Goal: Task Accomplishment & Management: Complete application form

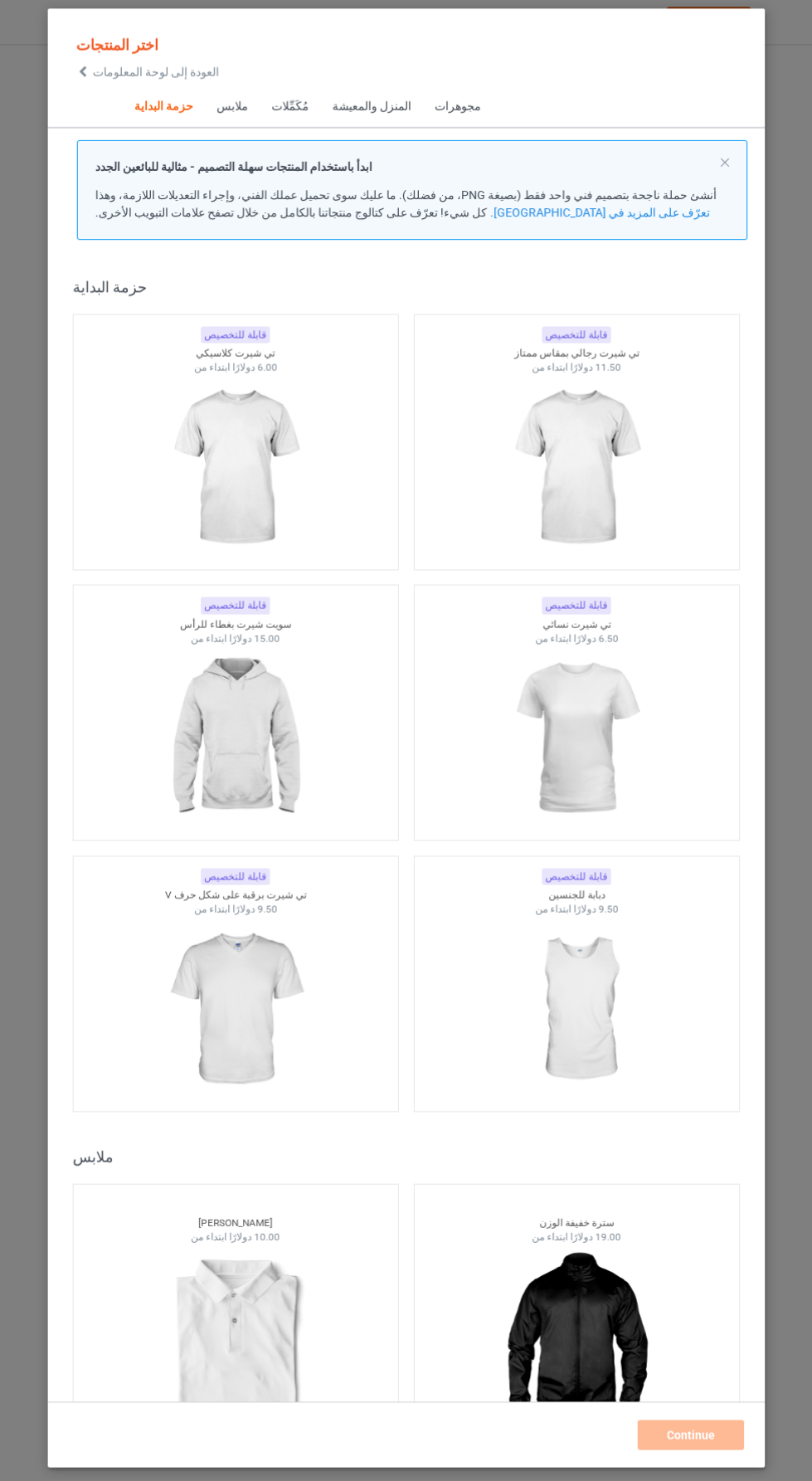
click at [97, 70] on font "العودة إلى لوحة المعلومات" at bounding box center [156, 75] width 126 height 13
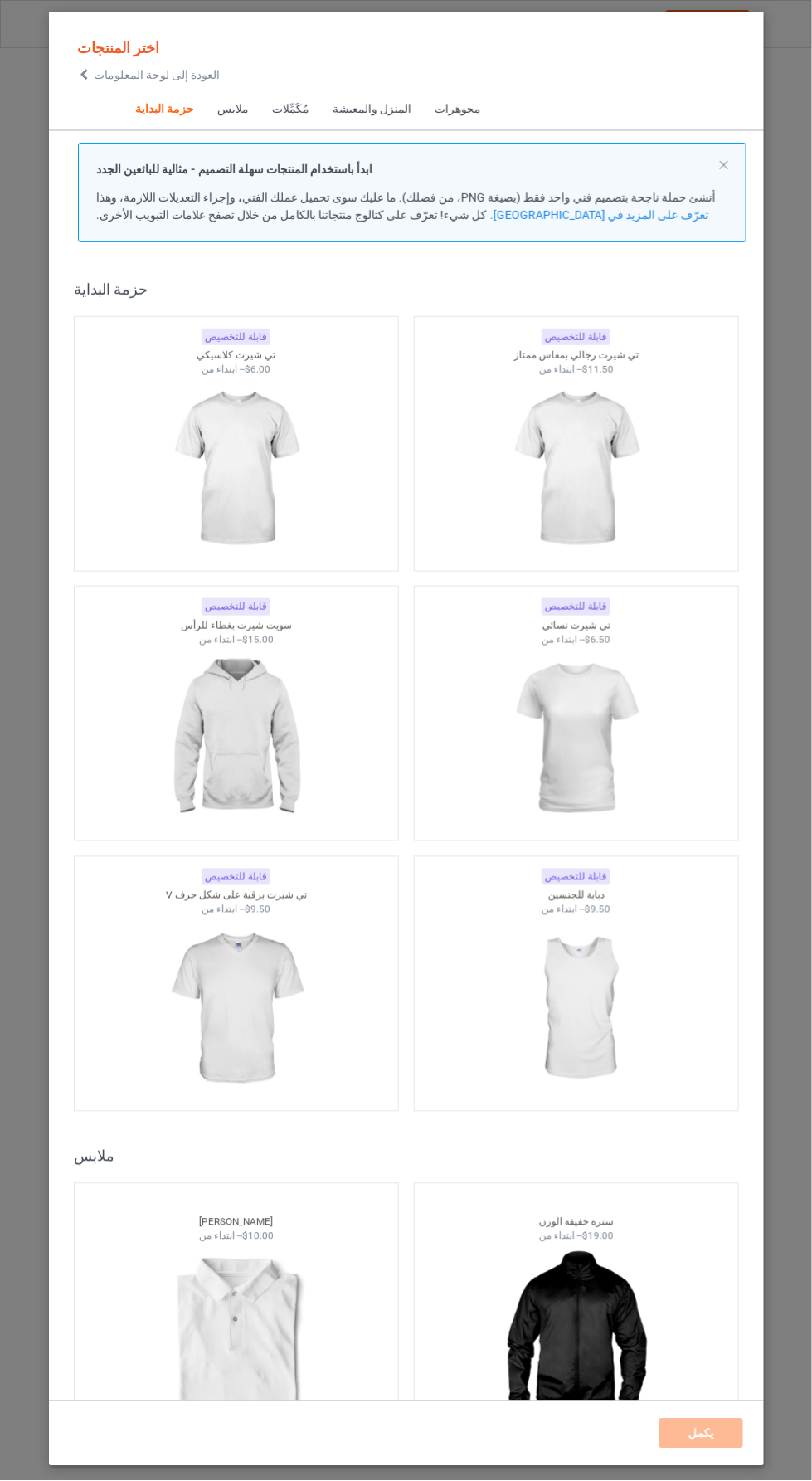
scroll to position [20, 0]
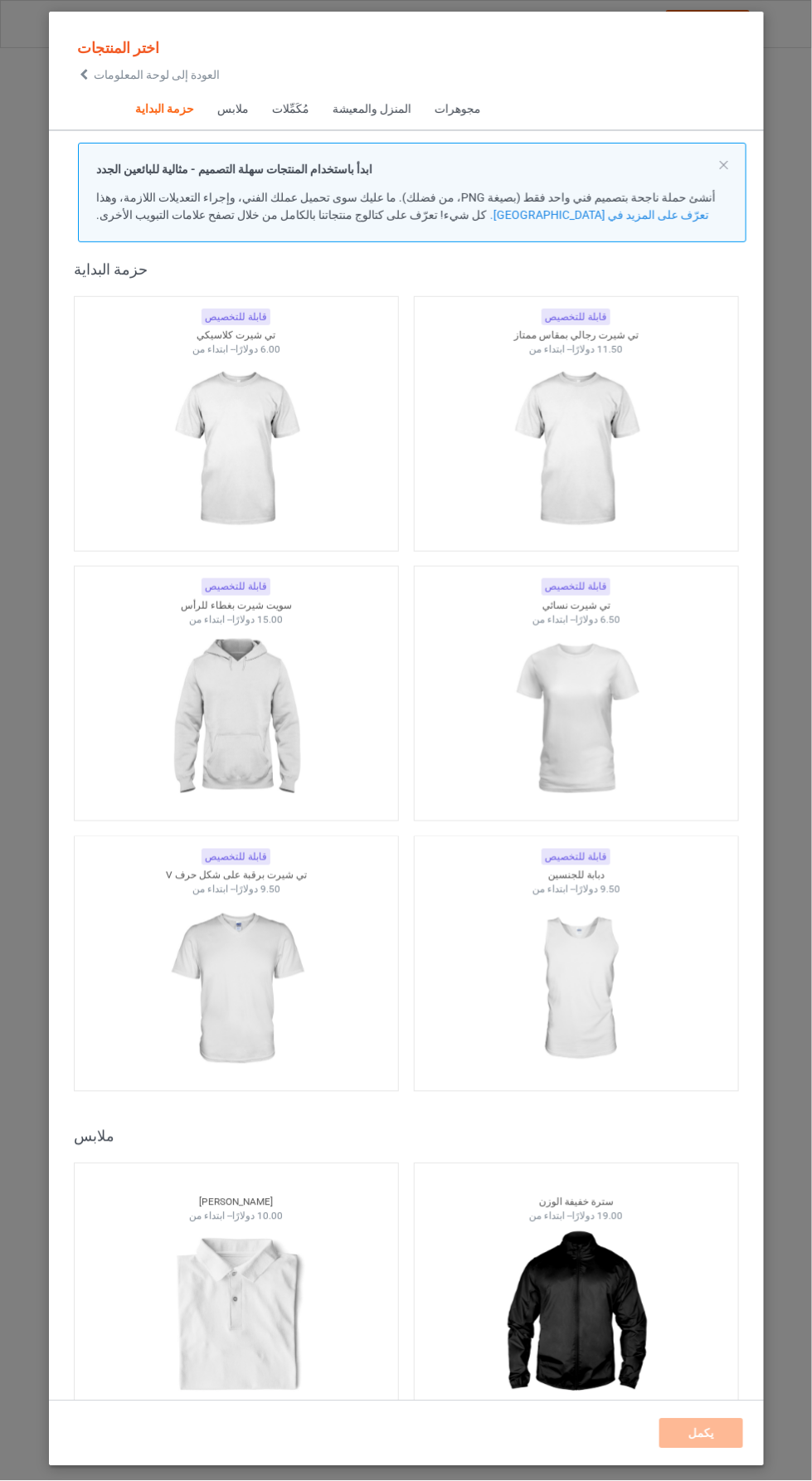
click at [236, 428] on img at bounding box center [236, 449] width 149 height 186
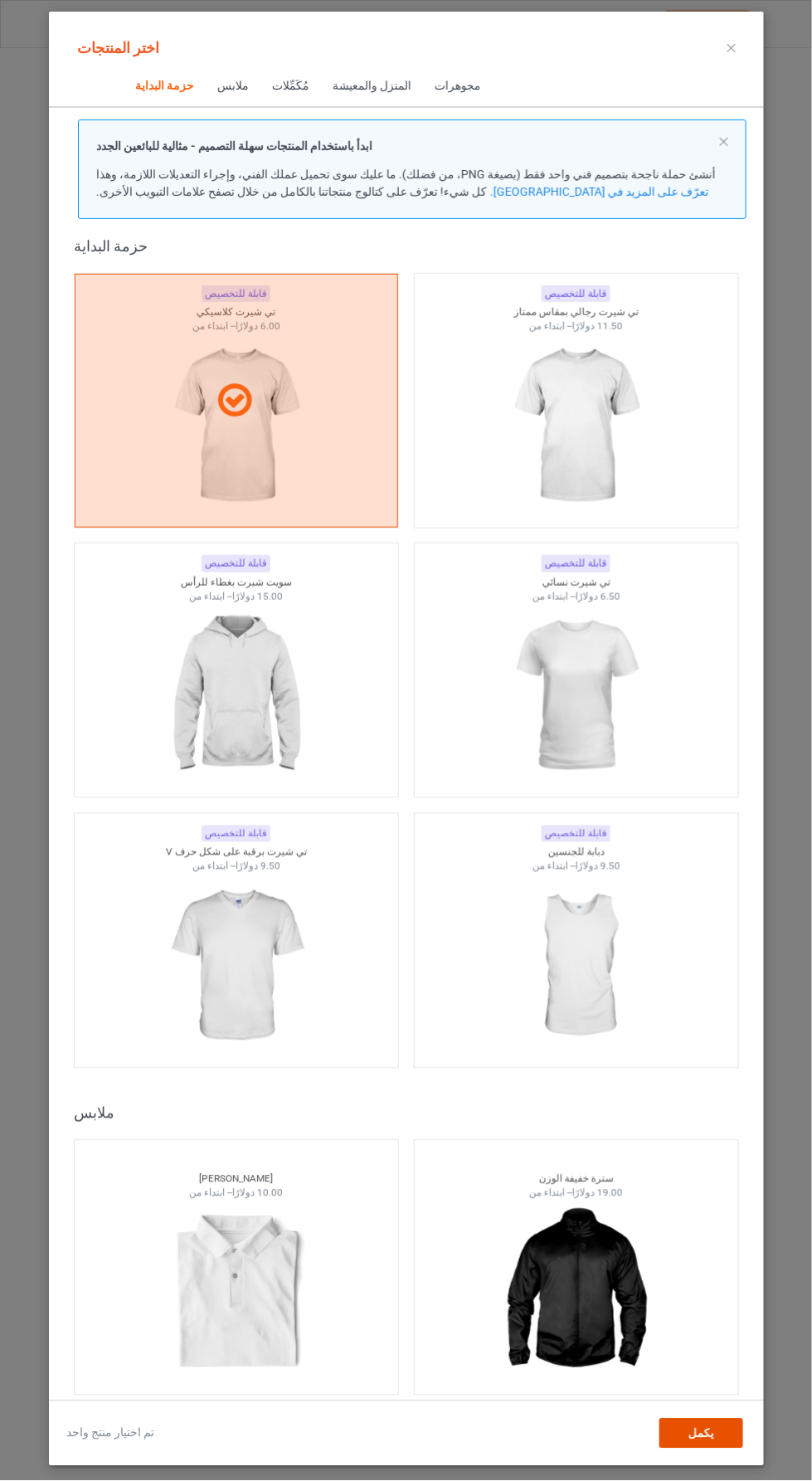
click at [723, 1449] on div "يكمل" at bounding box center [701, 1433] width 84 height 30
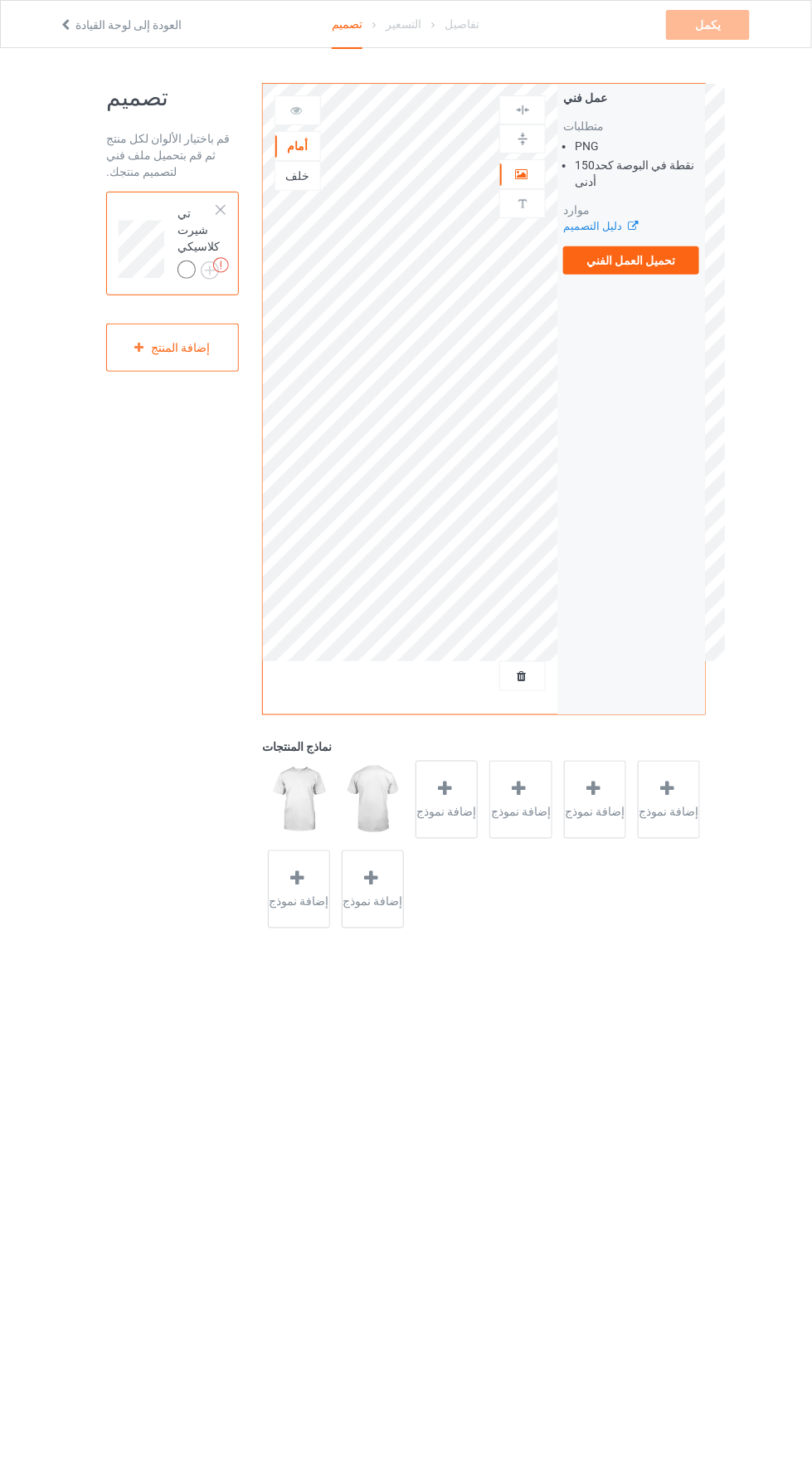
click at [685, 278] on div "عمل فني متطلبات PNG 150 نقطة في البوصة كحد أدنى موارد دليل التصميم تحميل العمل …" at bounding box center [631, 182] width 148 height 197
click at [659, 256] on font "تحميل العمل الفني" at bounding box center [632, 261] width 89 height 13
click at [0, 0] on input "تحميل العمل الفني" at bounding box center [0, 0] width 0 height 0
click at [682, 269] on label "تحميل العمل الفني" at bounding box center [631, 261] width 136 height 29
click at [0, 0] on input "تحميل العمل الفني" at bounding box center [0, 0] width 0 height 0
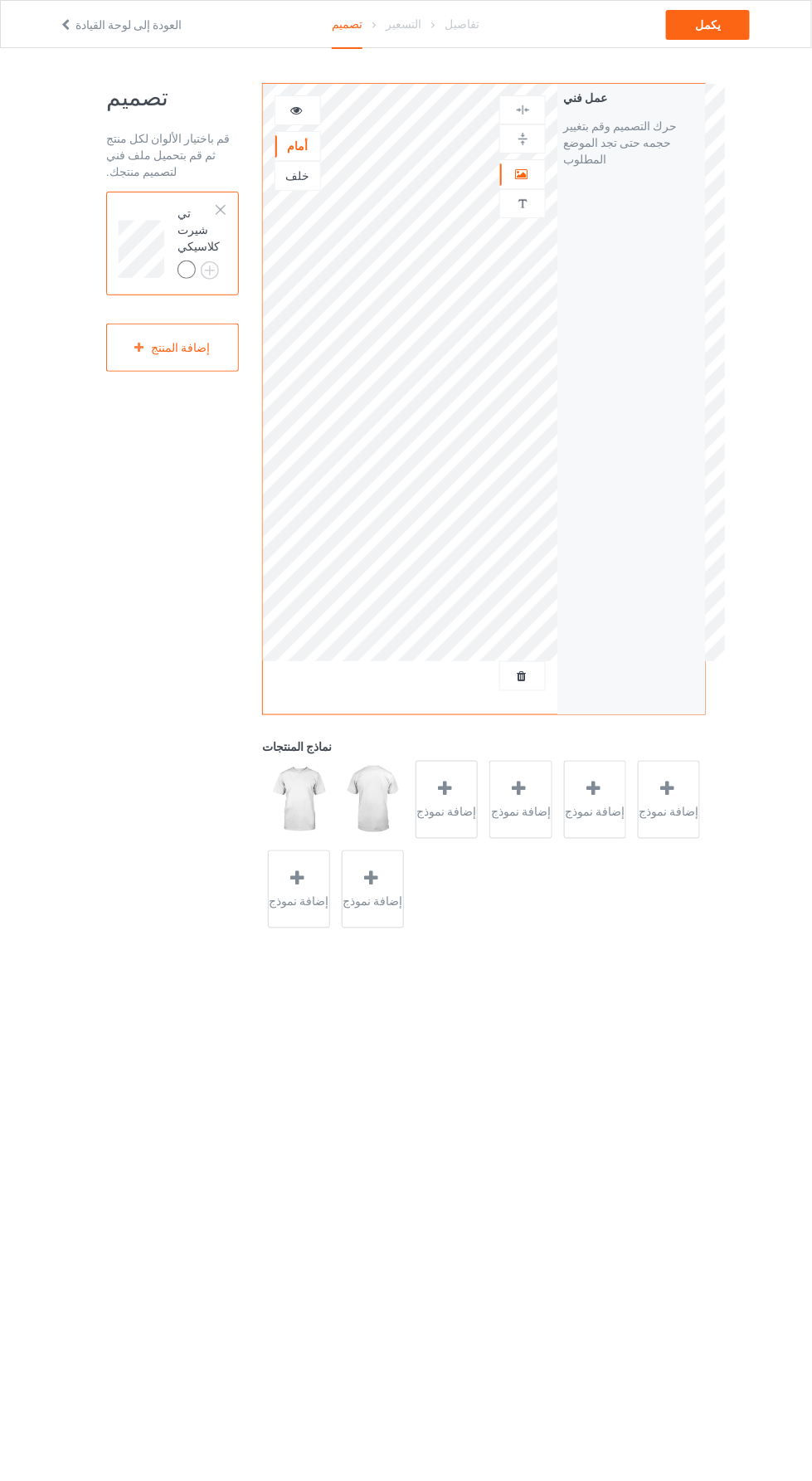
click at [0, 0] on img at bounding box center [0, 0] width 0 height 0
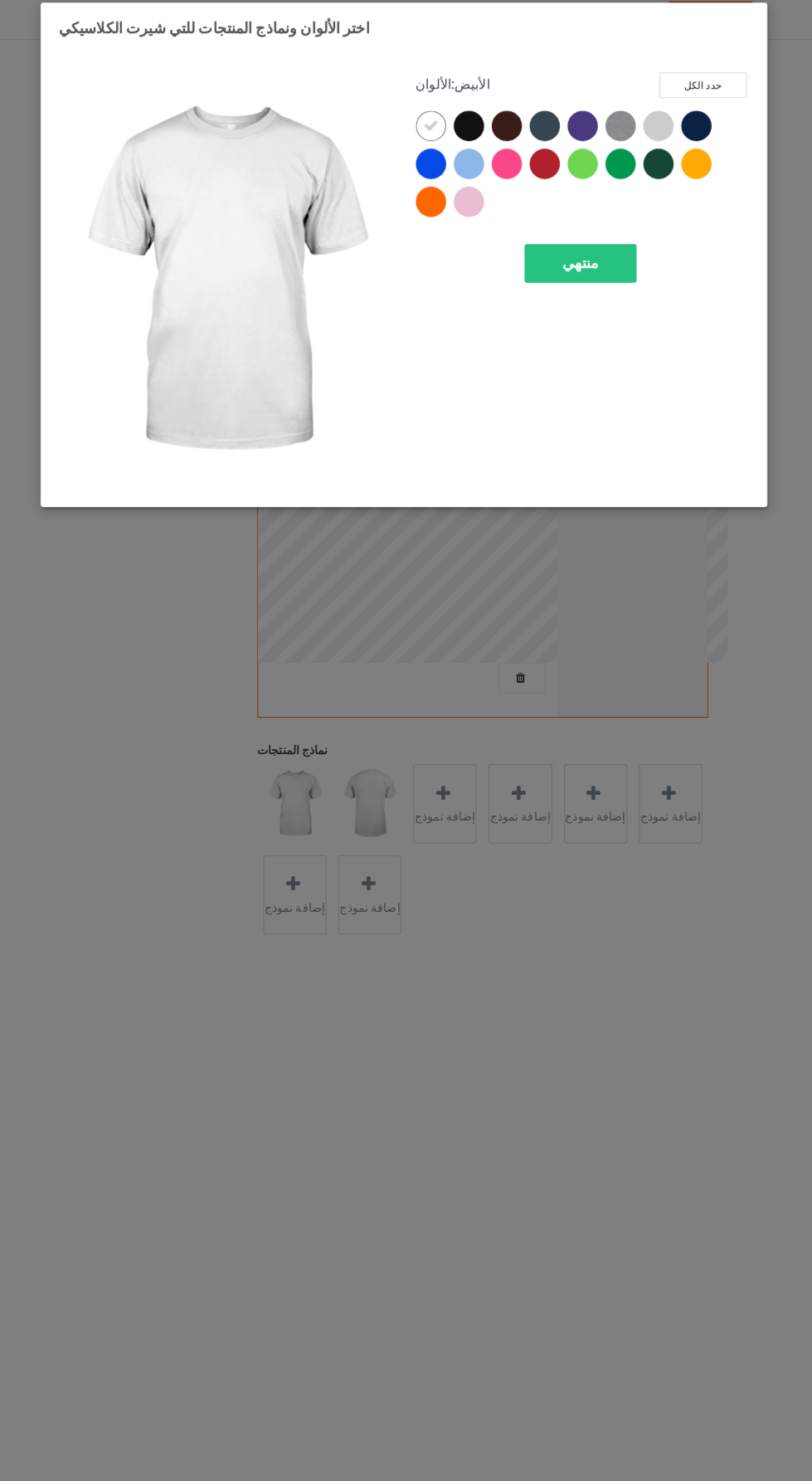
click at [468, 120] on div at bounding box center [469, 133] width 30 height 30
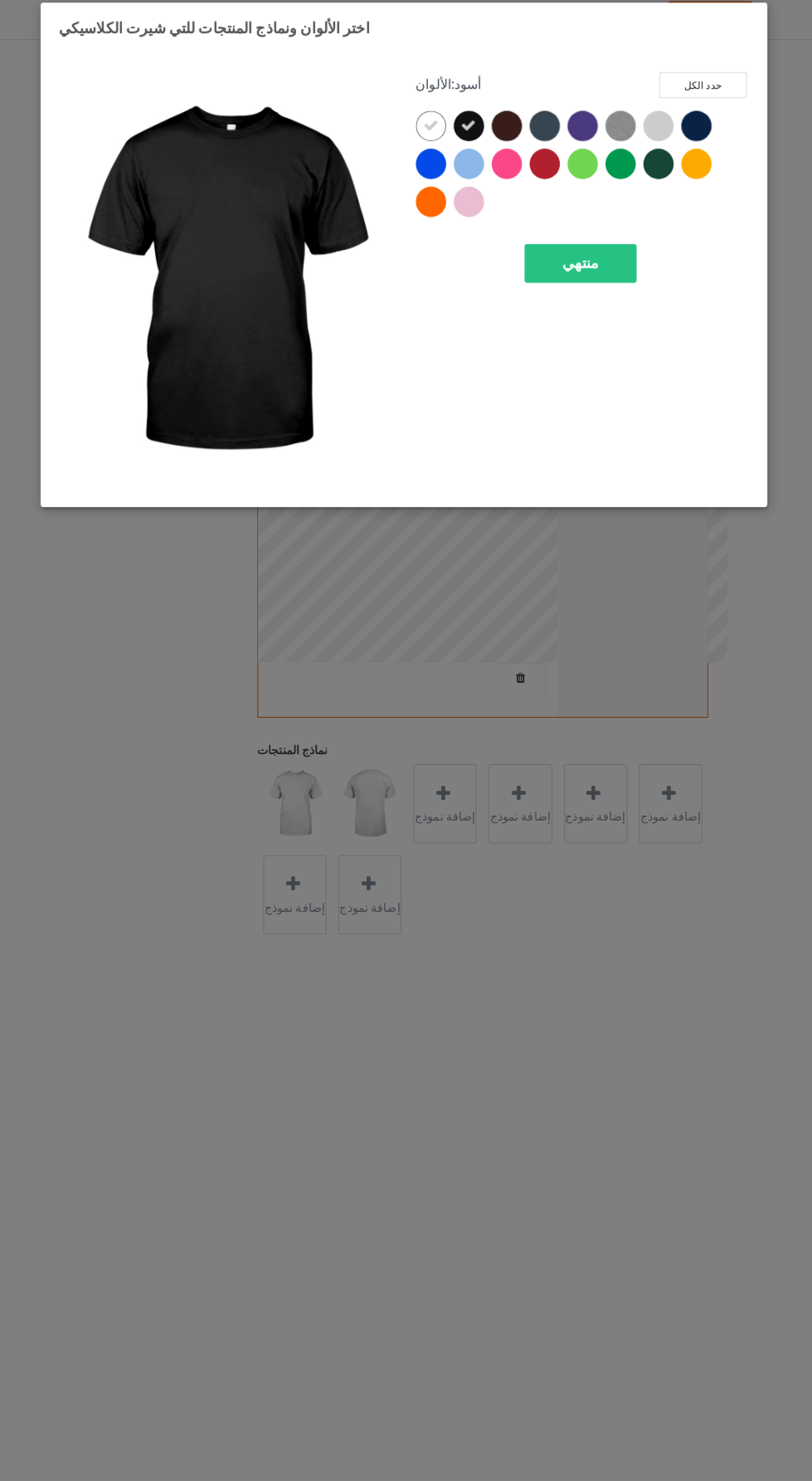
click at [432, 132] on icon at bounding box center [432, 133] width 15 height 15
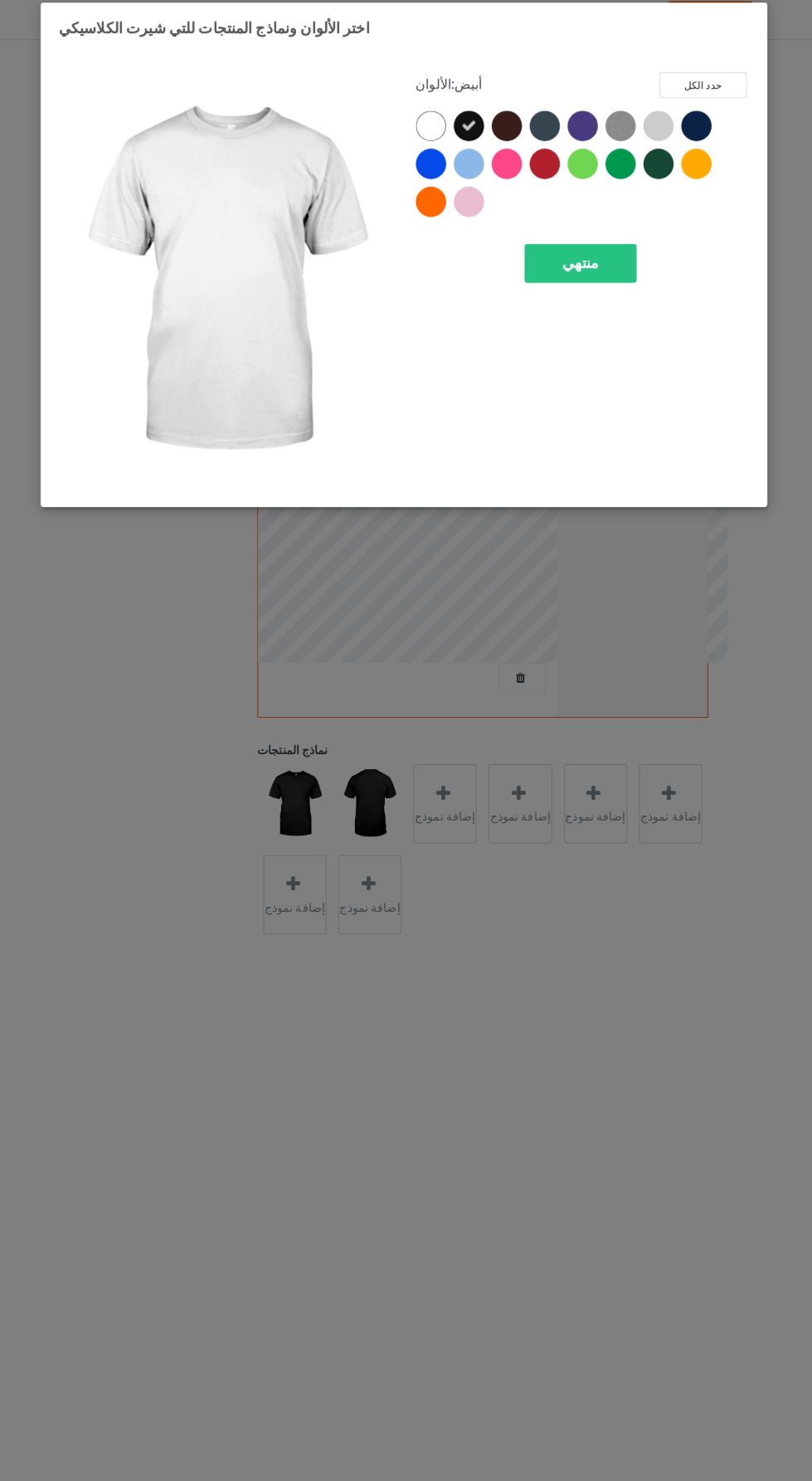
click at [513, 123] on div at bounding box center [506, 133] width 30 height 30
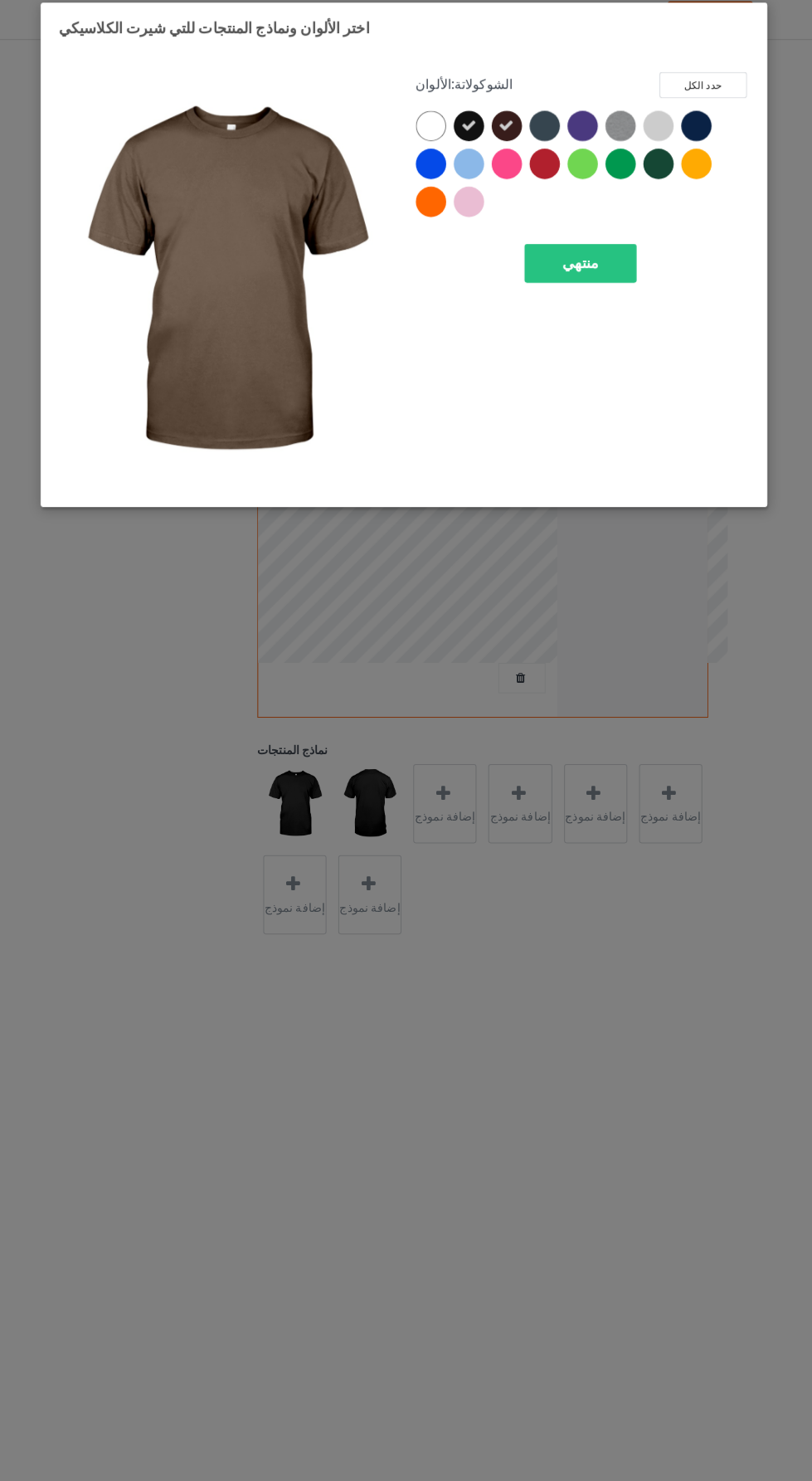
click at [708, 127] on div at bounding box center [697, 137] width 37 height 37
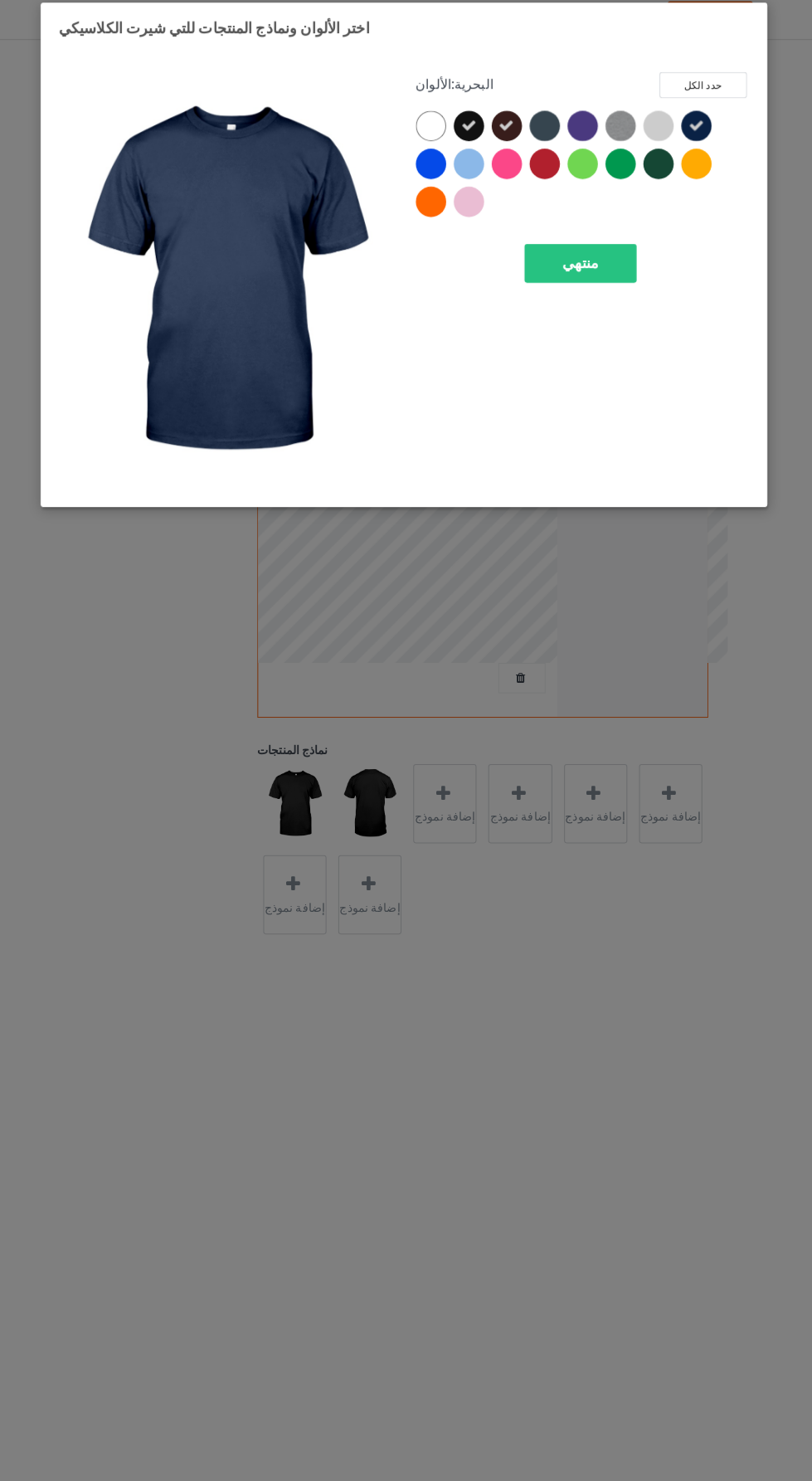
click at [552, 118] on div at bounding box center [548, 137] width 37 height 37
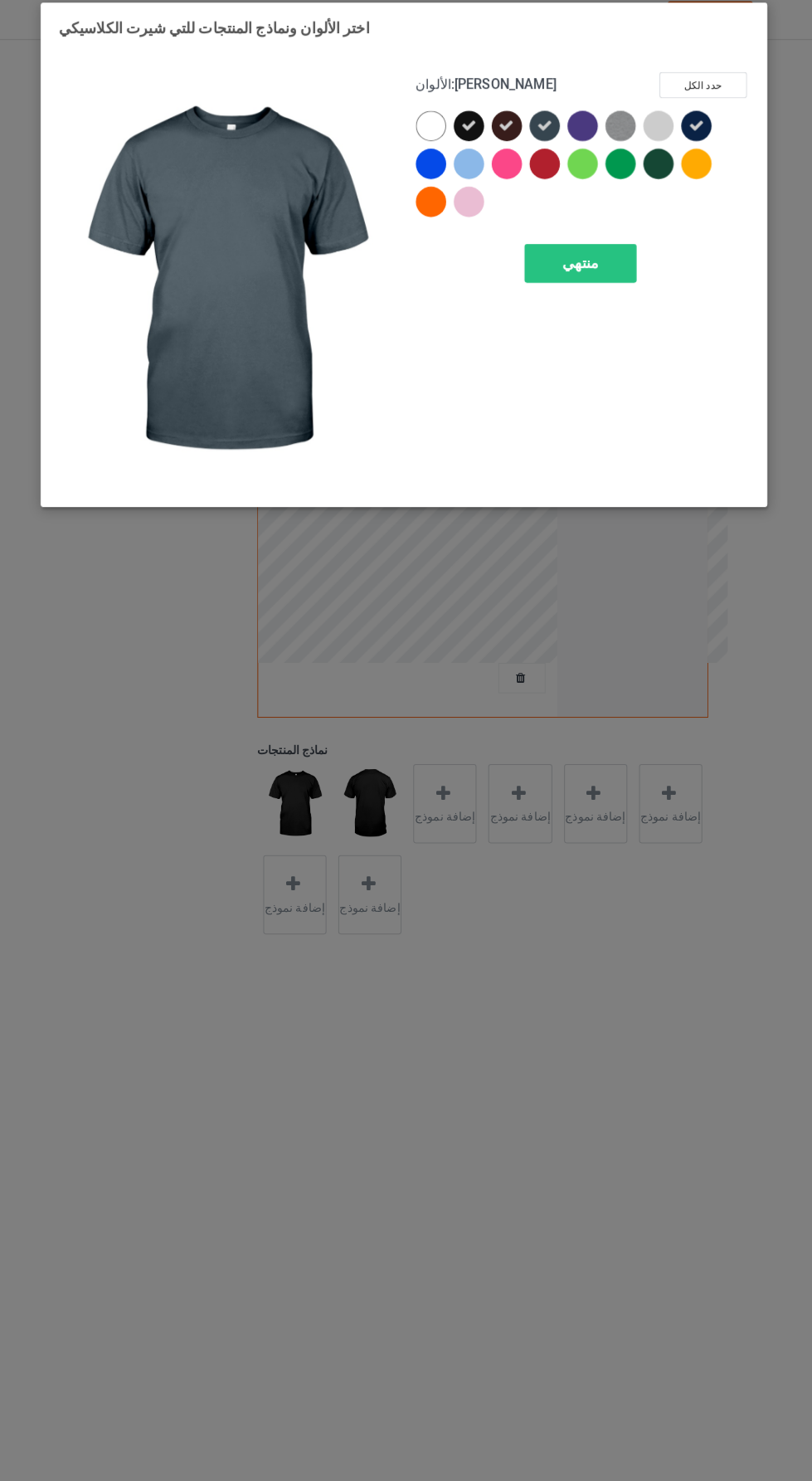
click at [599, 268] on div "منتهي" at bounding box center [579, 267] width 110 height 38
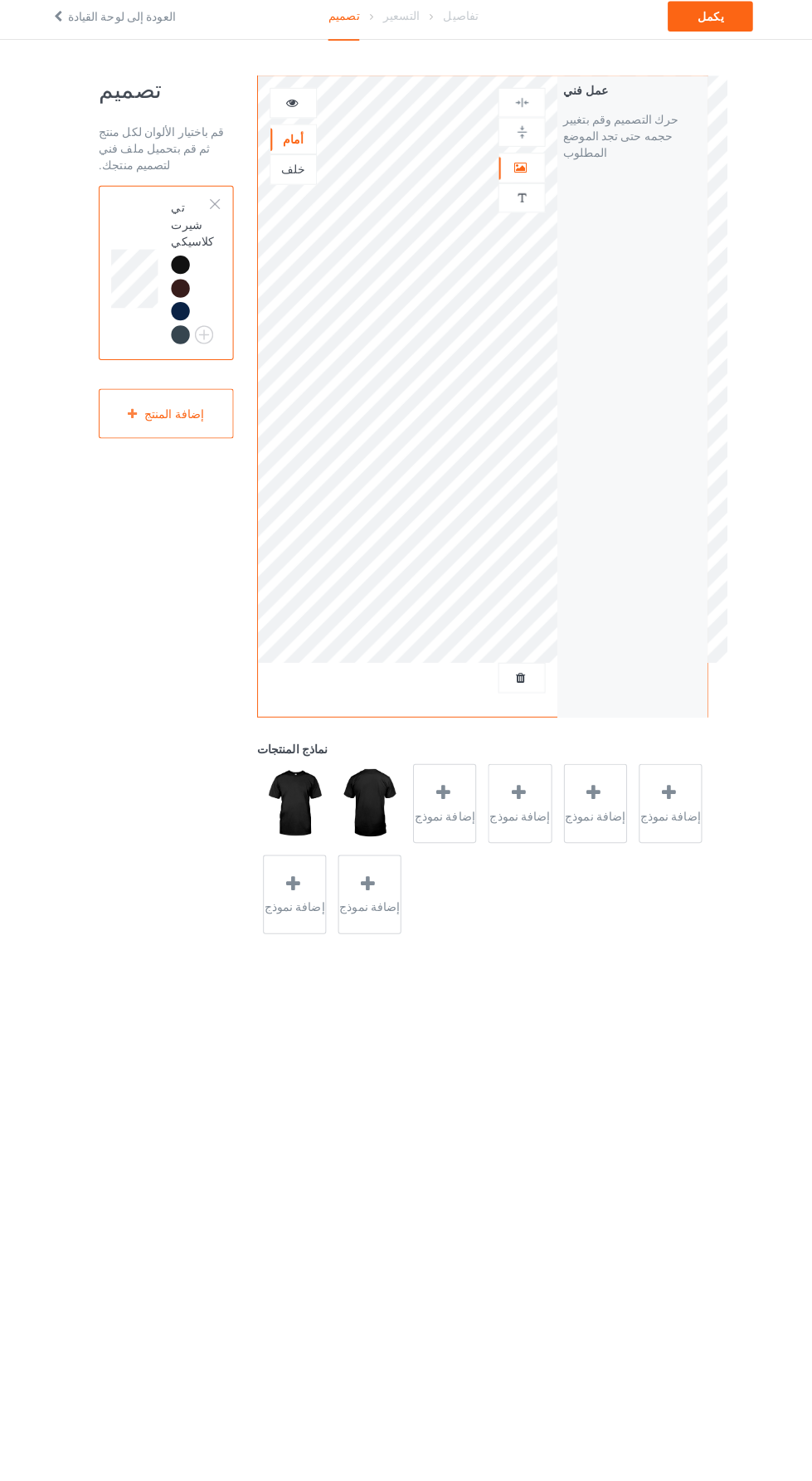
click at [312, 97] on div at bounding box center [297, 110] width 46 height 30
click at [448, 809] on font "إضافة نموذج" at bounding box center [447, 812] width 60 height 13
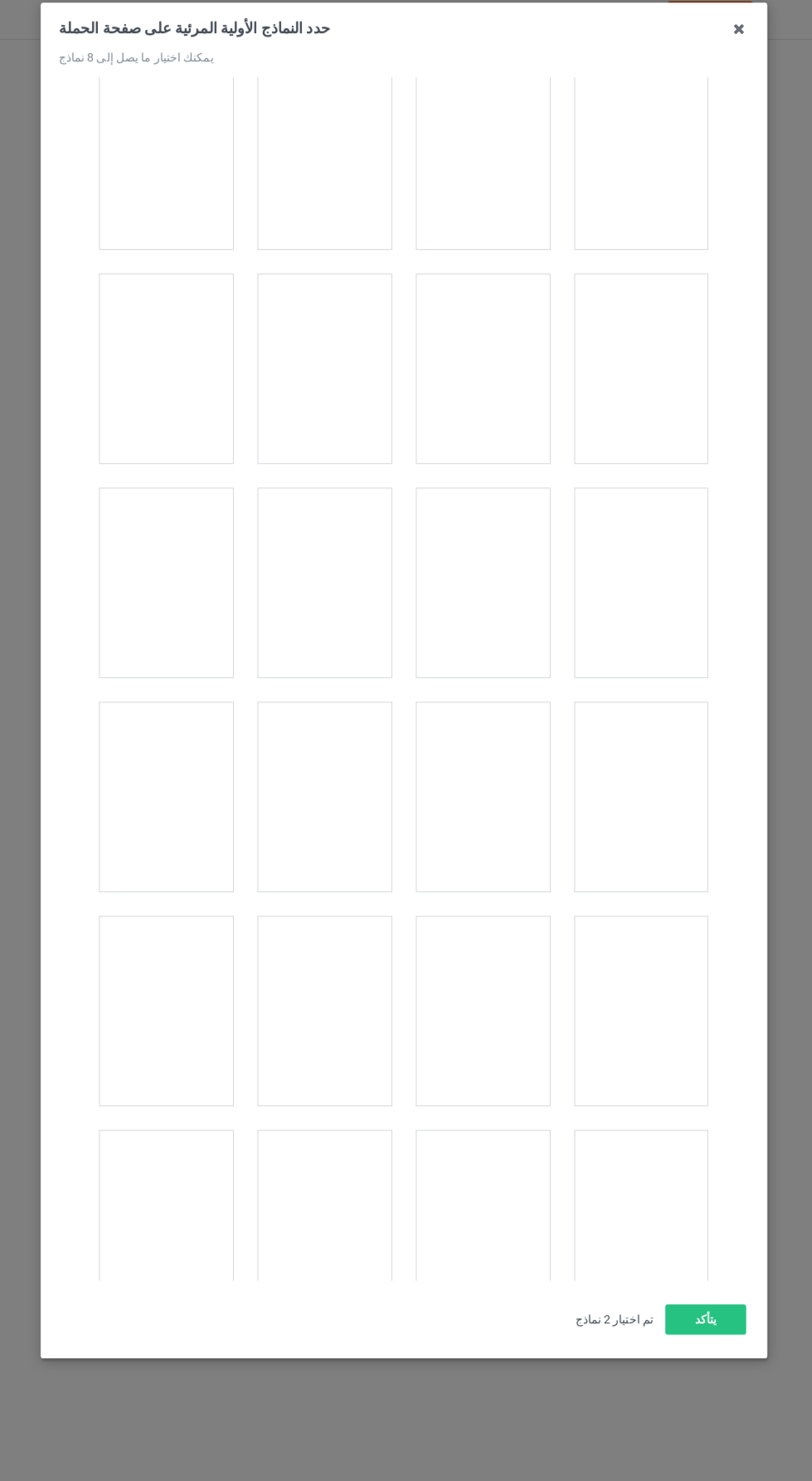
scroll to position [10568, 0]
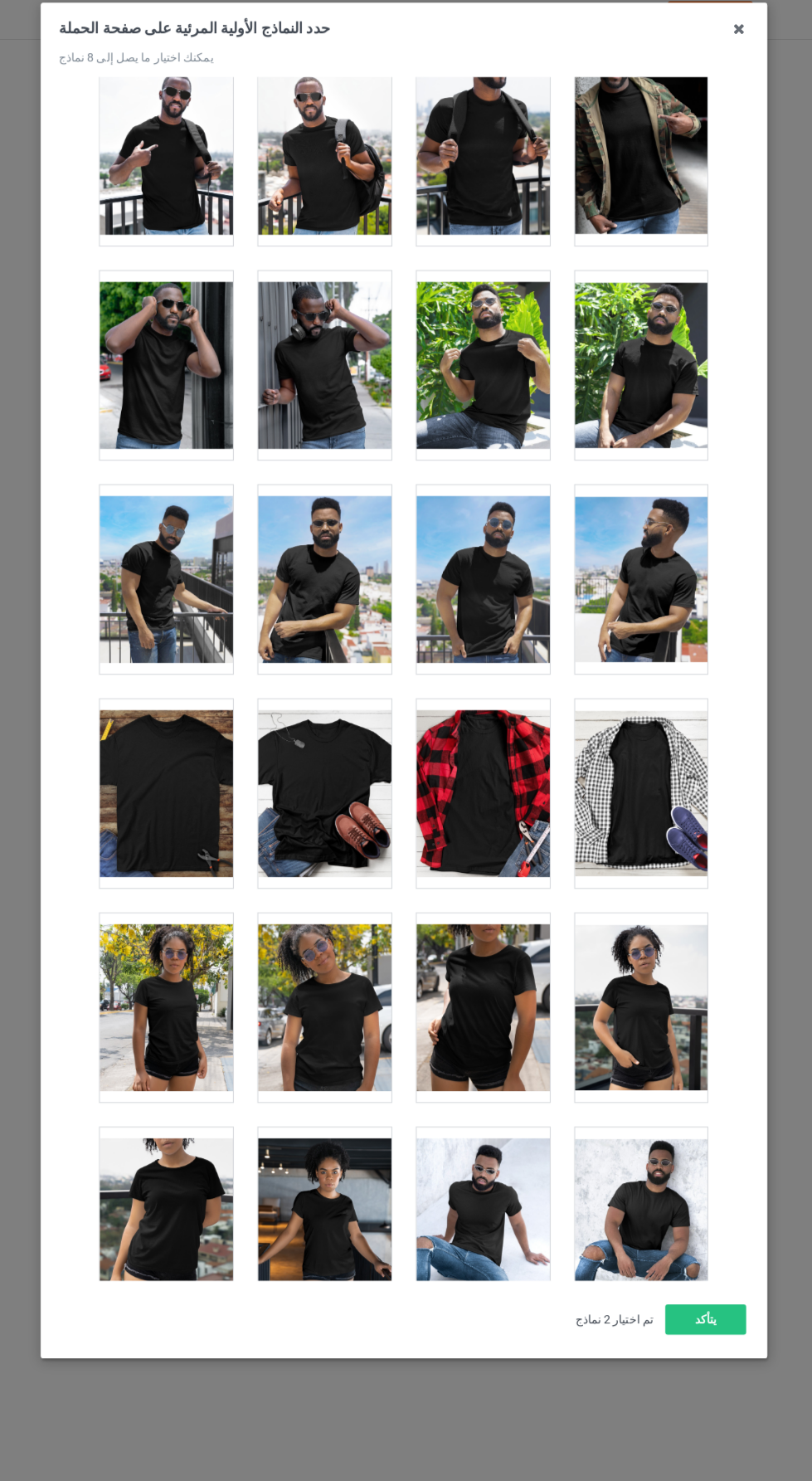
click at [190, 787] on div at bounding box center [173, 789] width 131 height 186
click at [191, 762] on div at bounding box center [173, 789] width 131 height 186
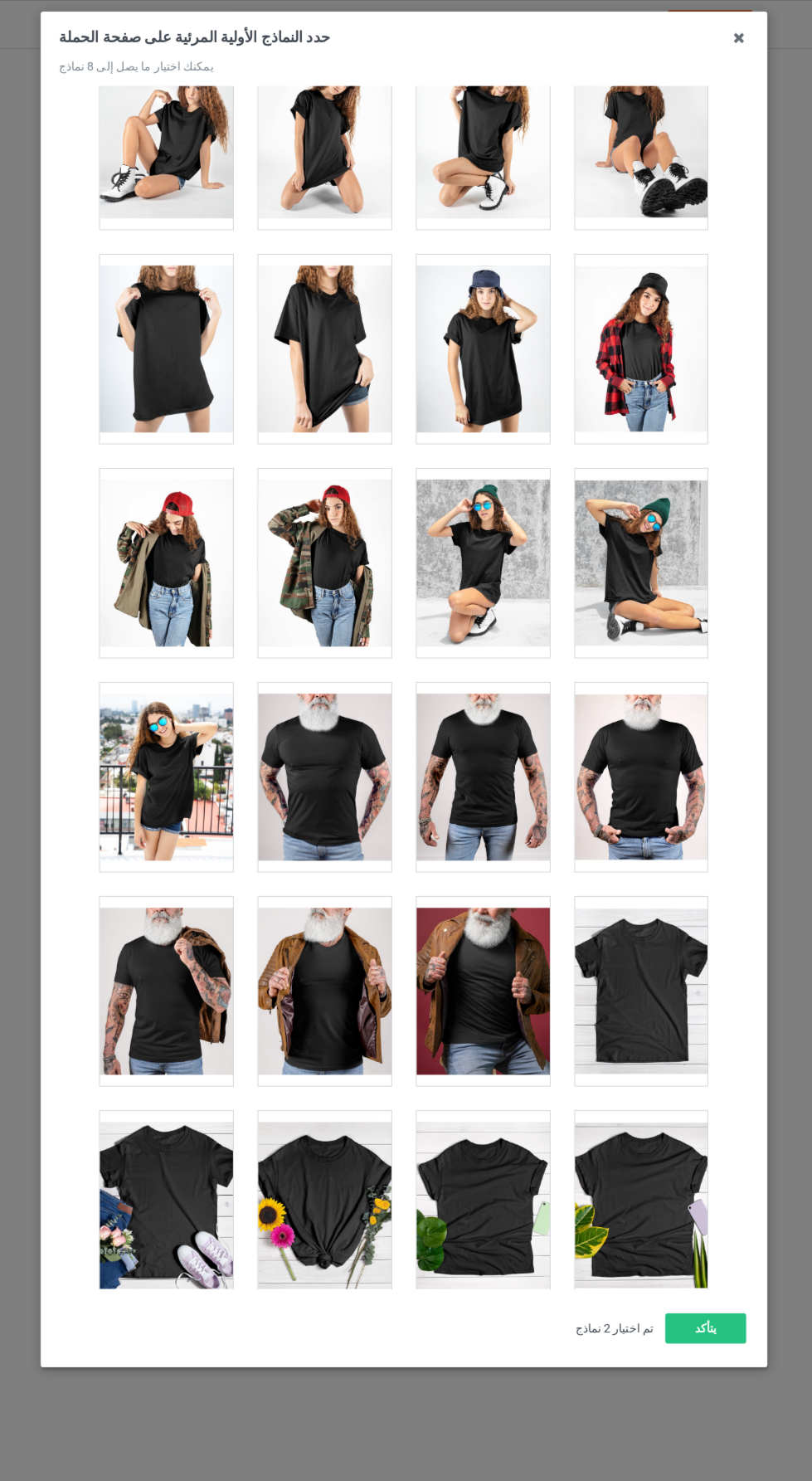
scroll to position [22342, 0]
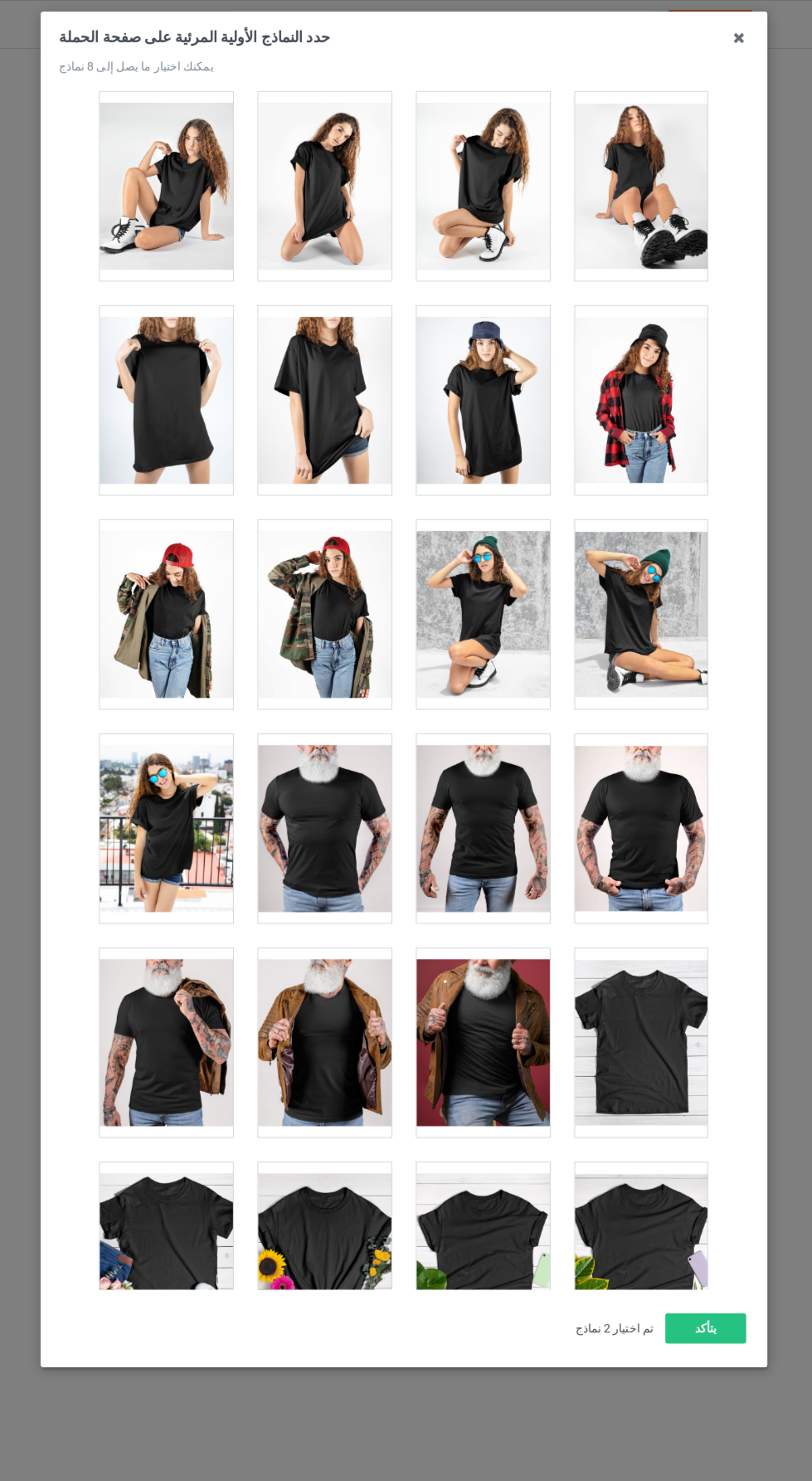
click at [650, 957] on div at bounding box center [639, 1026] width 131 height 186
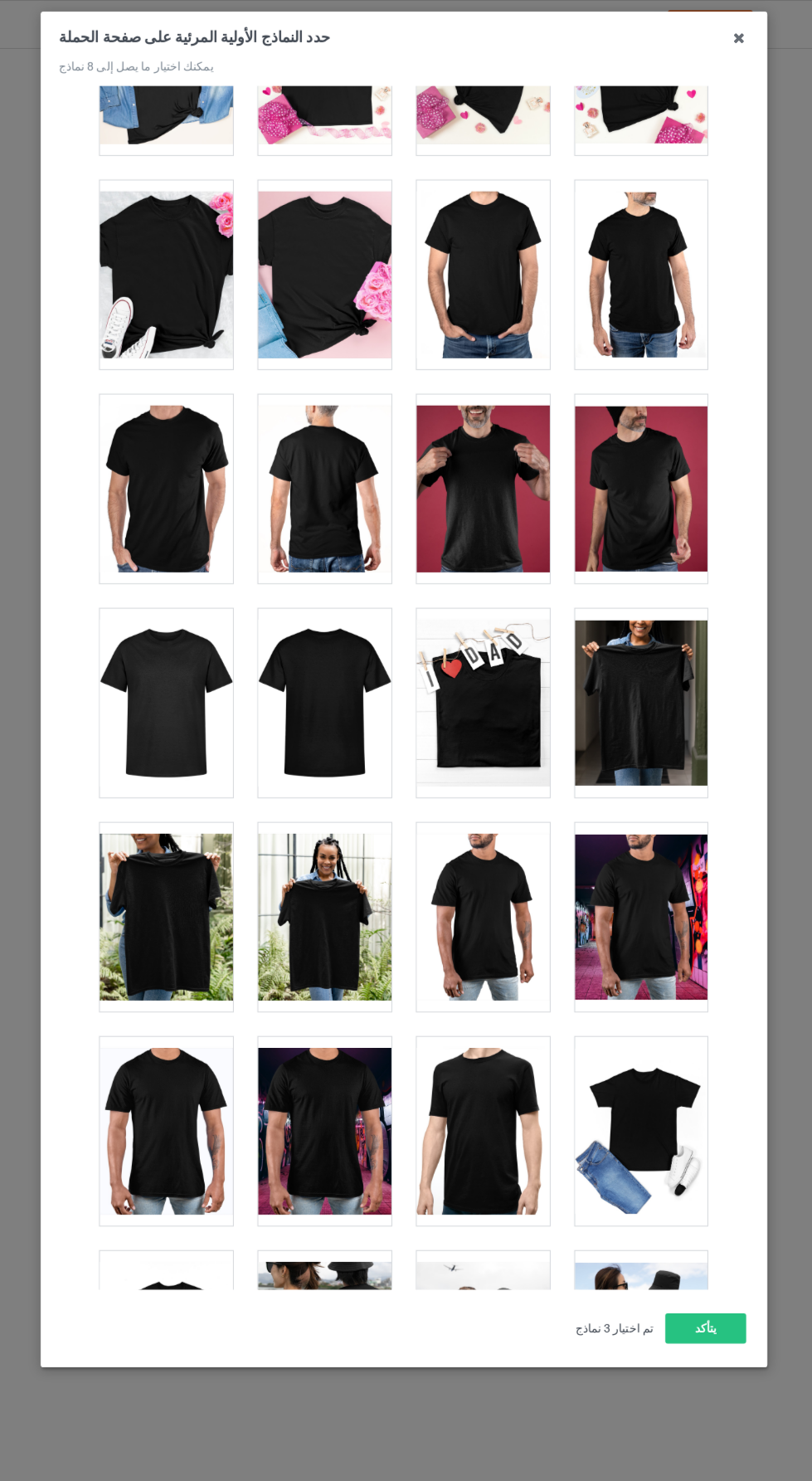
scroll to position [6884, 0]
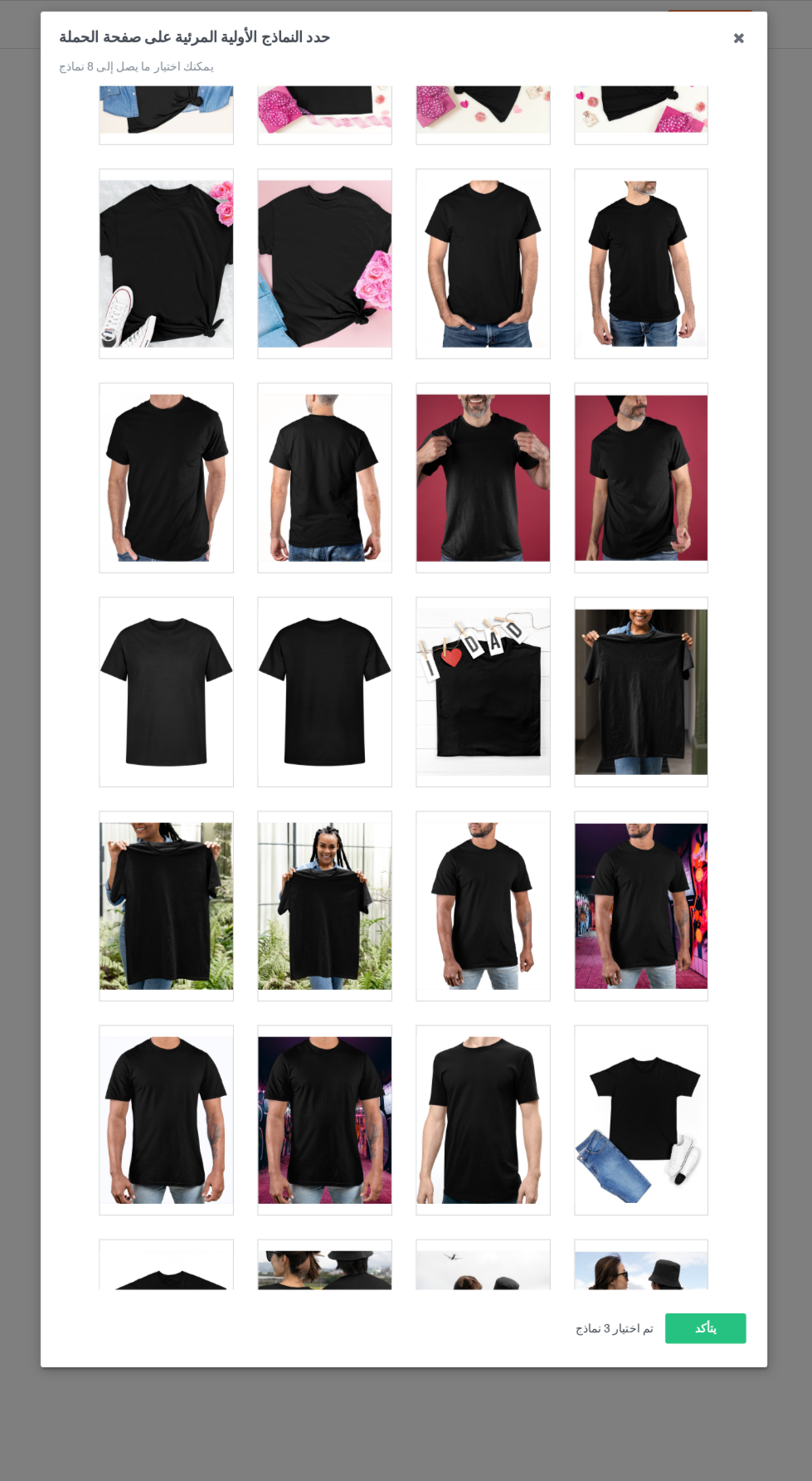
click at [174, 1257] on div at bounding box center [173, 1313] width 131 height 186
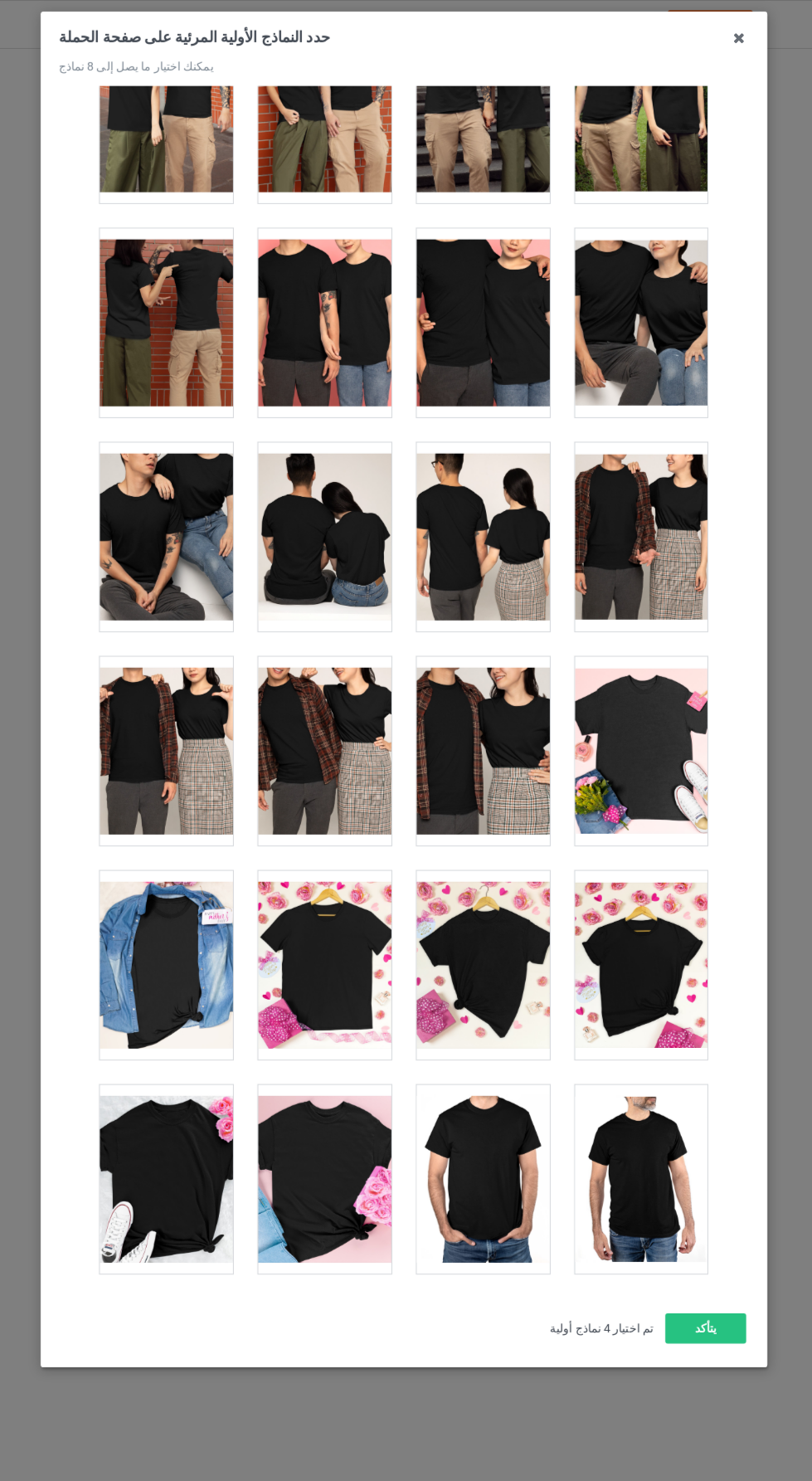
scroll to position [5981, 0]
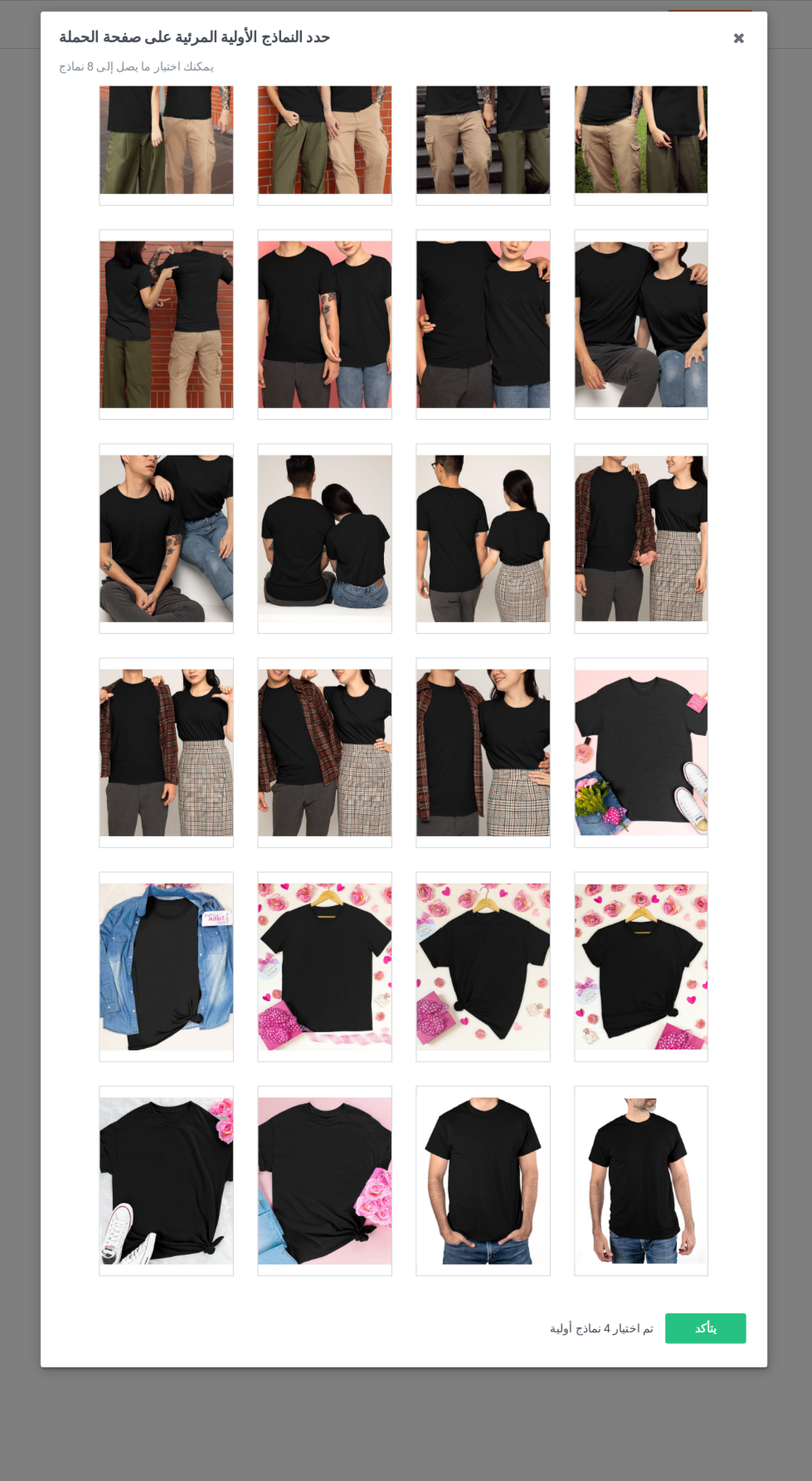
click at [184, 917] on div at bounding box center [173, 951] width 131 height 186
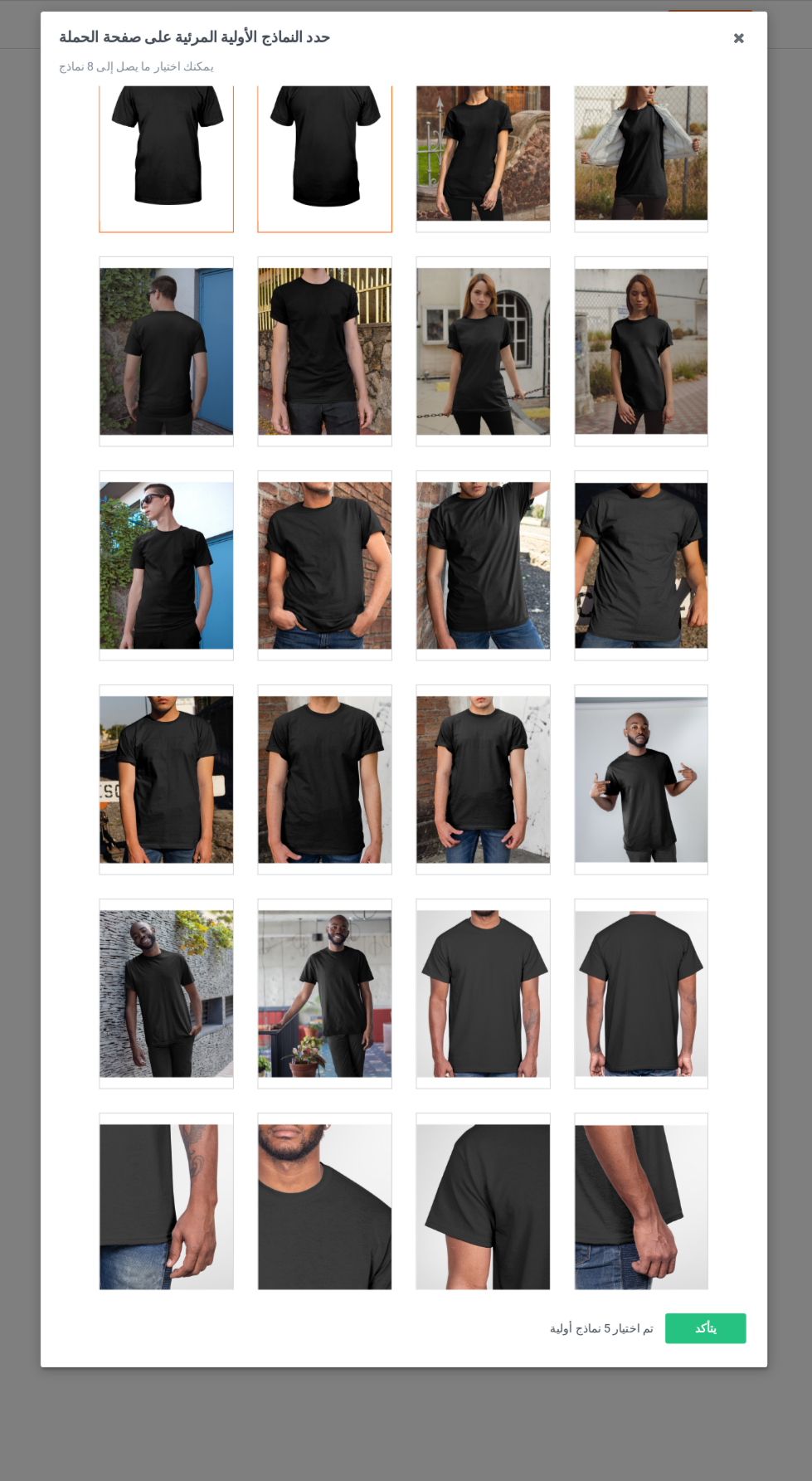
scroll to position [0, 0]
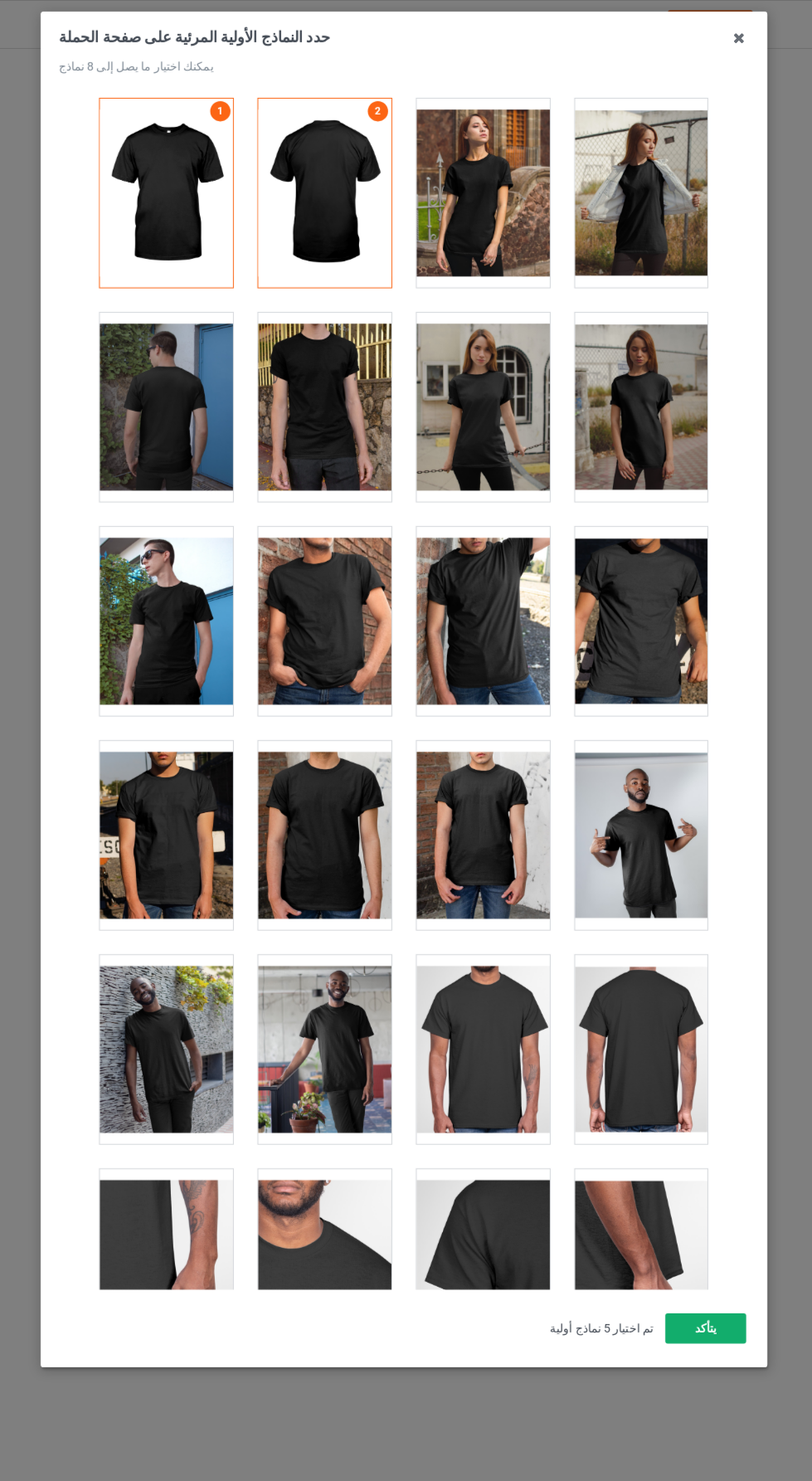
click at [708, 1314] on font "يتأكد" at bounding box center [703, 1307] width 21 height 13
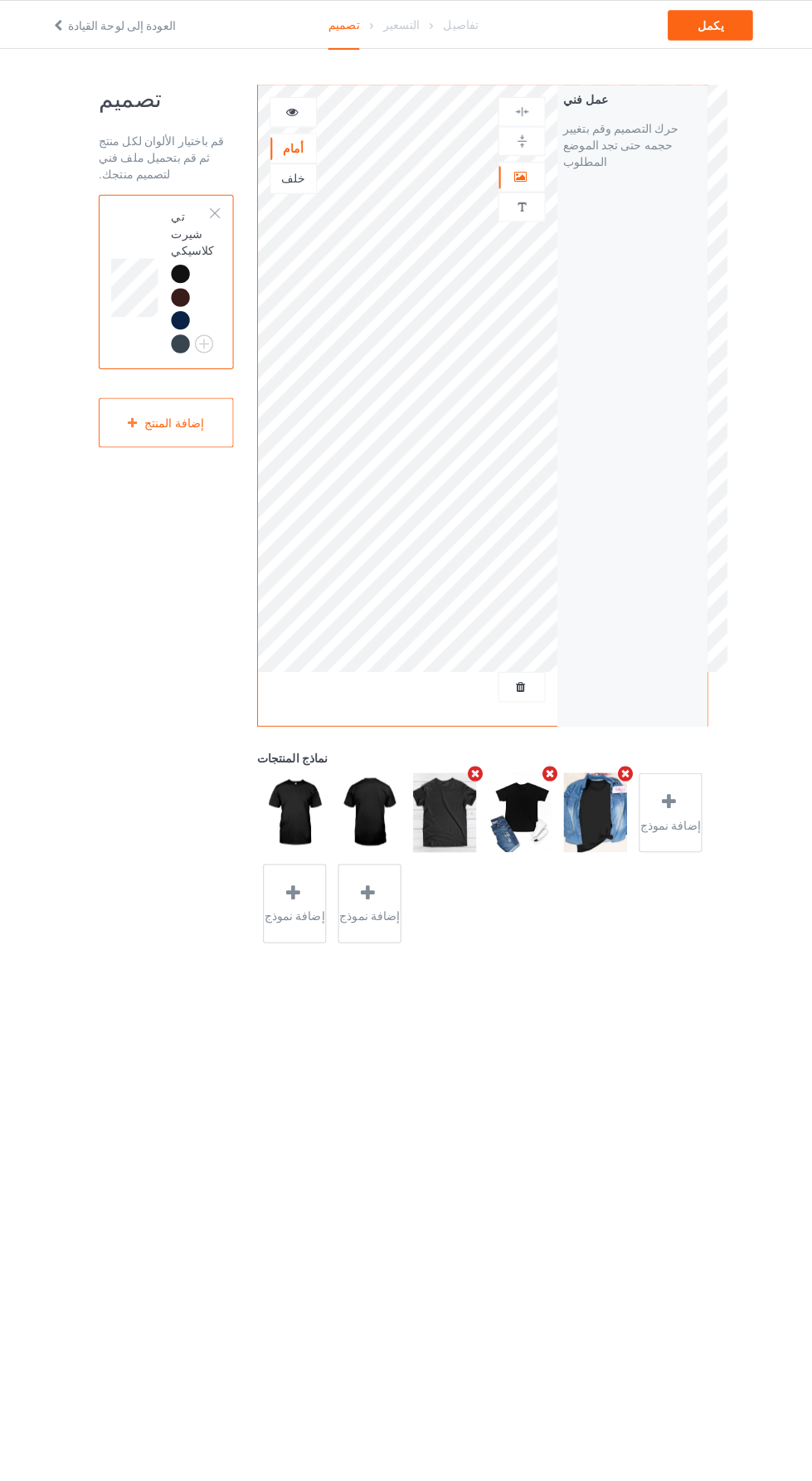
click at [454, 825] on img at bounding box center [446, 799] width 62 height 78
click at [314, 101] on div at bounding box center [297, 110] width 46 height 30
click at [744, 38] on div "يكمل" at bounding box center [708, 25] width 84 height 30
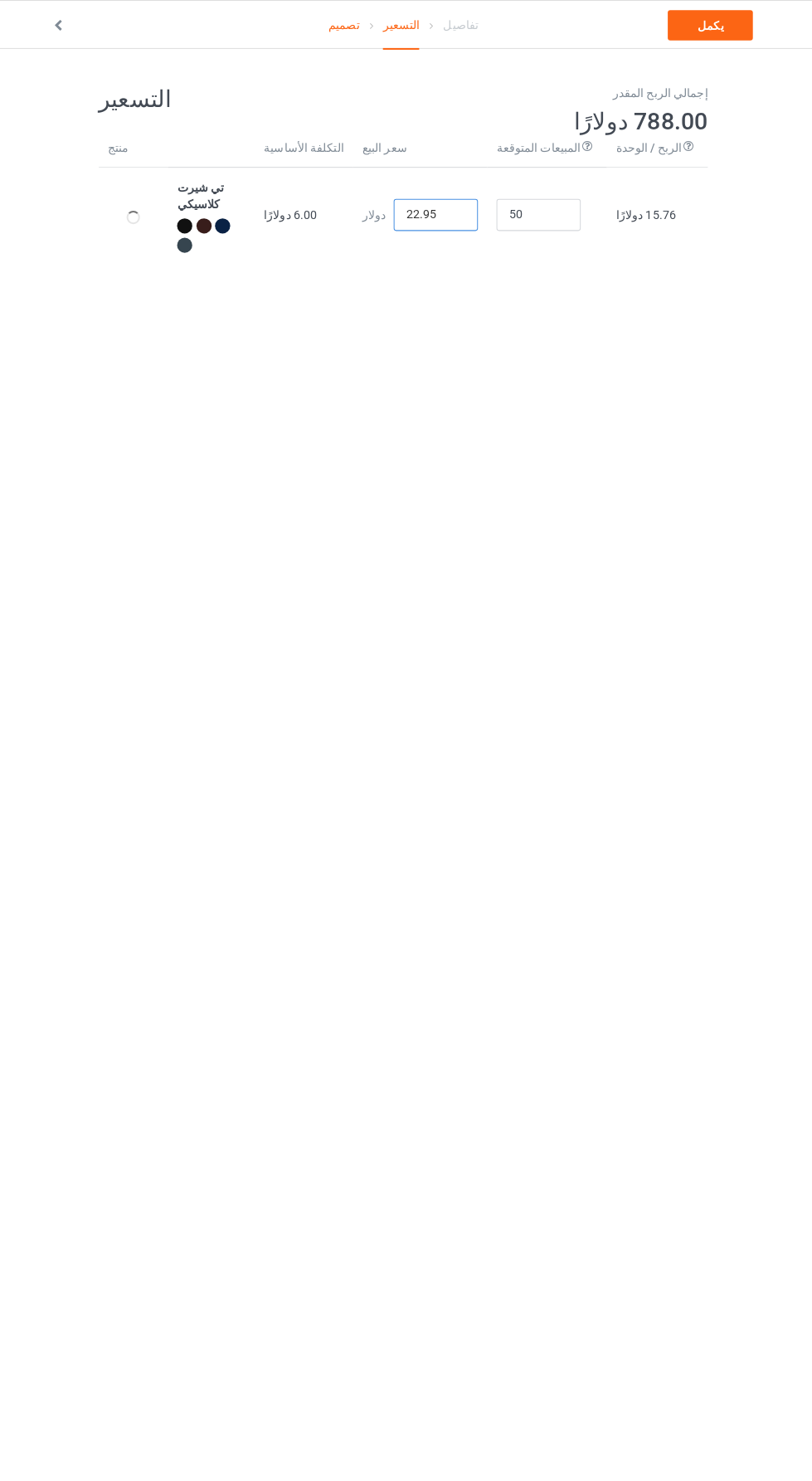
click at [446, 210] on input "22.95" at bounding box center [438, 212] width 83 height 31
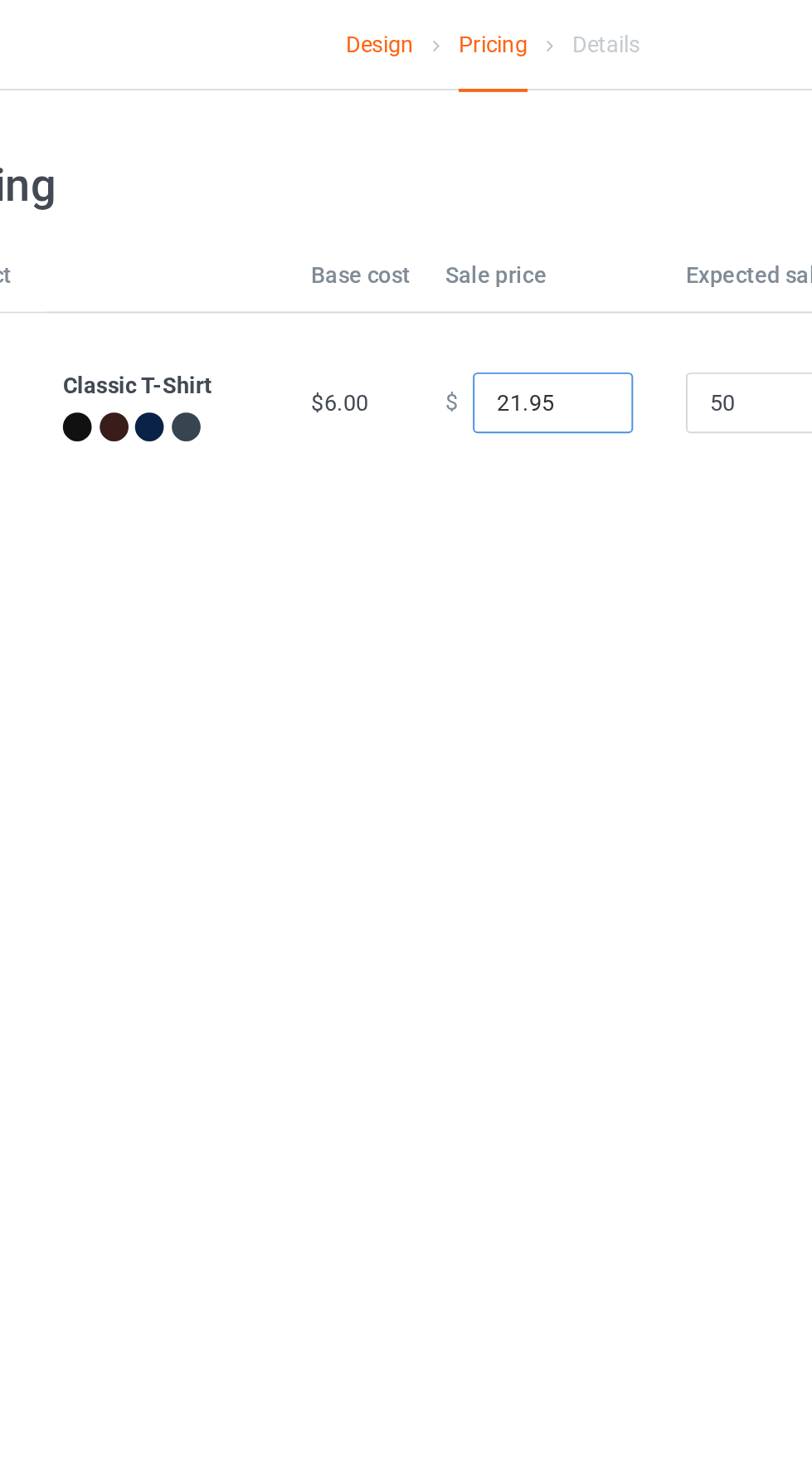
click at [405, 205] on input "21.95" at bounding box center [437, 210] width 83 height 31
type input "61.95"
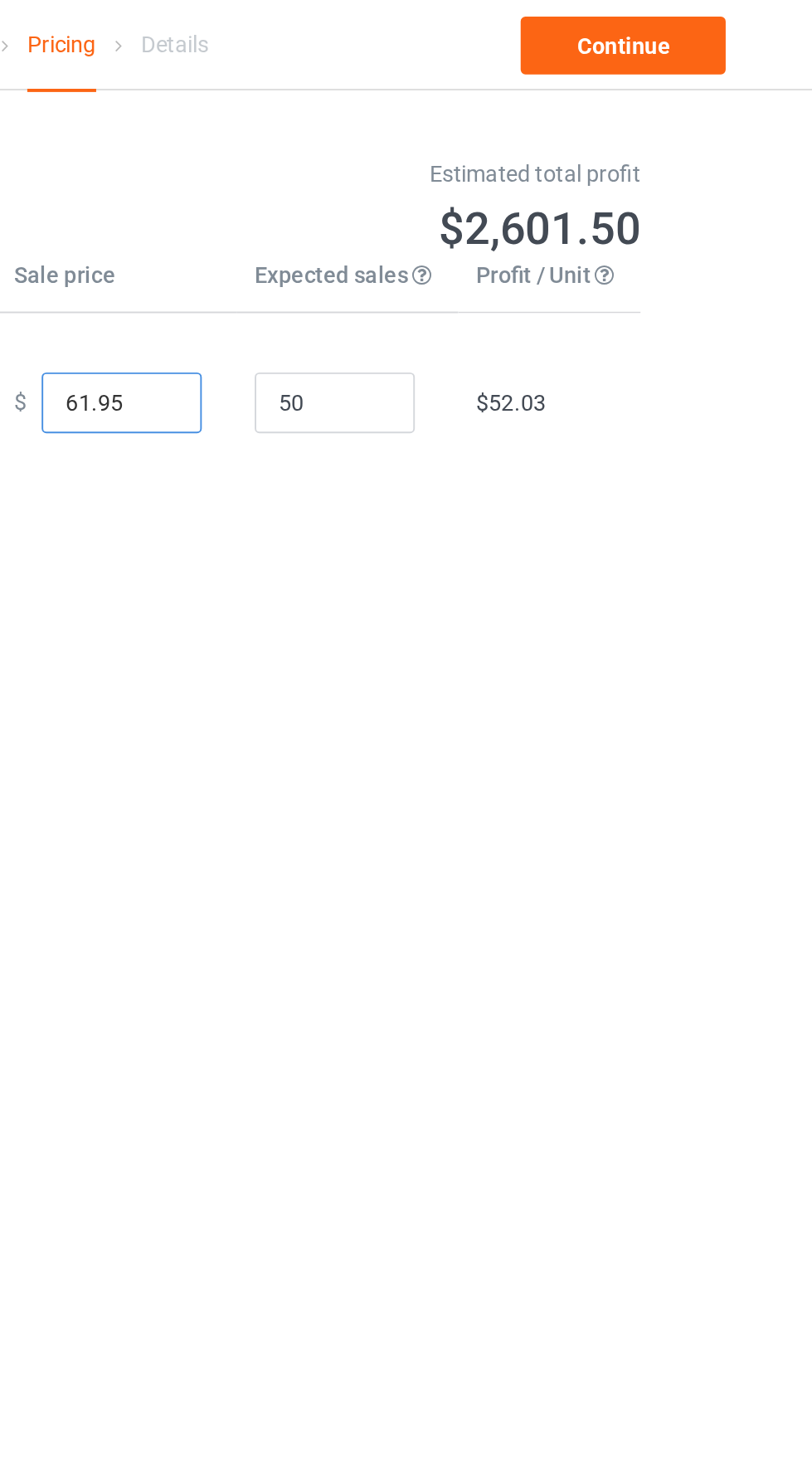
click at [405, 207] on input "61.95" at bounding box center [437, 210] width 83 height 31
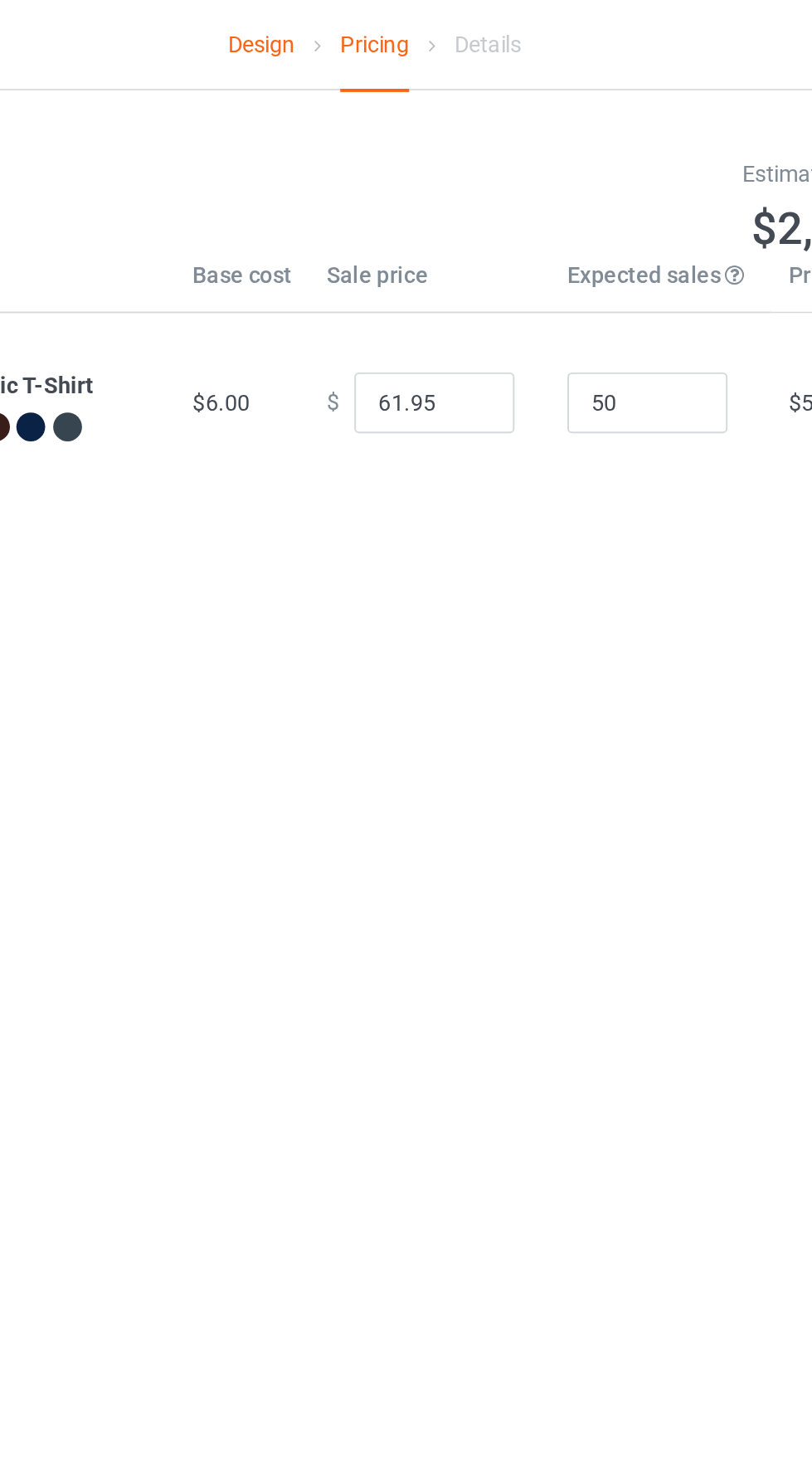
click at [338, 17] on link "Design" at bounding box center [347, 24] width 35 height 46
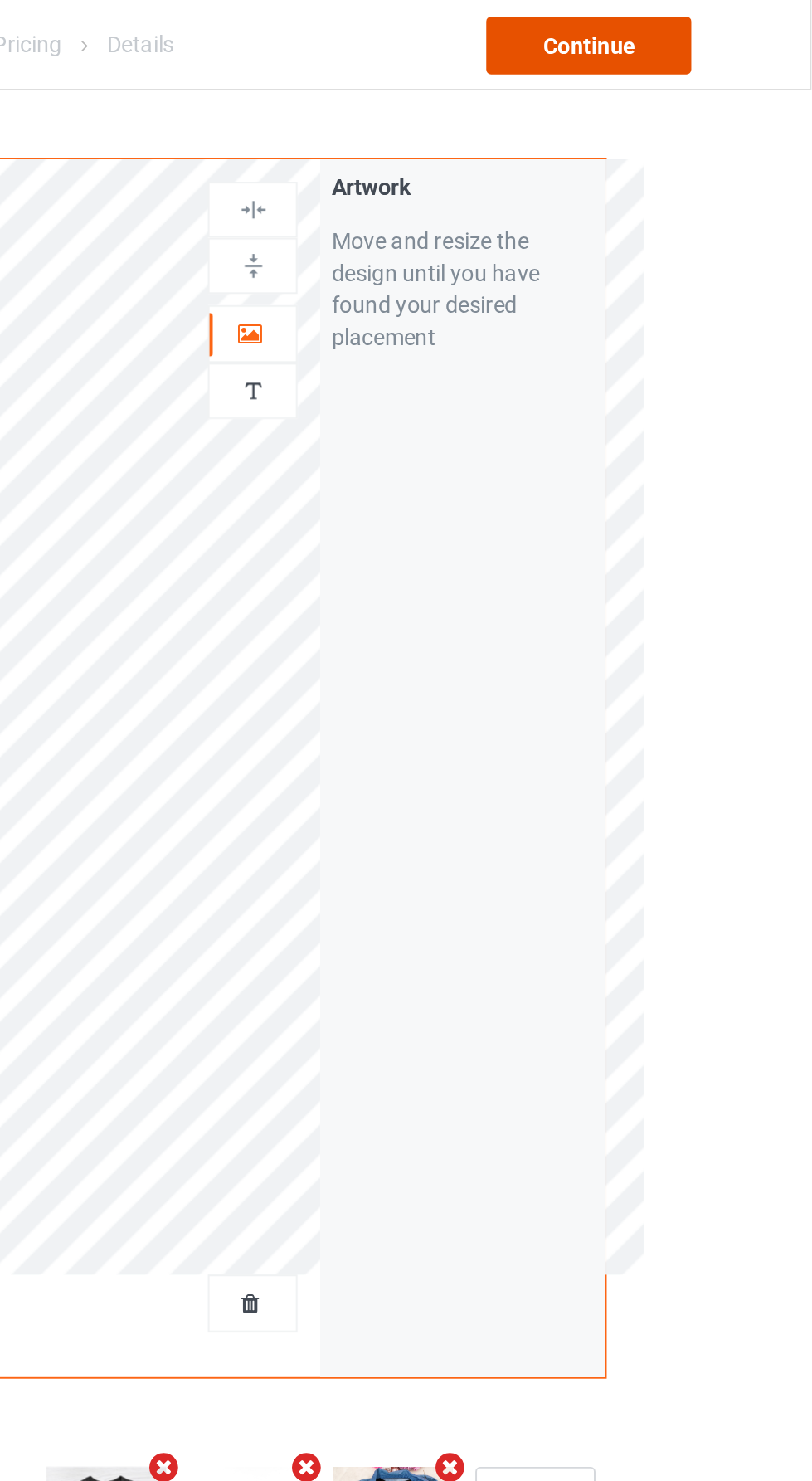
click at [683, 18] on div "Continue" at bounding box center [697, 25] width 106 height 30
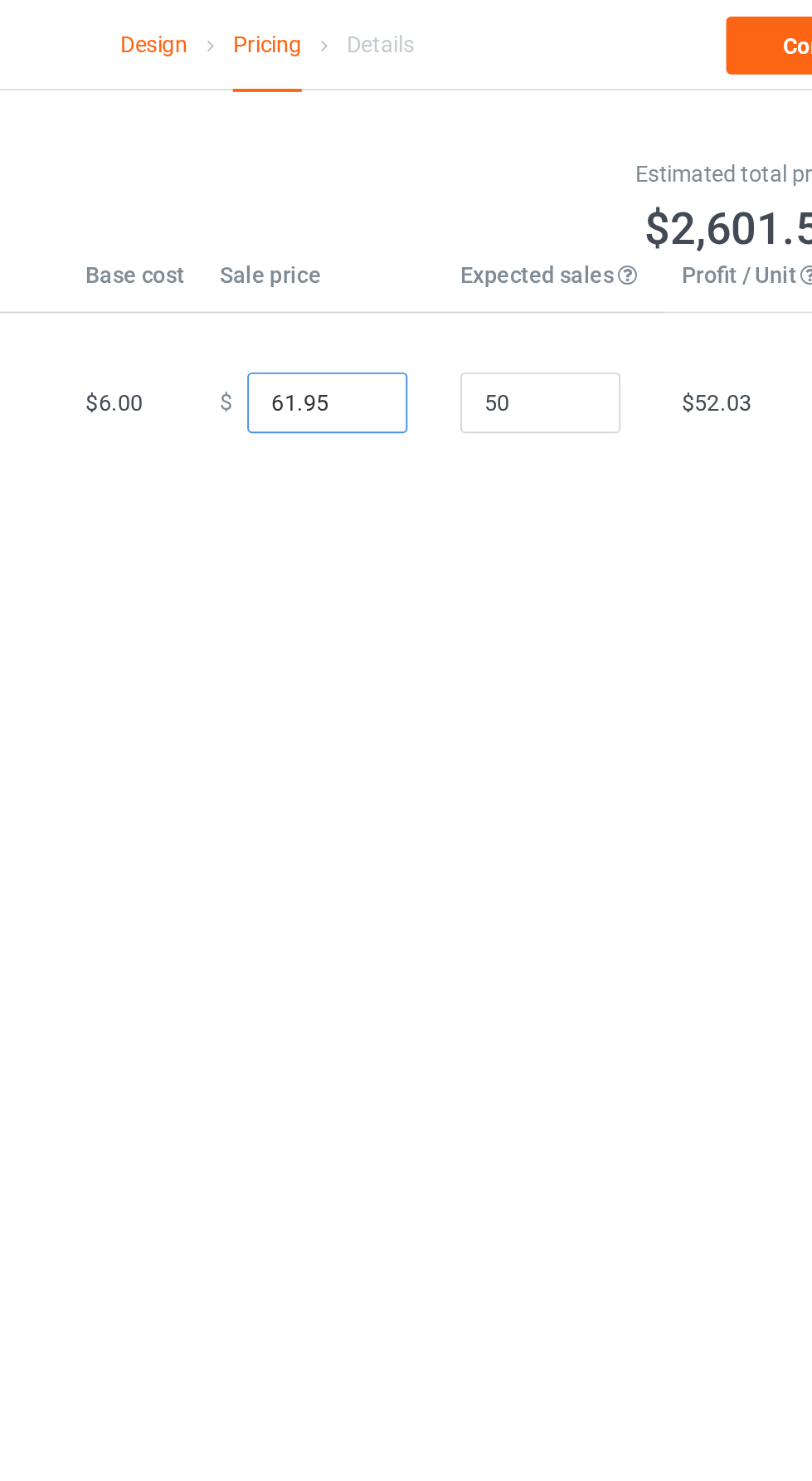
click at [415, 207] on input "61.95" at bounding box center [437, 210] width 83 height 31
click at [413, 207] on input "61.95" at bounding box center [437, 210] width 83 height 31
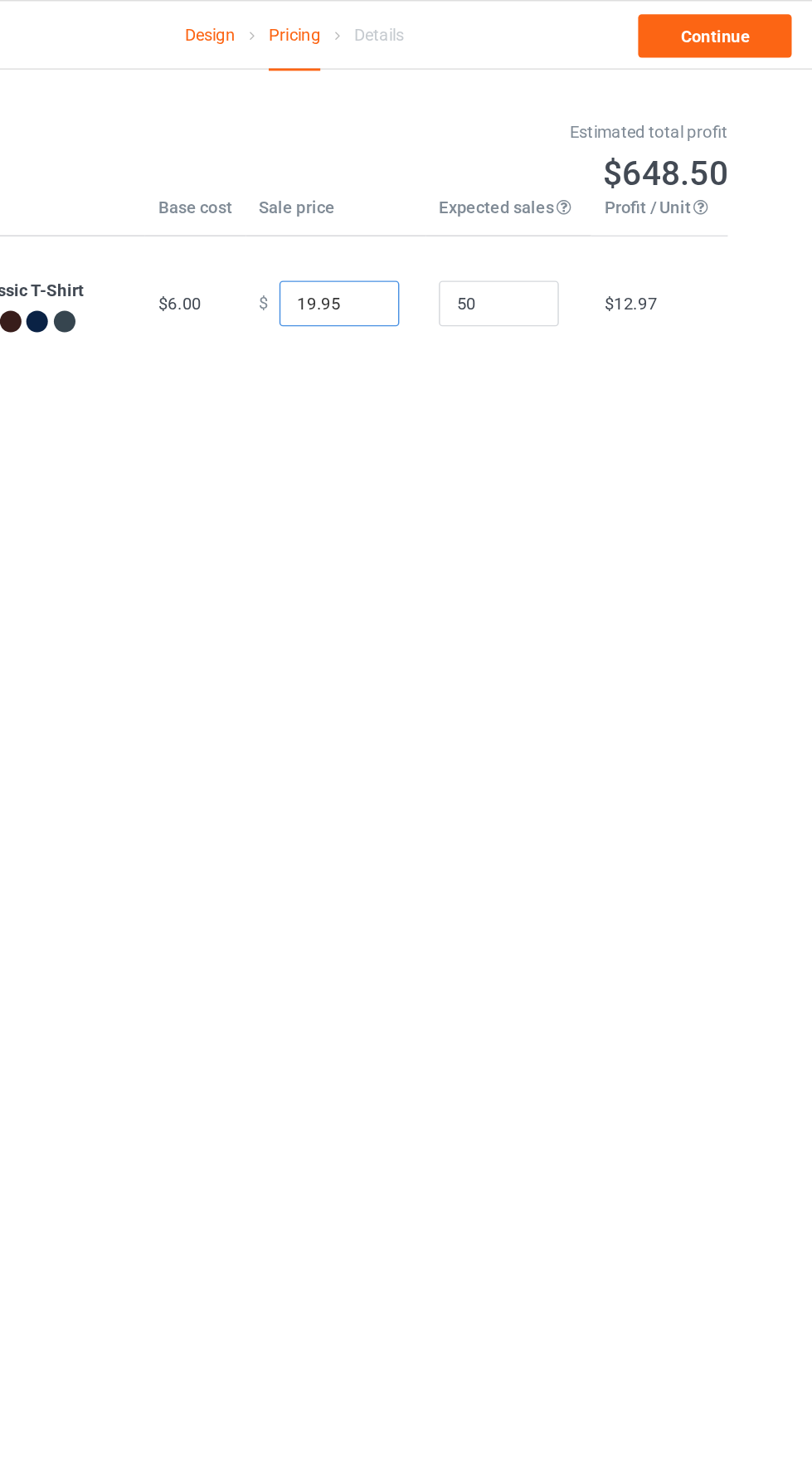
click at [413, 209] on input "19.95" at bounding box center [437, 210] width 83 height 31
type input "21.95"
click at [722, 33] on link "Continue" at bounding box center [697, 25] width 106 height 30
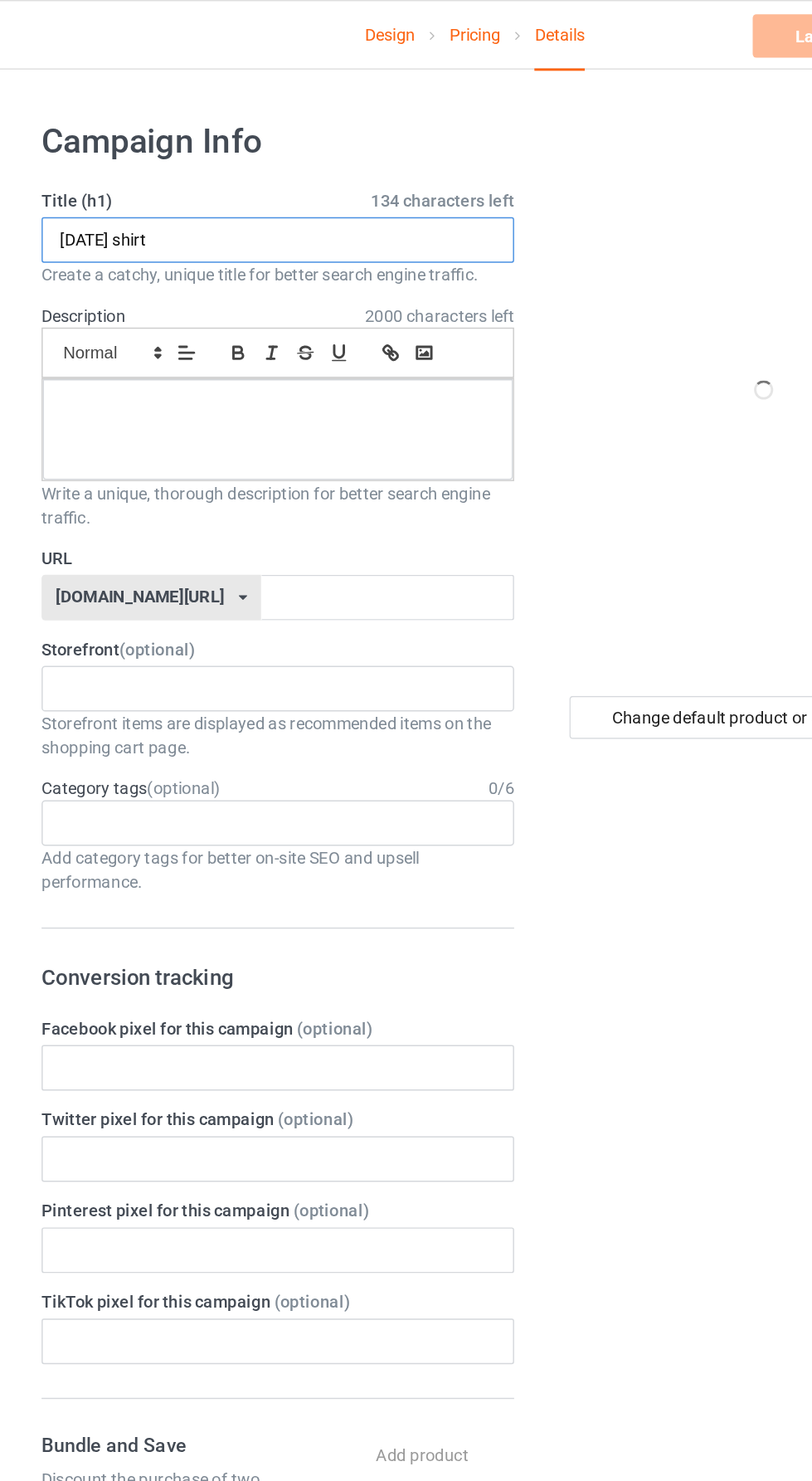
click at [264, 166] on input "Halloween shirt" at bounding box center [270, 166] width 327 height 31
type input "H"
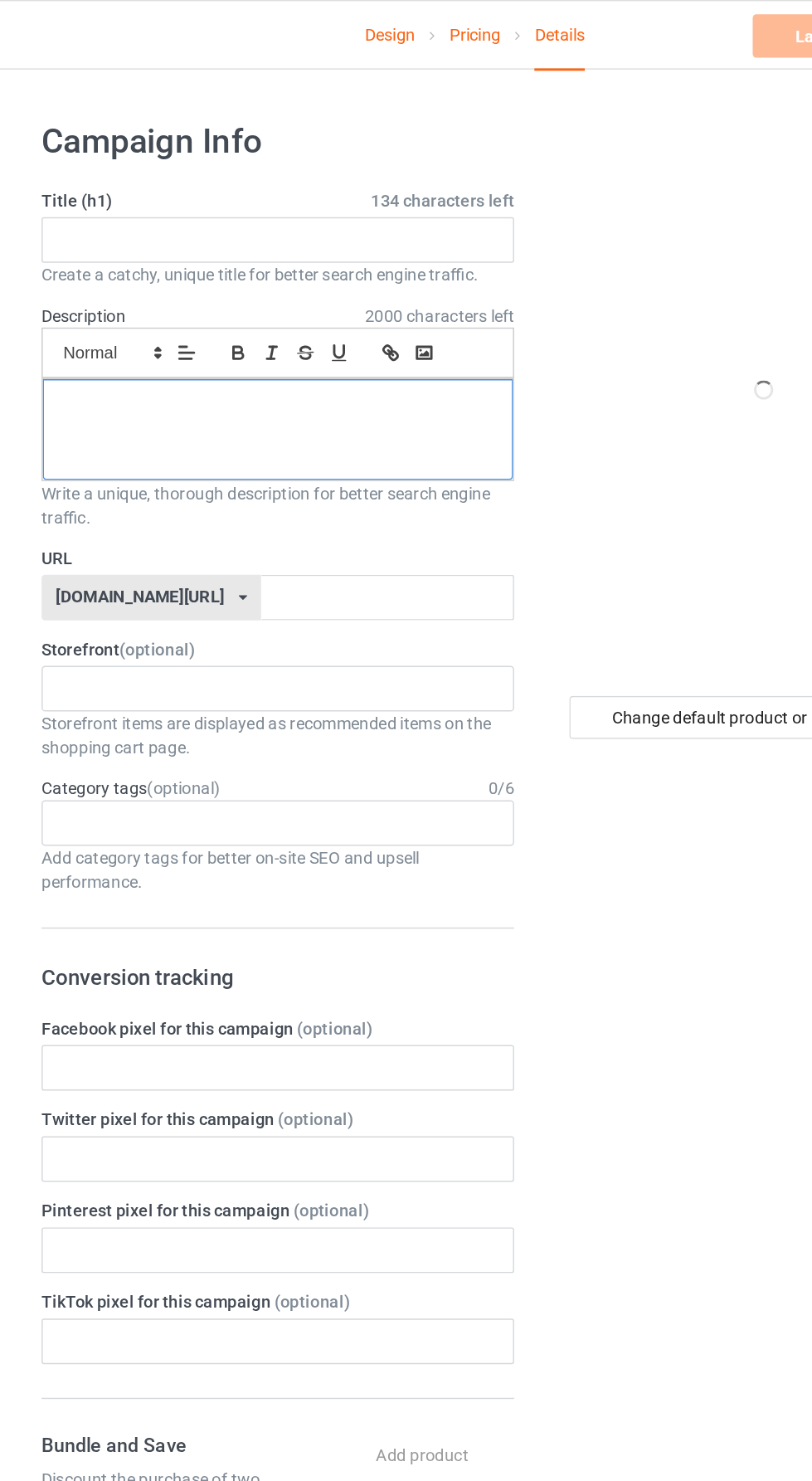
click at [184, 304] on div at bounding box center [270, 297] width 325 height 69
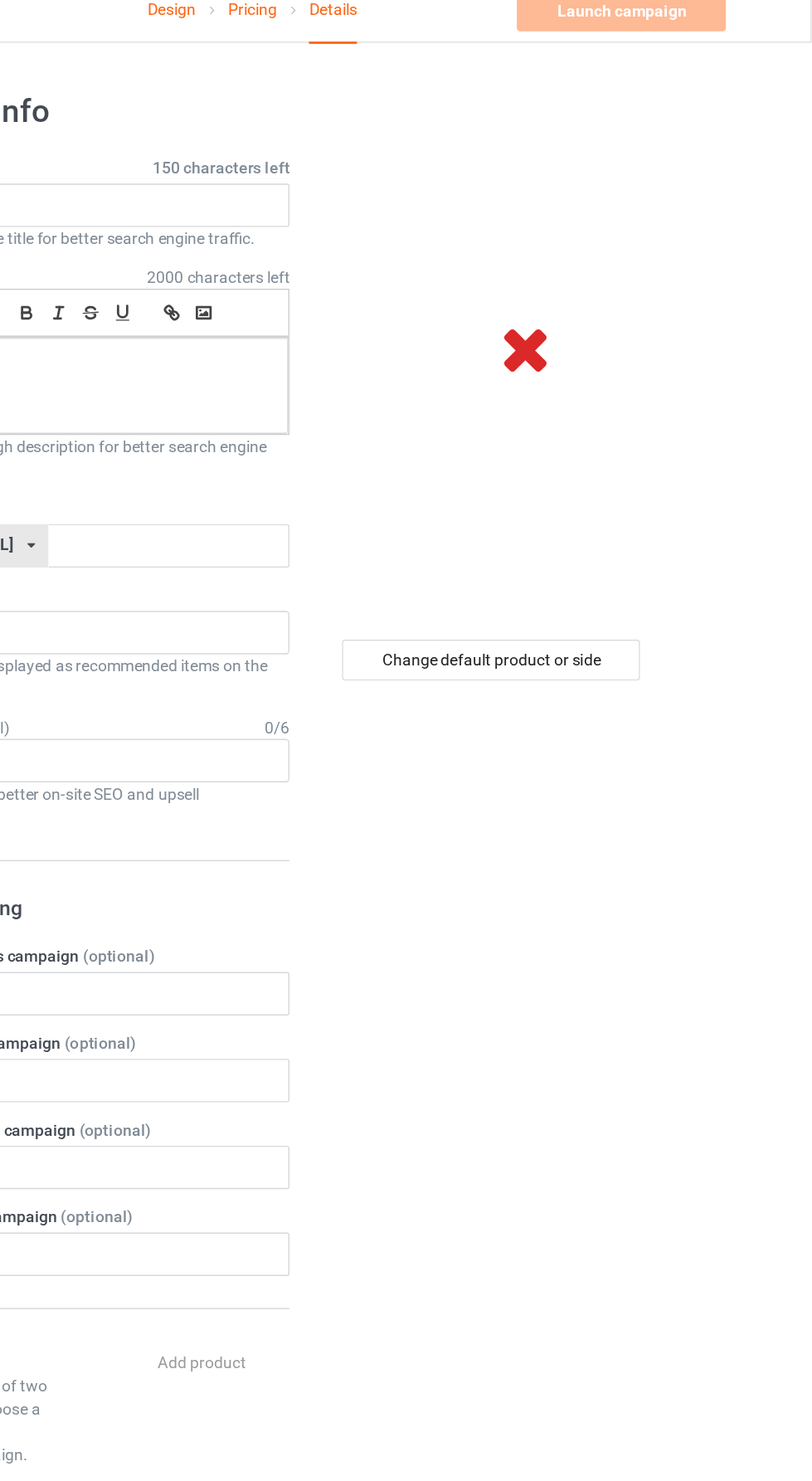
click at [597, 266] on icon at bounding box center [604, 270] width 55 height 46
click at [647, 495] on div "Change default product or side" at bounding box center [579, 496] width 216 height 30
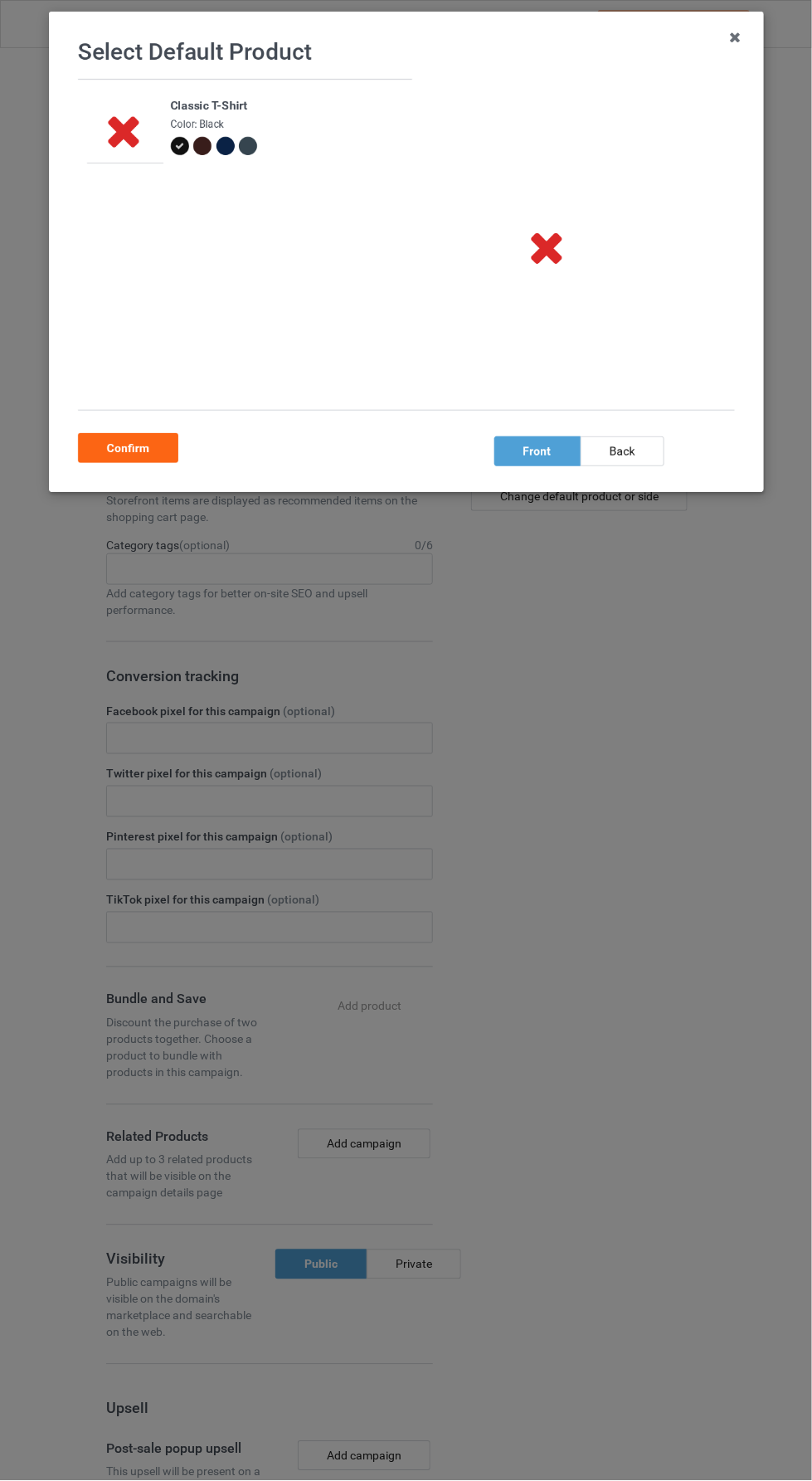
click at [94, 455] on div "Confirm" at bounding box center [127, 448] width 101 height 30
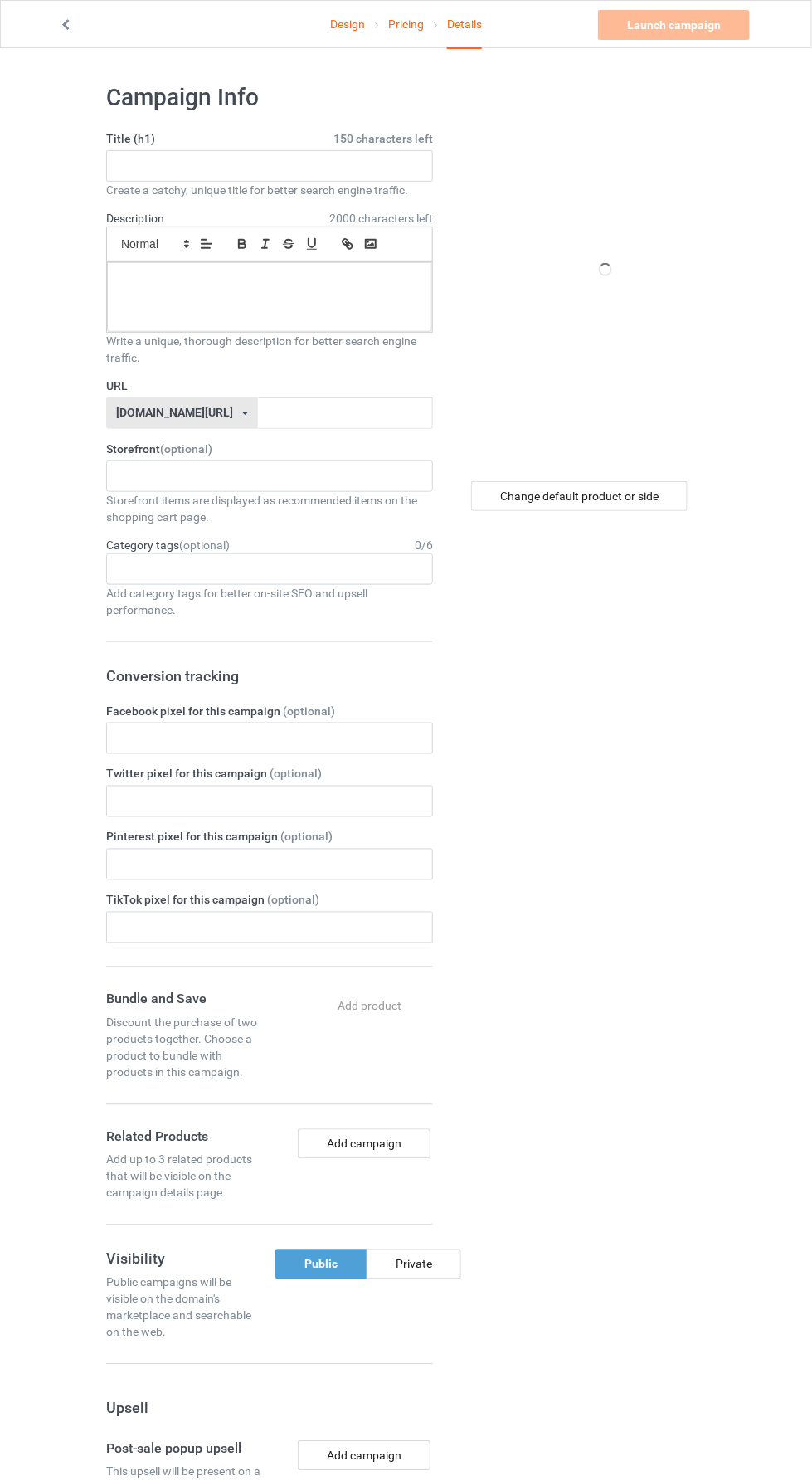
click at [345, 22] on link "Design" at bounding box center [347, 24] width 35 height 46
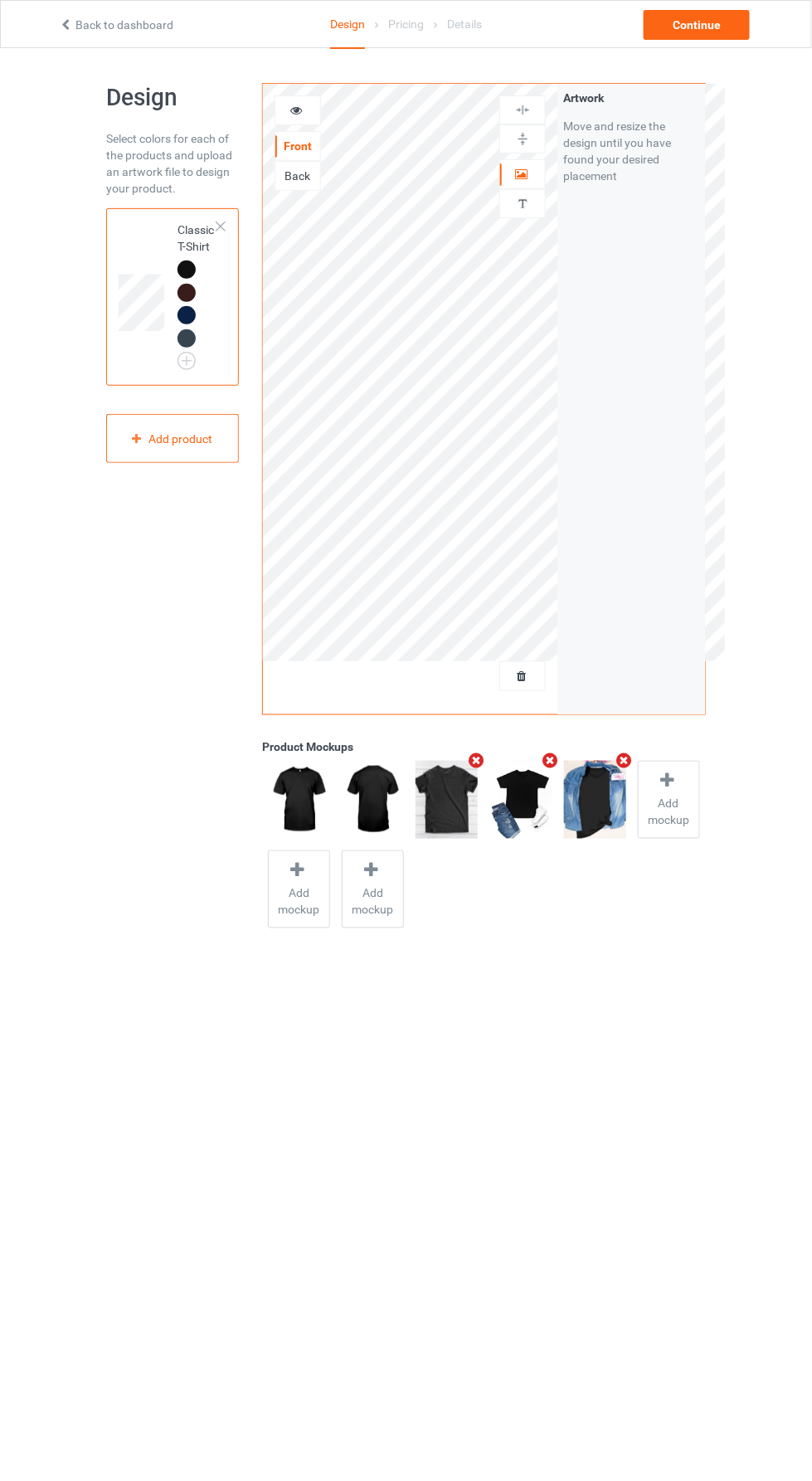
click at [275, 167] on div "Back" at bounding box center [297, 176] width 44 height 17
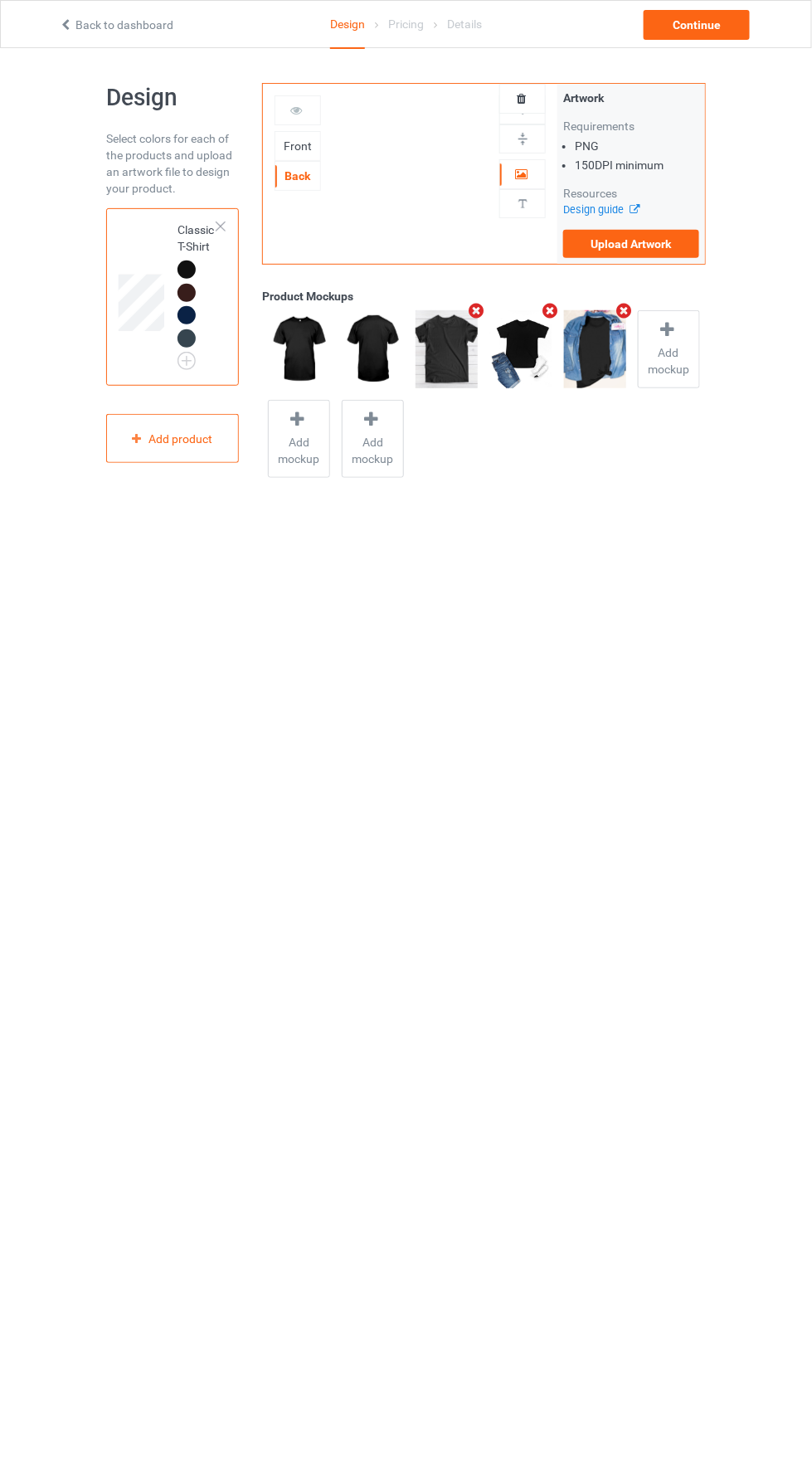
click at [292, 144] on div "Front" at bounding box center [297, 146] width 44 height 17
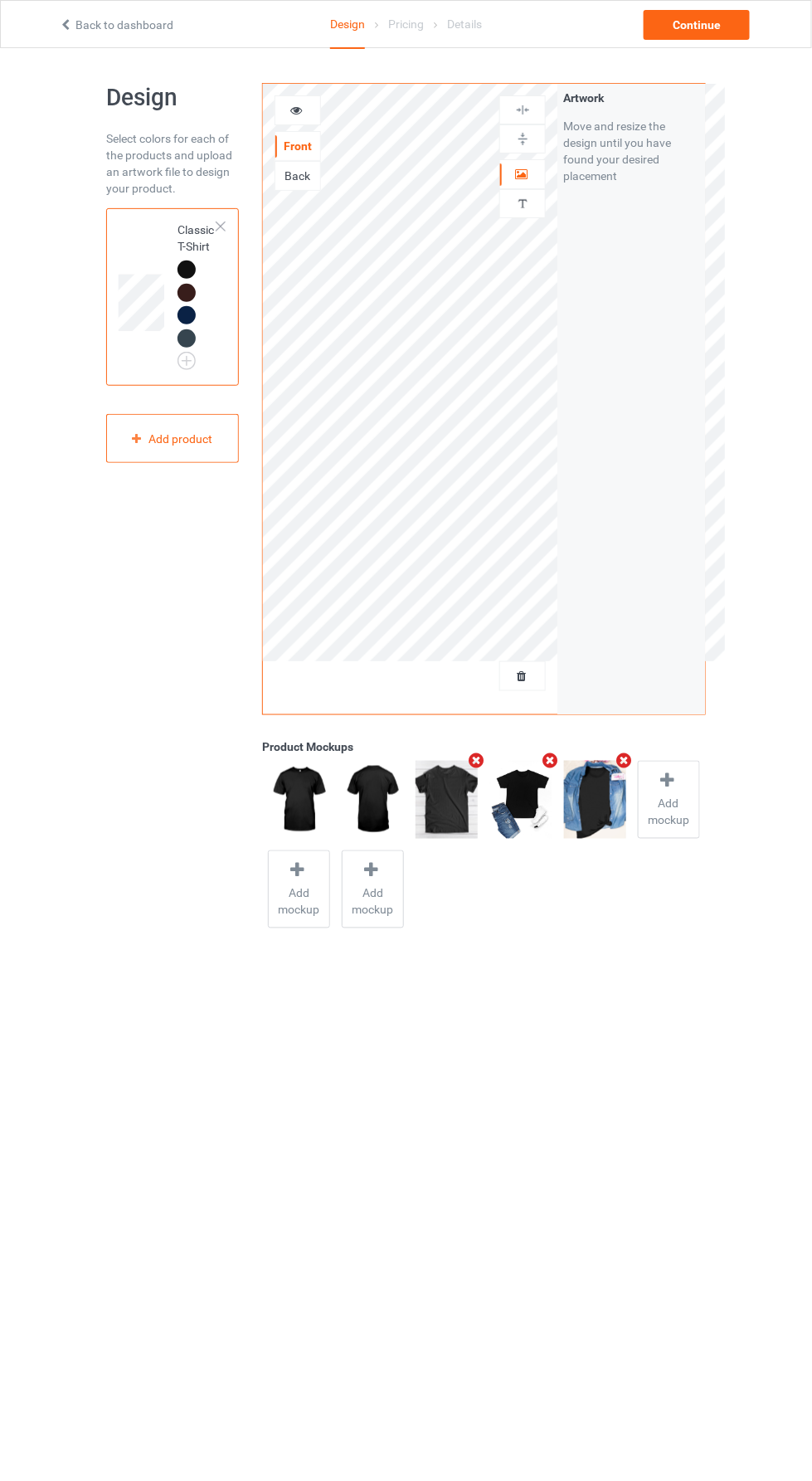
click at [295, 110] on icon at bounding box center [296, 107] width 14 height 12
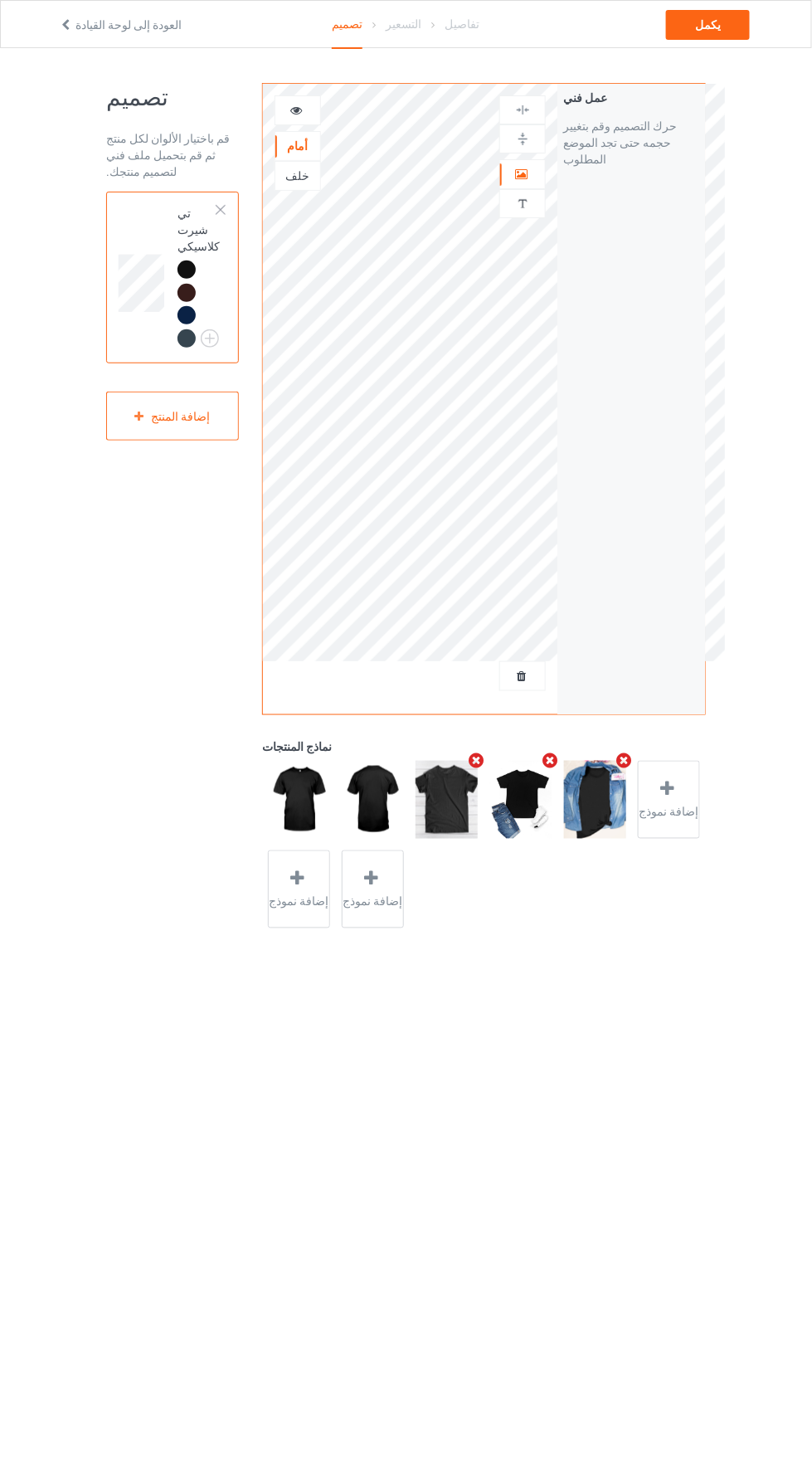
click at [221, 209] on div at bounding box center [221, 210] width 12 height 12
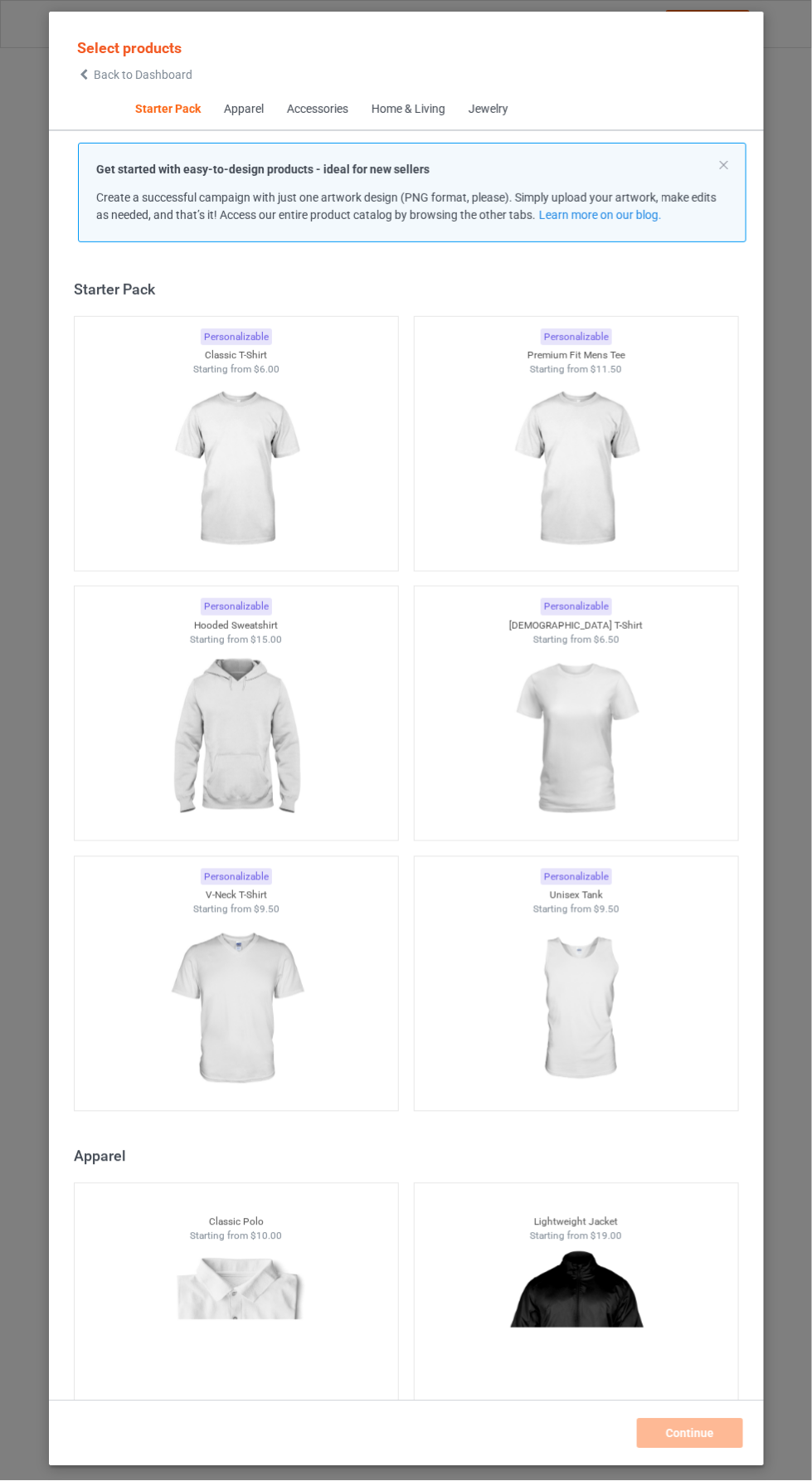
scroll to position [20, 0]
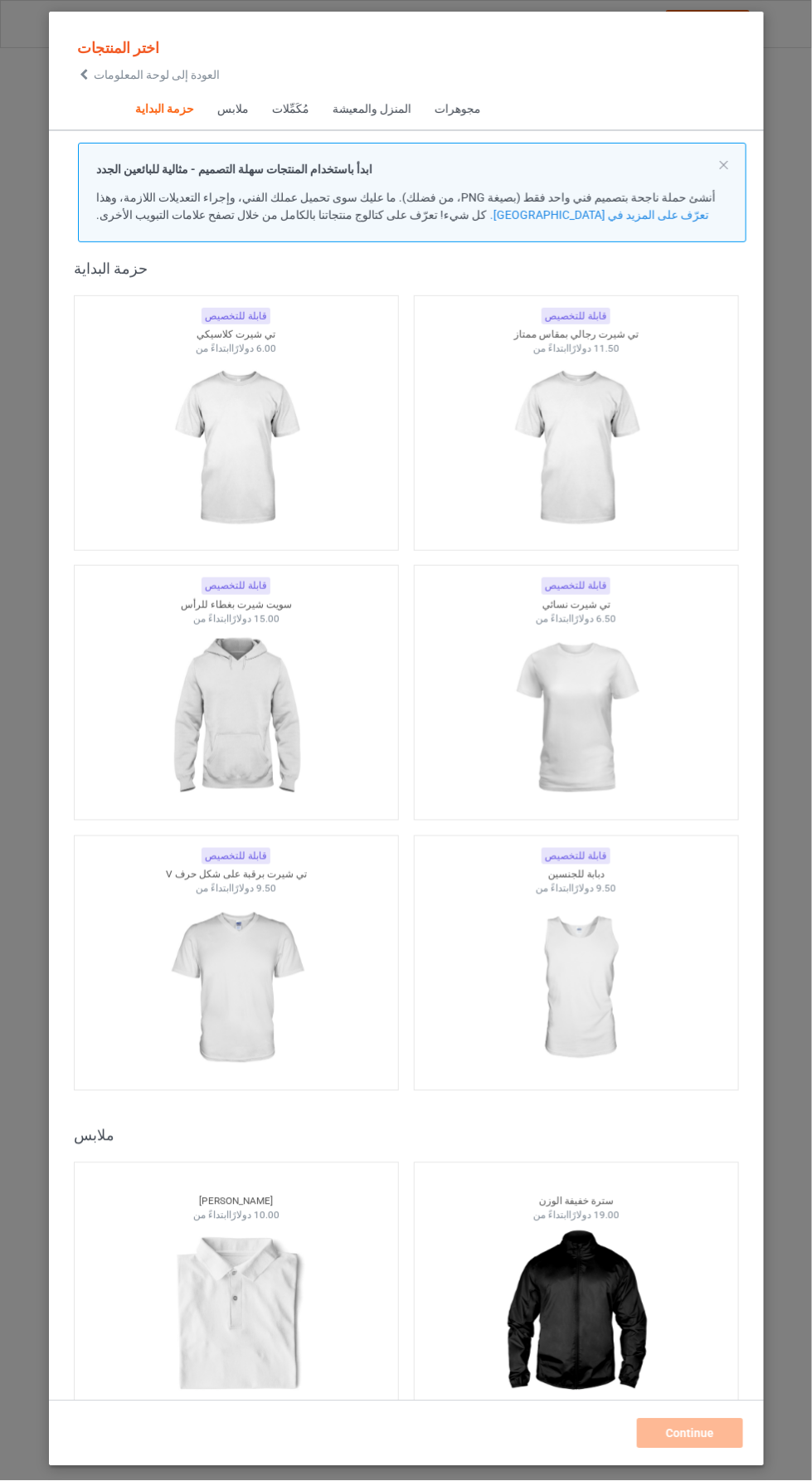
click at [226, 478] on img at bounding box center [236, 448] width 149 height 186
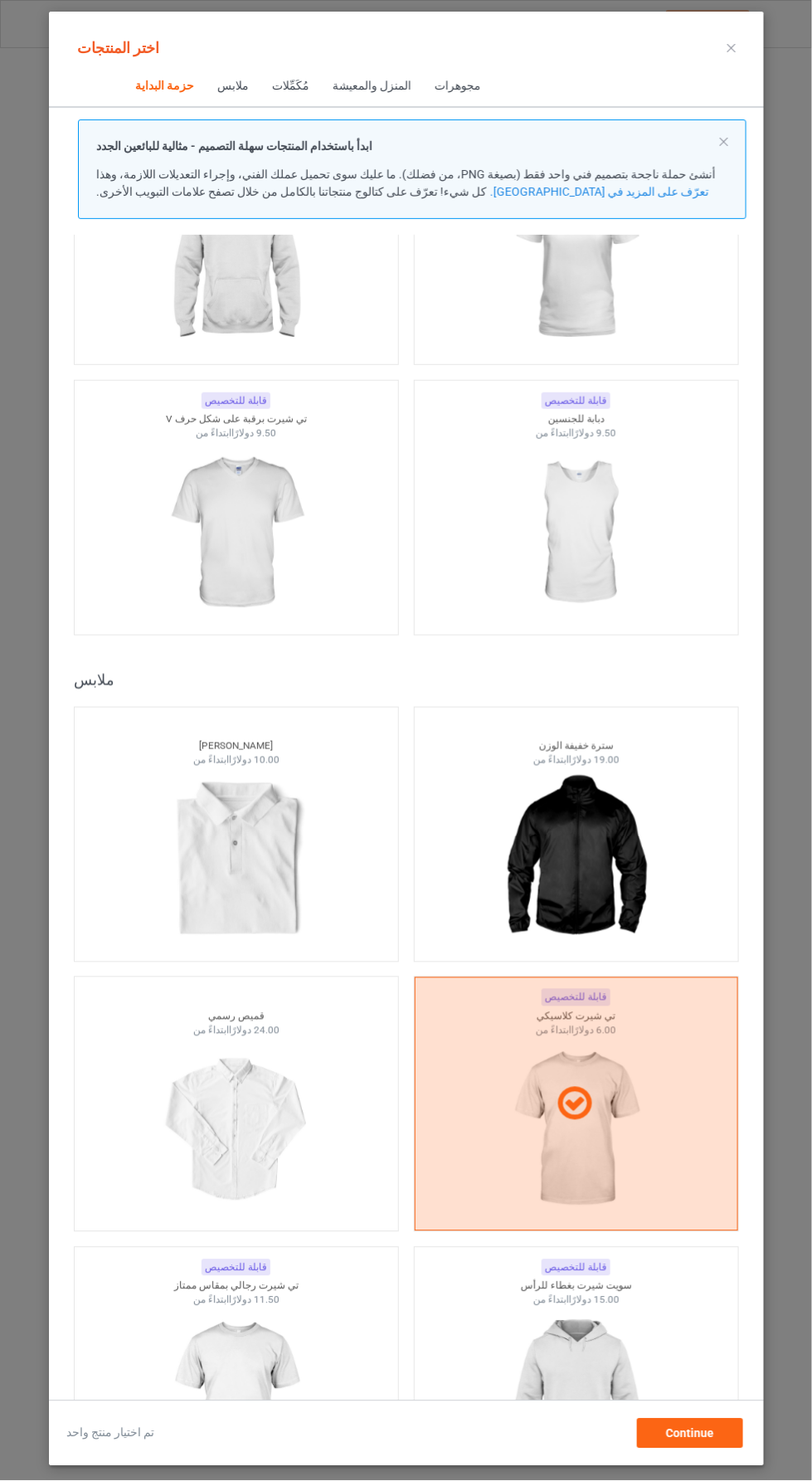
scroll to position [458, 0]
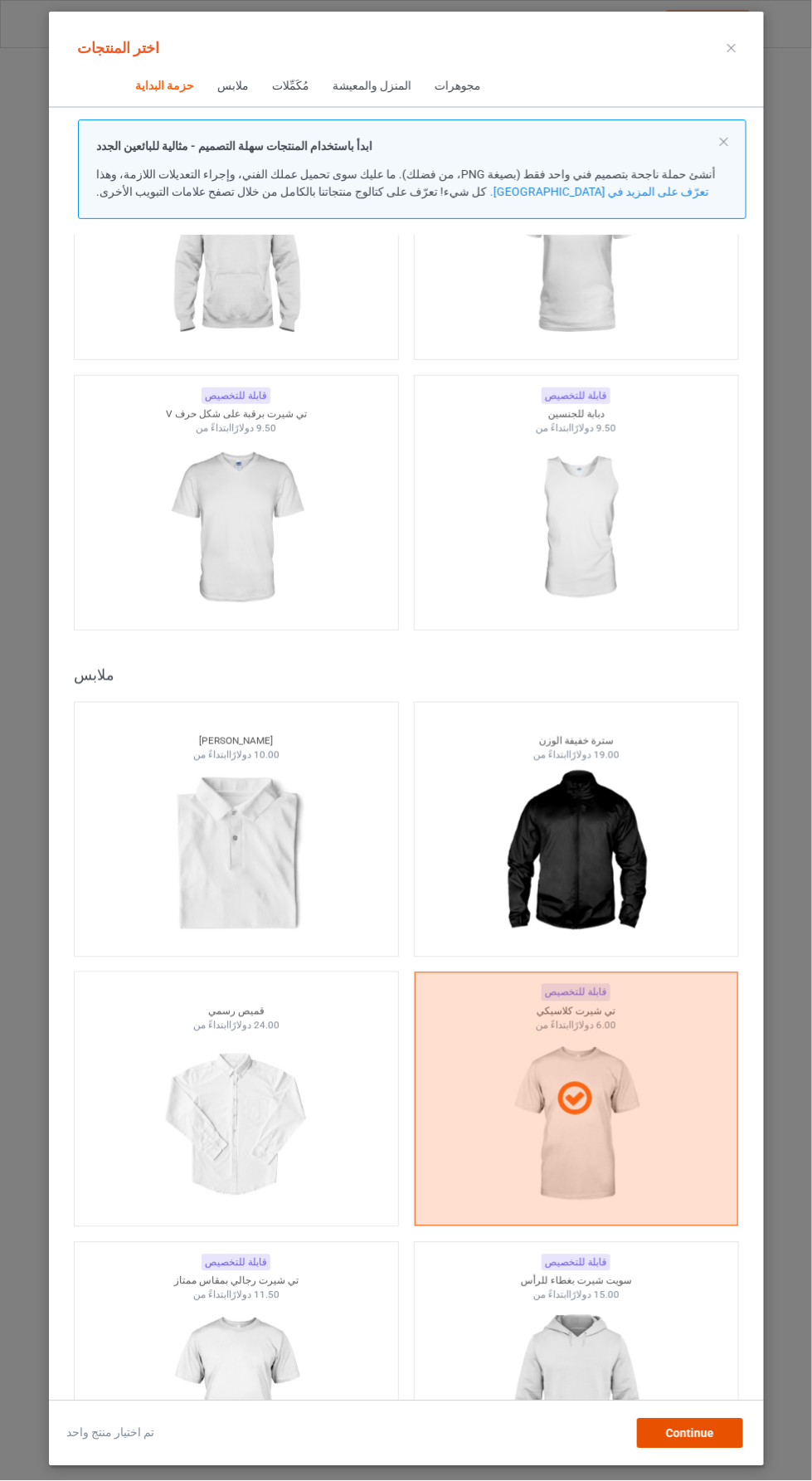
click at [734, 1449] on div "Continue" at bounding box center [690, 1433] width 106 height 30
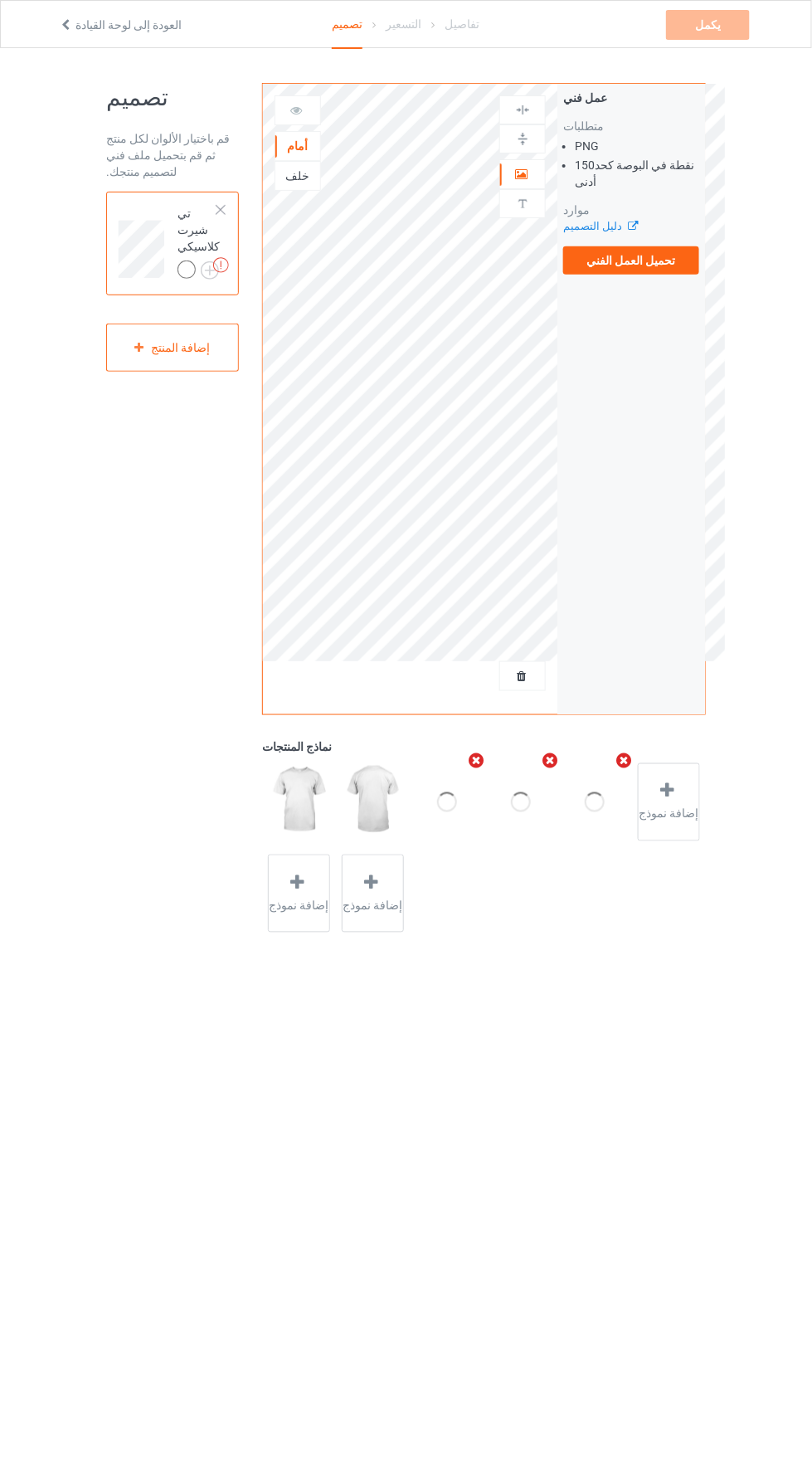
click at [700, 247] on div "عمل فني متطلبات PNG 150 نقطة في البوصة كحد أدنى موارد دليل التصميم تحميل العمل …" at bounding box center [631, 182] width 148 height 197
click at [0, 0] on img at bounding box center [0, 0] width 0 height 0
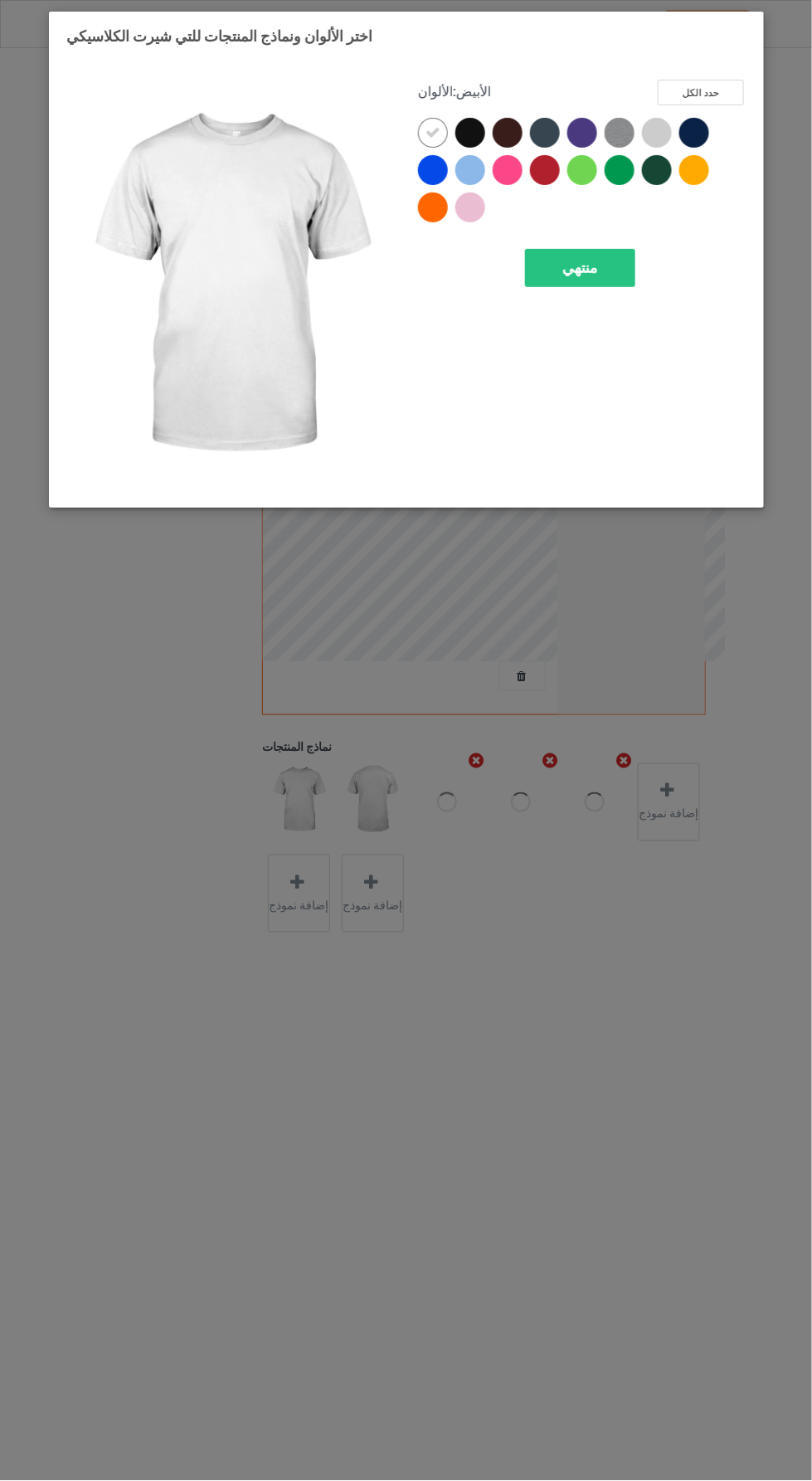
click at [468, 131] on div at bounding box center [469, 133] width 30 height 30
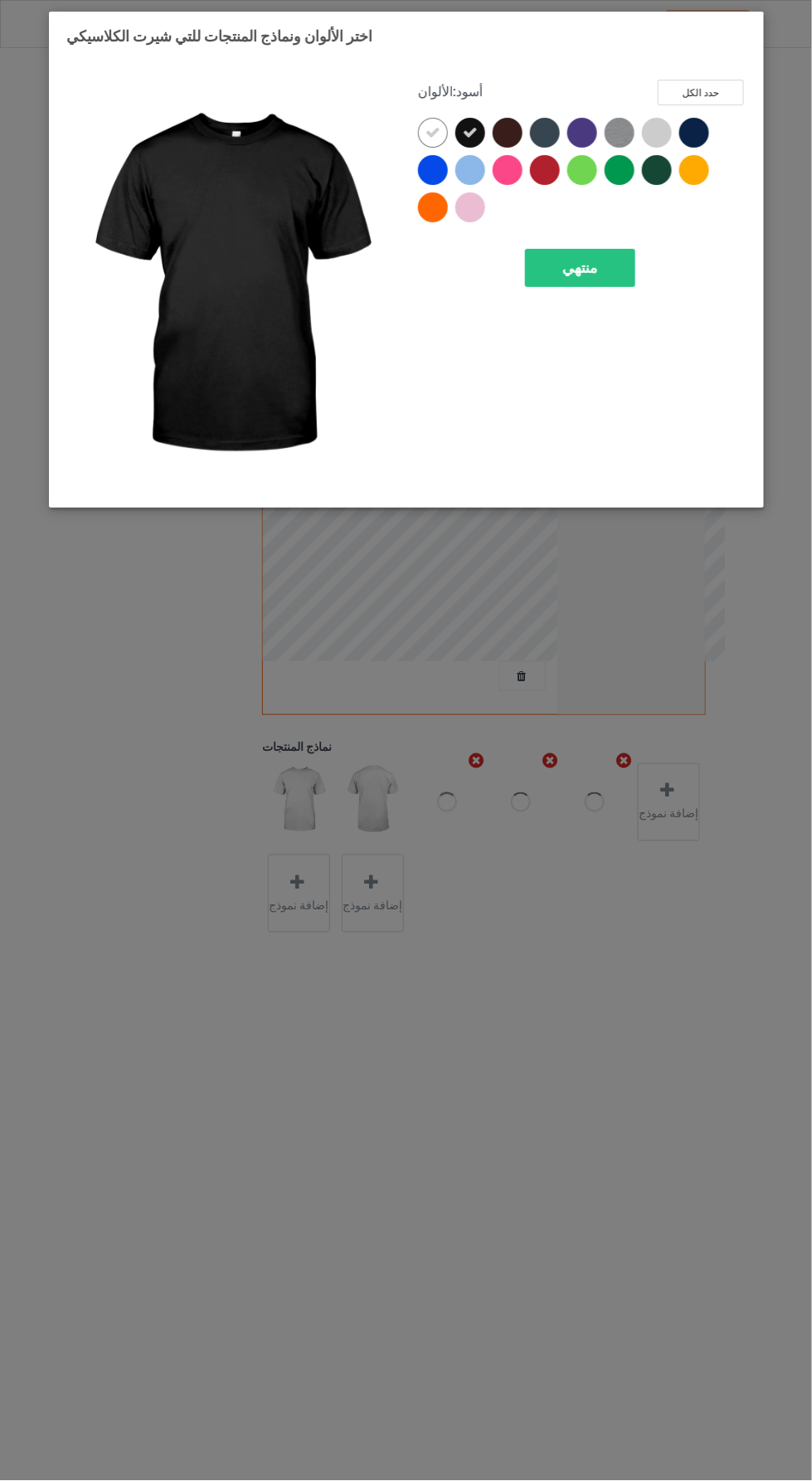
click at [432, 132] on icon at bounding box center [432, 133] width 15 height 15
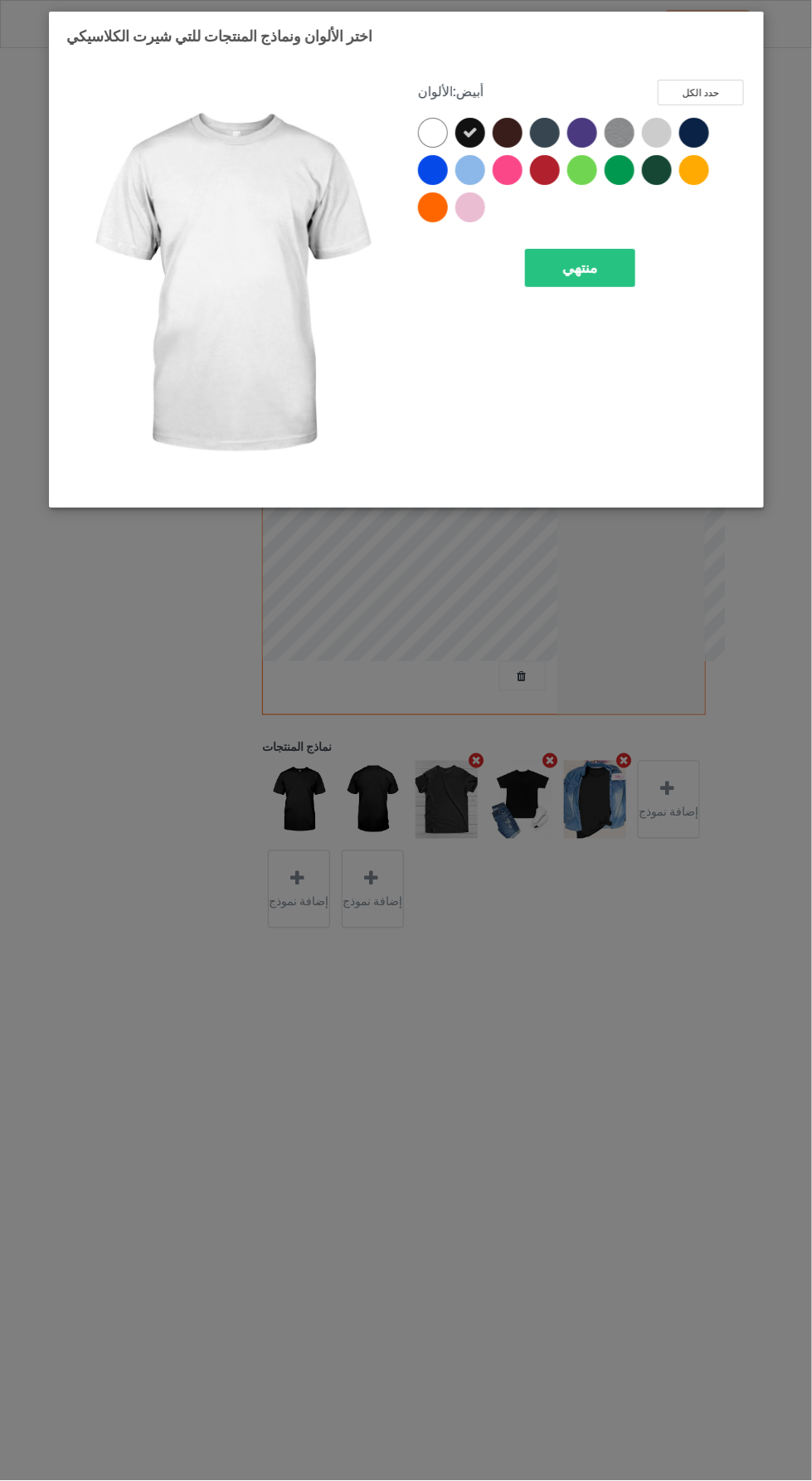
click at [697, 140] on div at bounding box center [694, 133] width 30 height 30
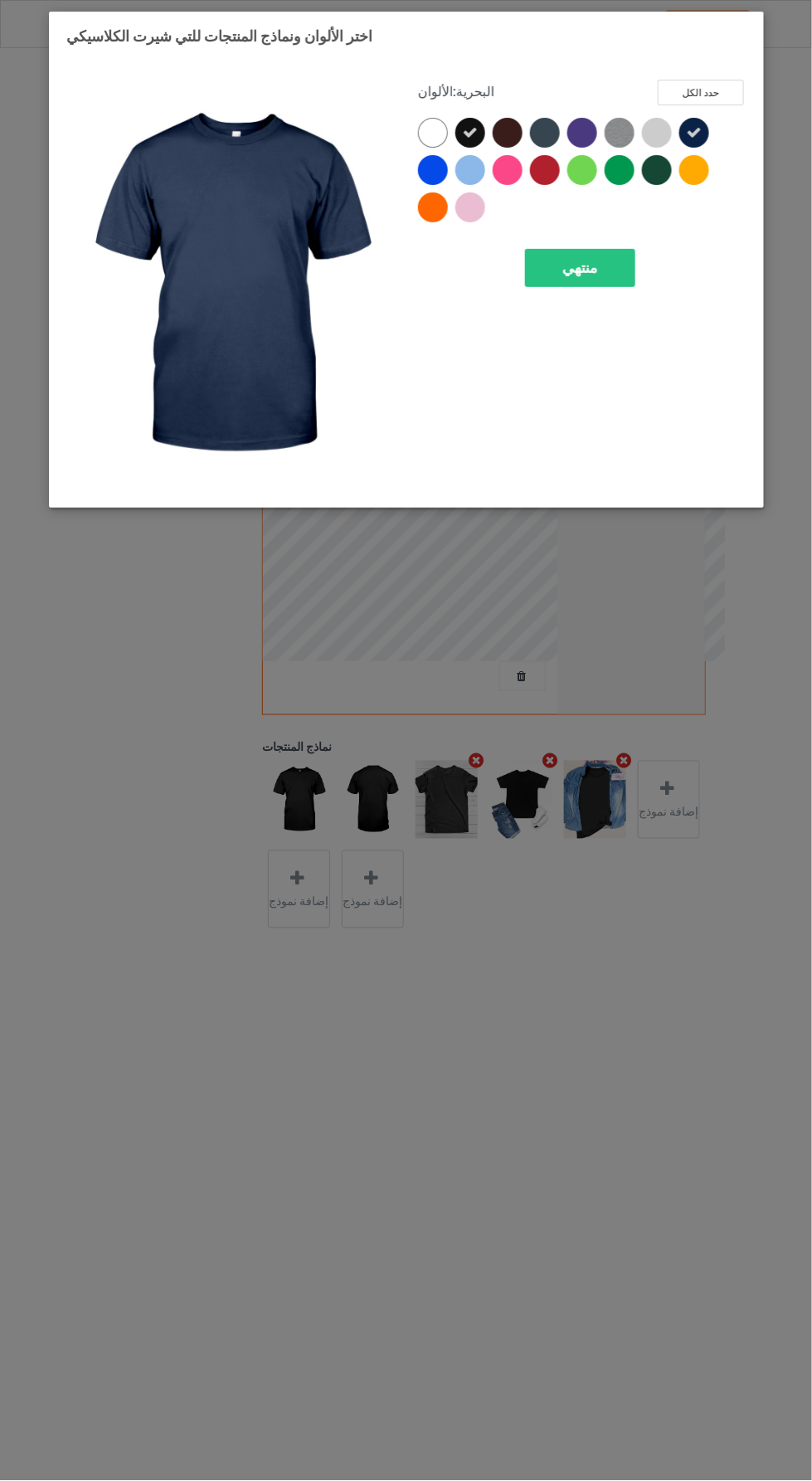
click at [503, 135] on div at bounding box center [506, 133] width 30 height 30
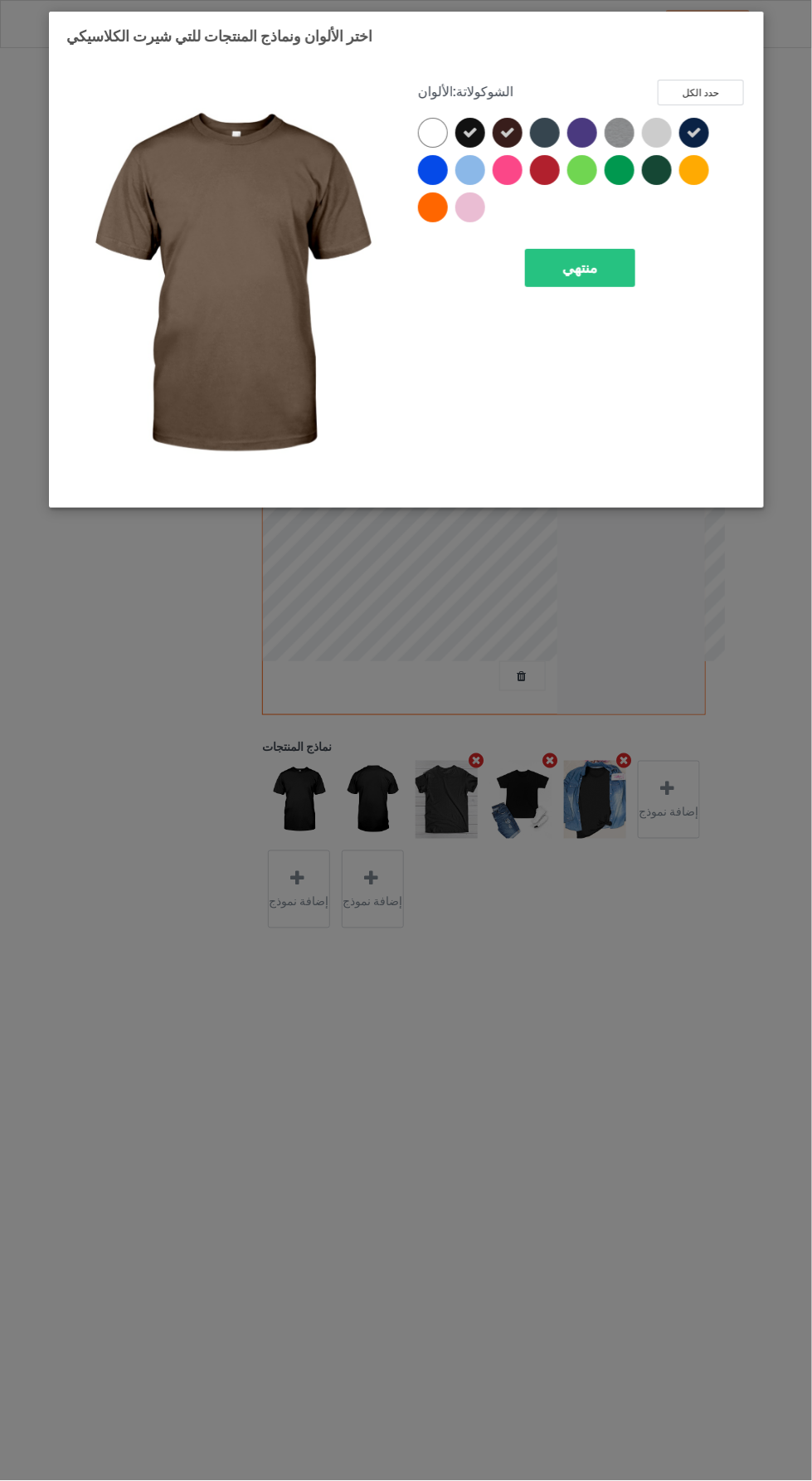
click at [576, 132] on div at bounding box center [581, 133] width 30 height 30
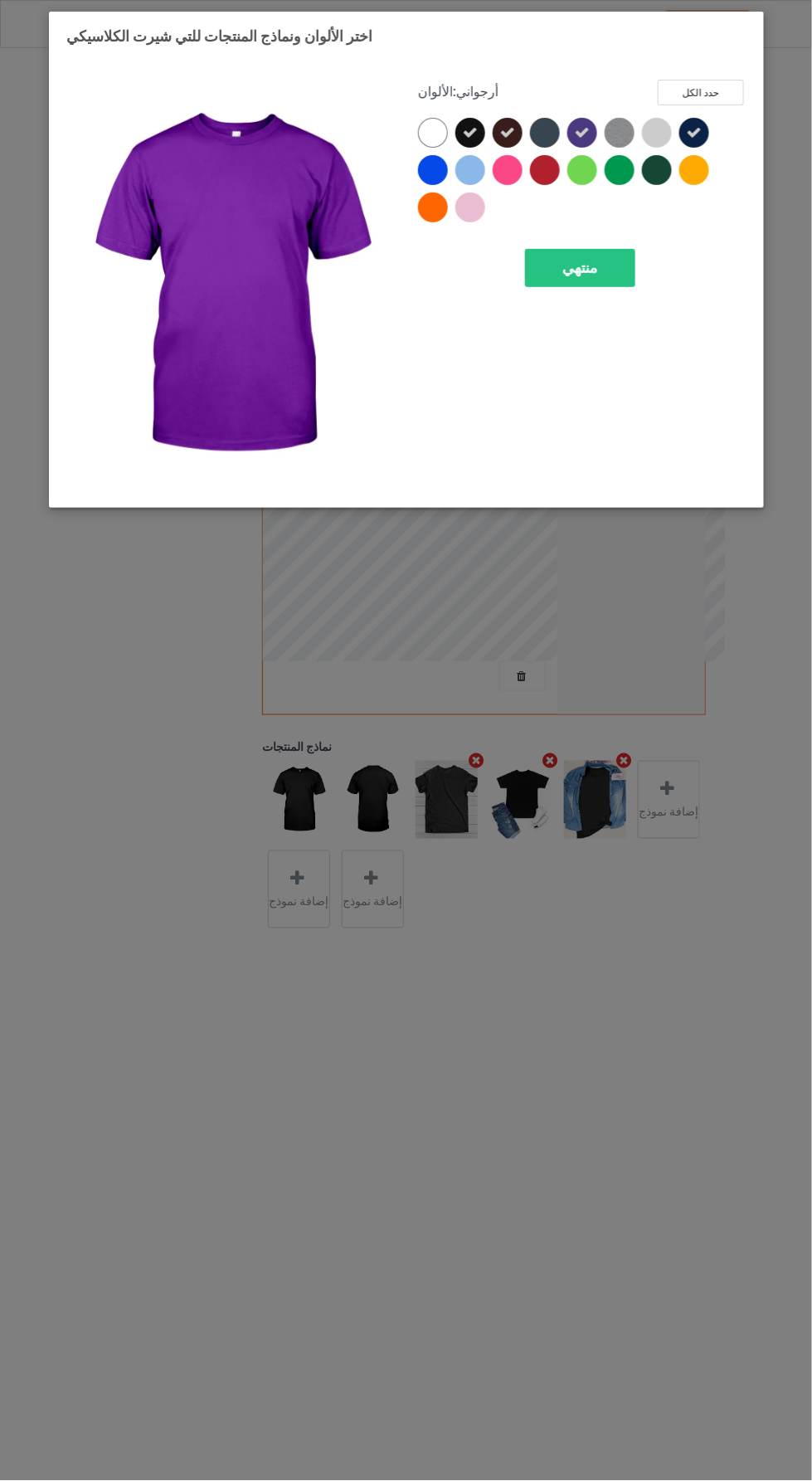
click at [580, 134] on icon at bounding box center [581, 133] width 15 height 15
click at [694, 132] on icon at bounding box center [694, 133] width 15 height 15
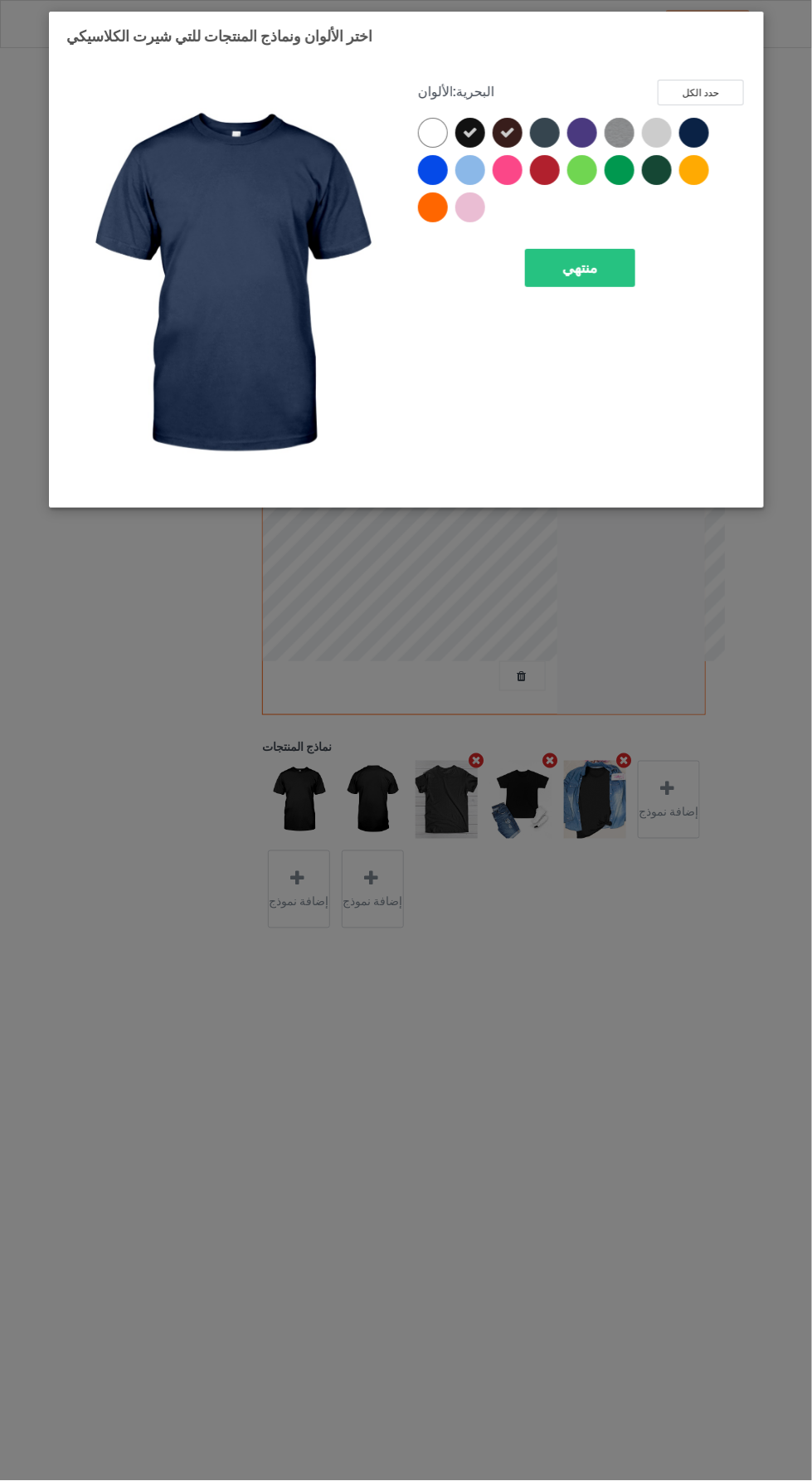
click at [525, 131] on div at bounding box center [510, 137] width 37 height 37
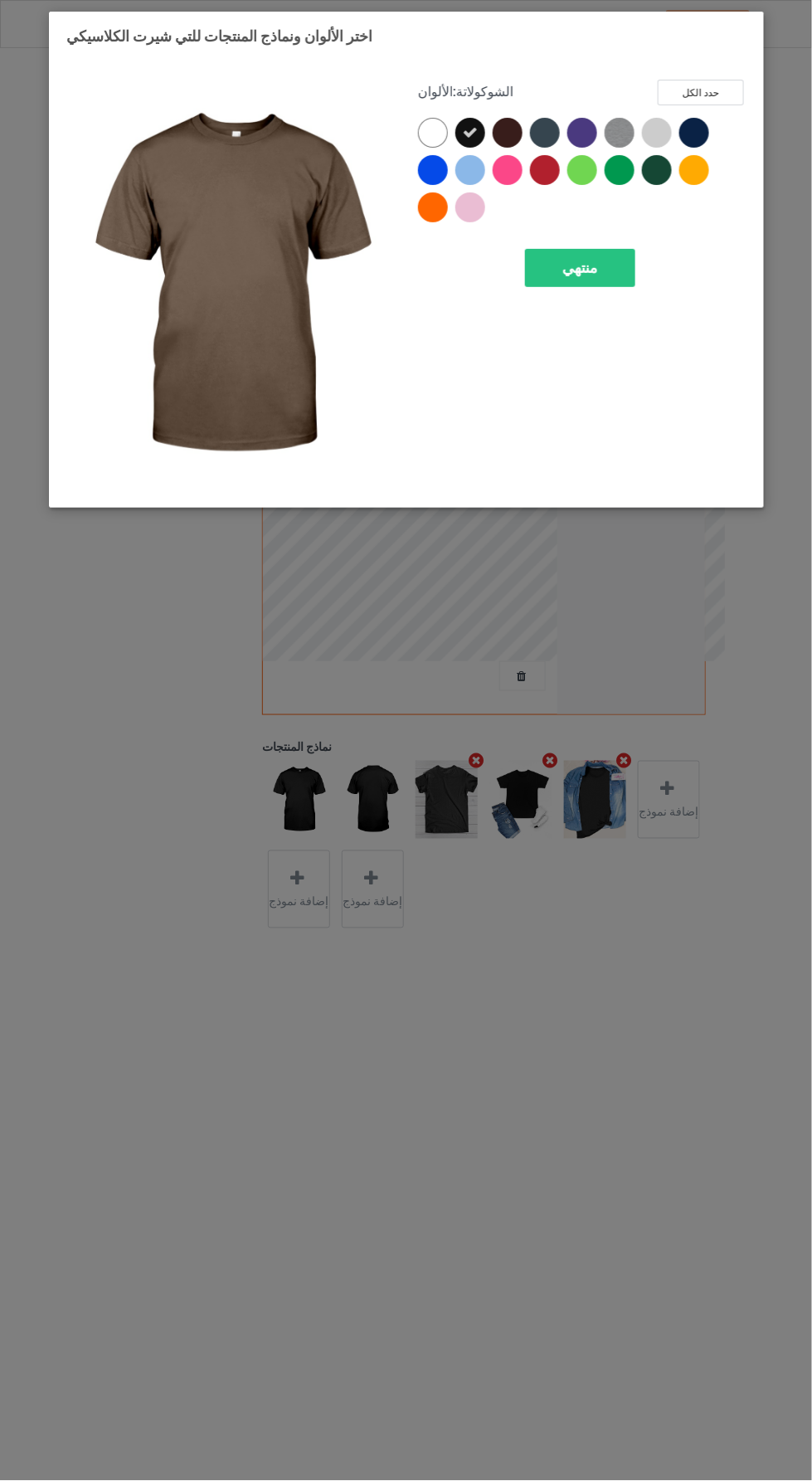
click at [607, 262] on div "منتهي" at bounding box center [579, 267] width 110 height 38
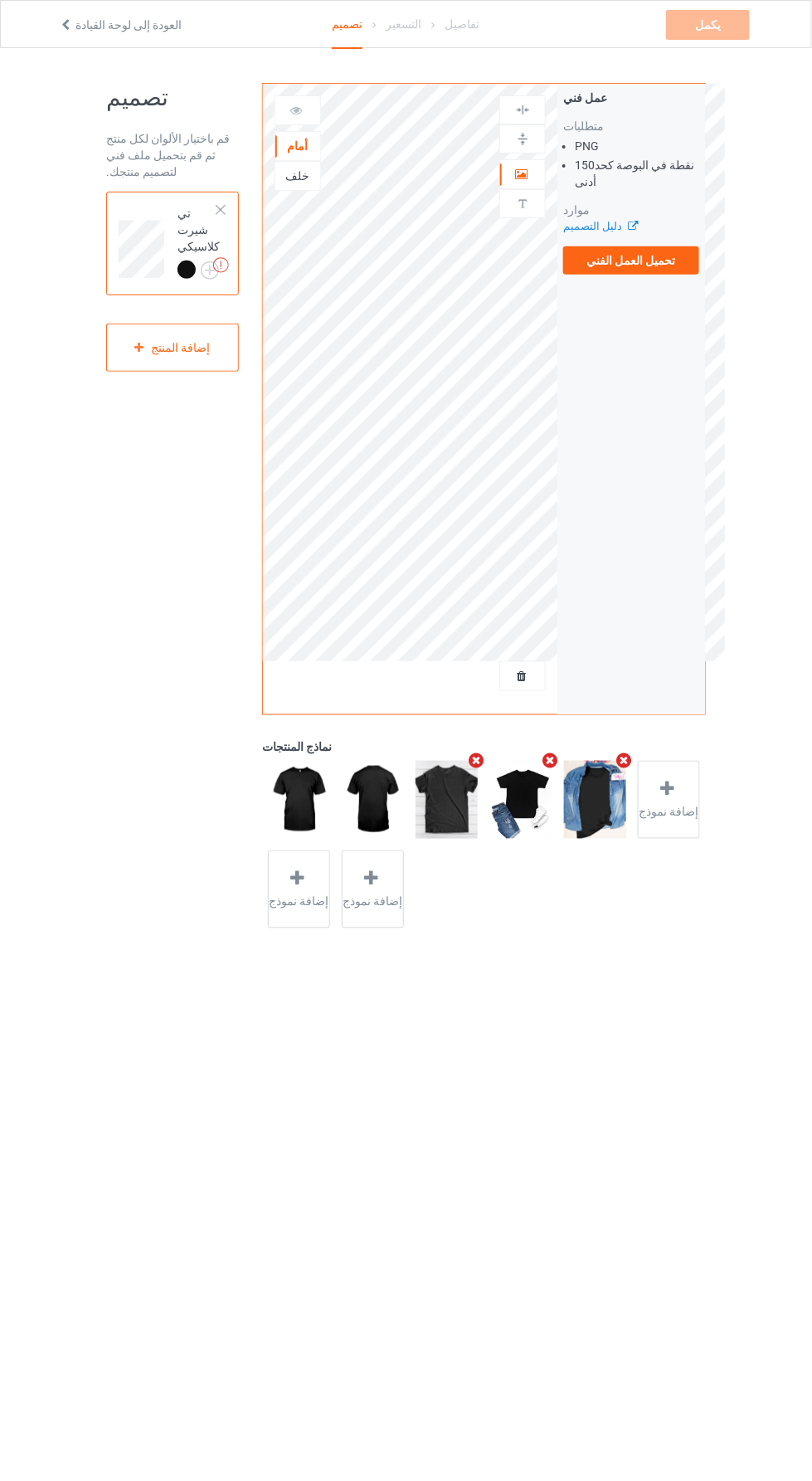
click at [219, 270] on img at bounding box center [221, 264] width 16 height 16
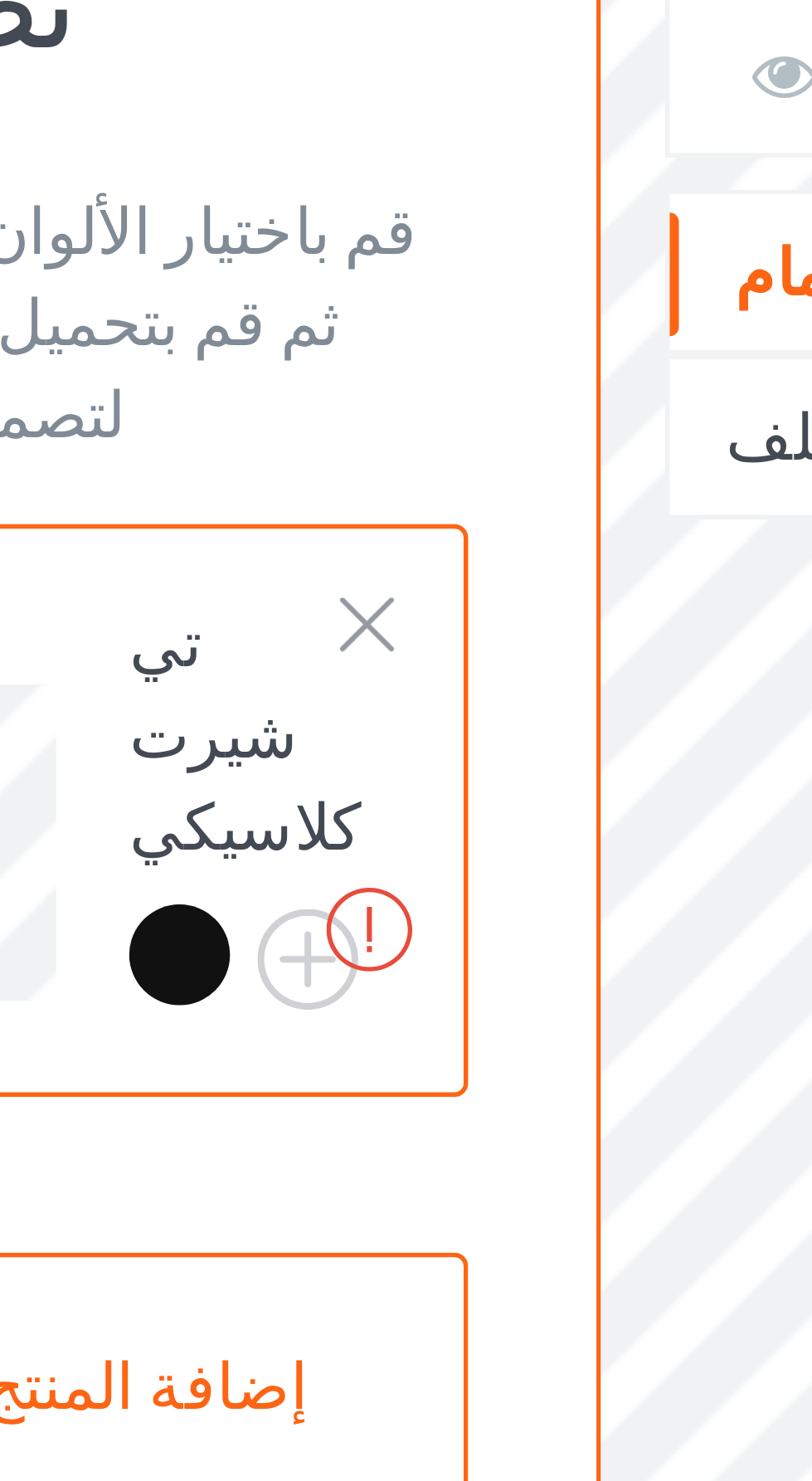
click at [219, 273] on img at bounding box center [221, 264] width 16 height 16
click at [0, 0] on img at bounding box center [0, 0] width 0 height 0
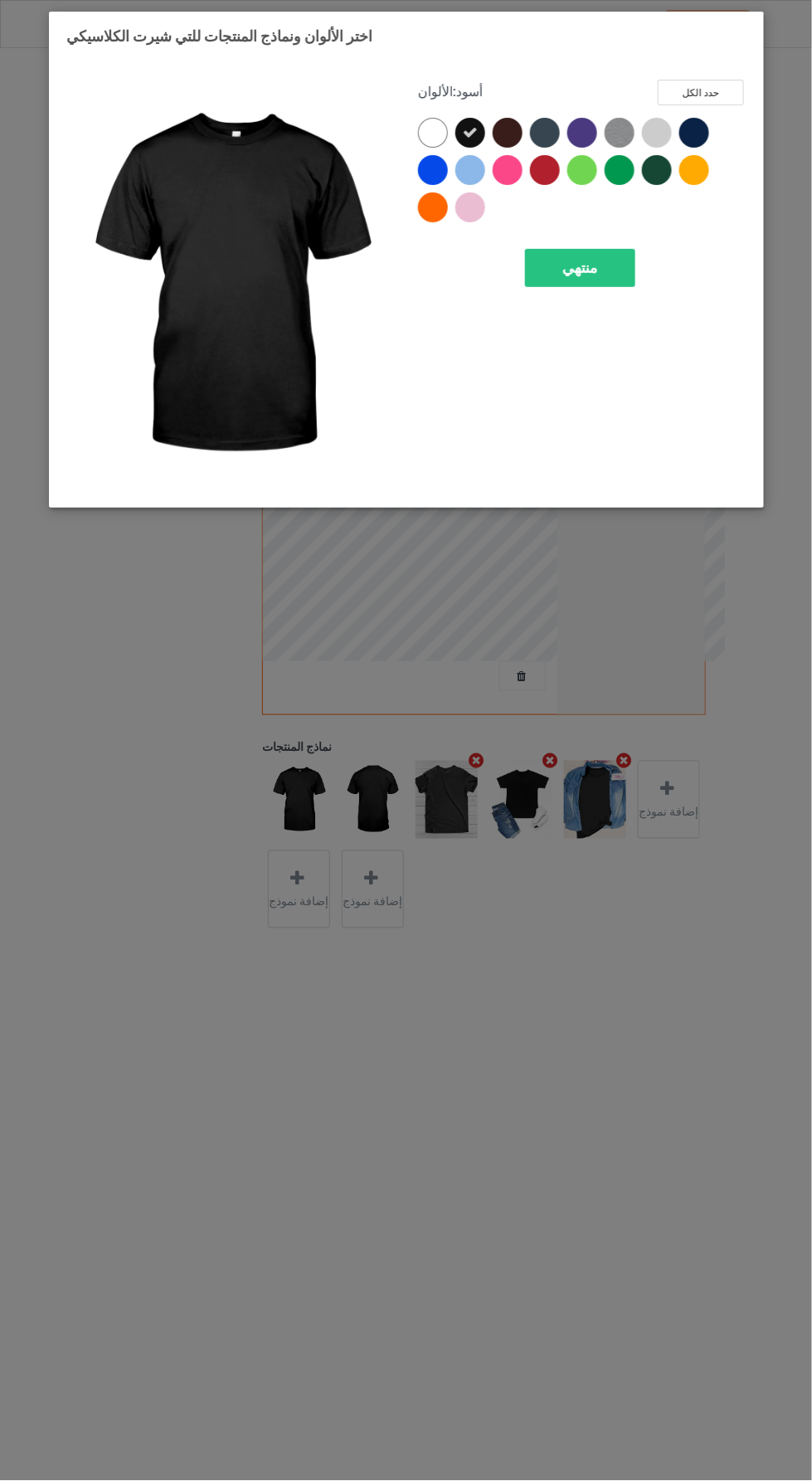
click at [617, 263] on div "منتهي" at bounding box center [579, 267] width 110 height 38
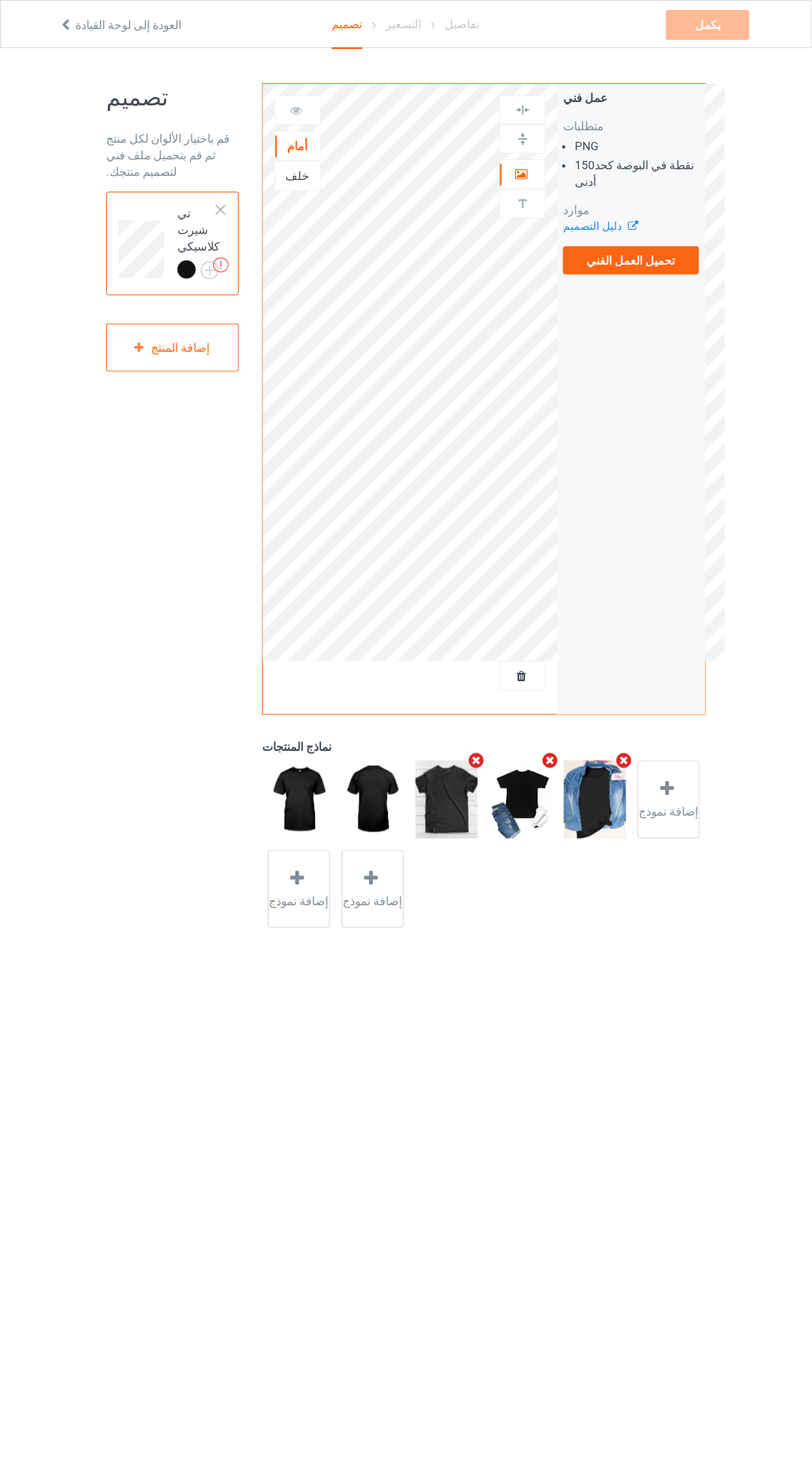
click at [0, 0] on img at bounding box center [0, 0] width 0 height 0
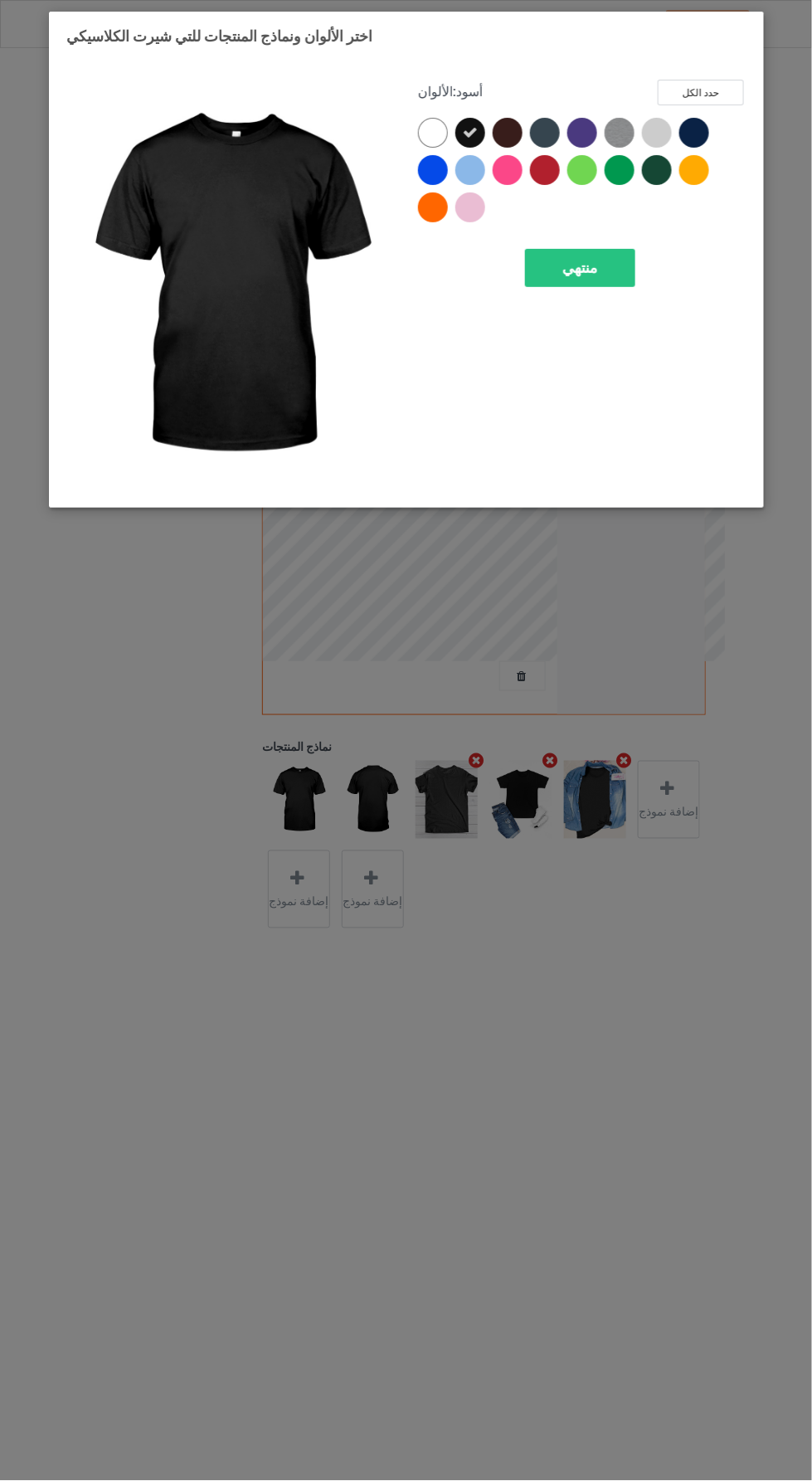
click at [472, 197] on div at bounding box center [469, 207] width 30 height 30
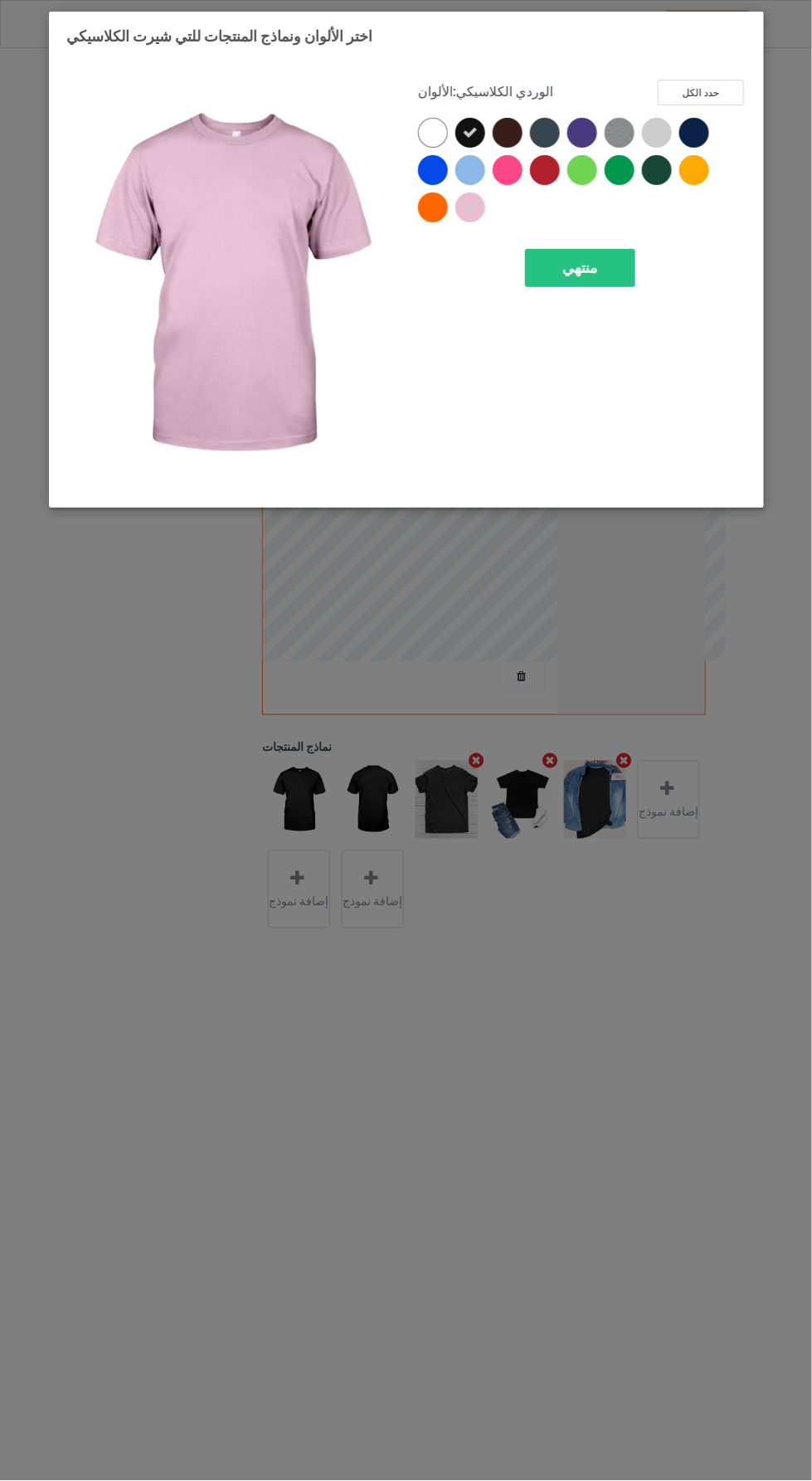
click at [469, 132] on icon at bounding box center [469, 133] width 15 height 15
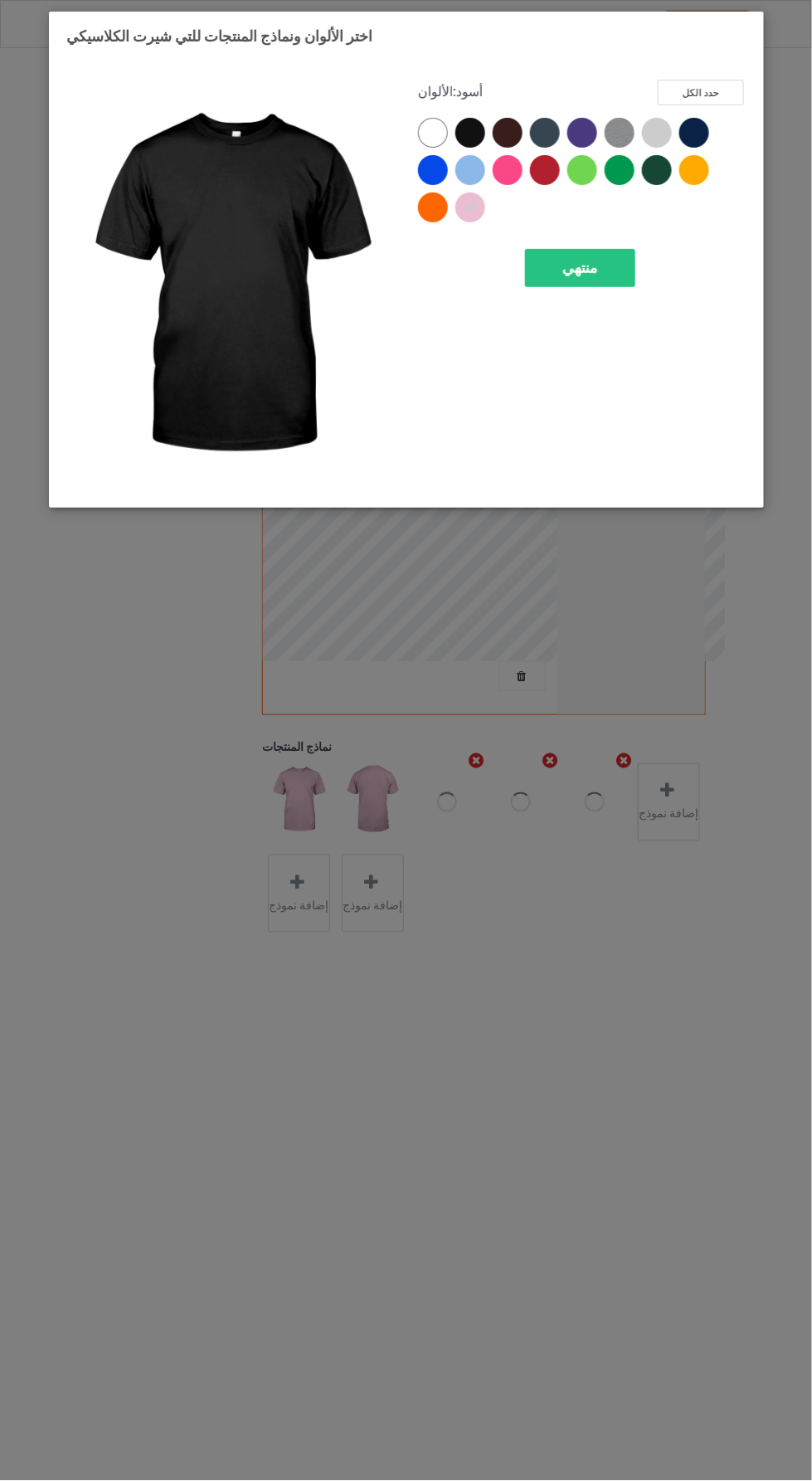
click at [605, 266] on div "منتهي" at bounding box center [579, 267] width 110 height 38
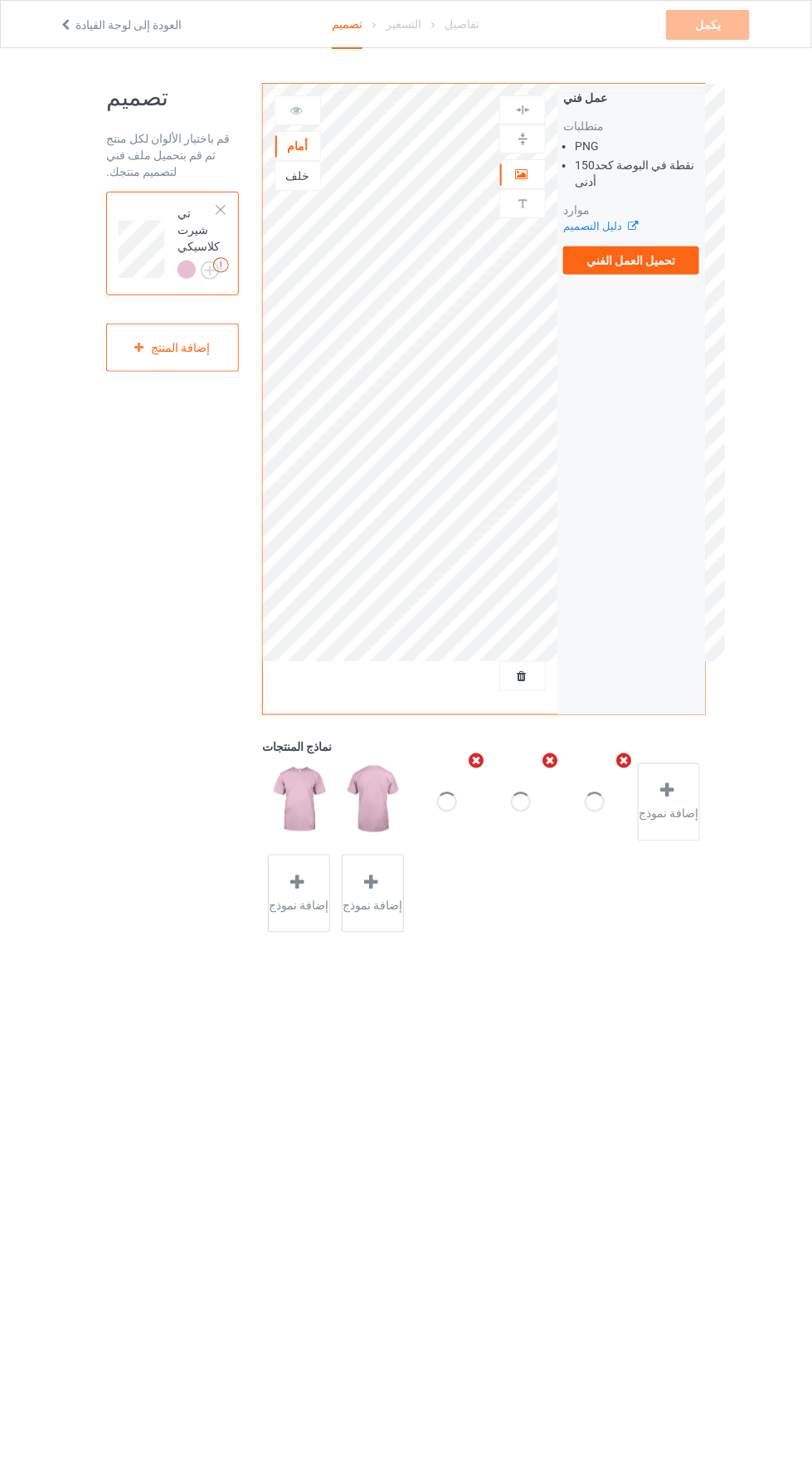
click at [0, 0] on img at bounding box center [0, 0] width 0 height 0
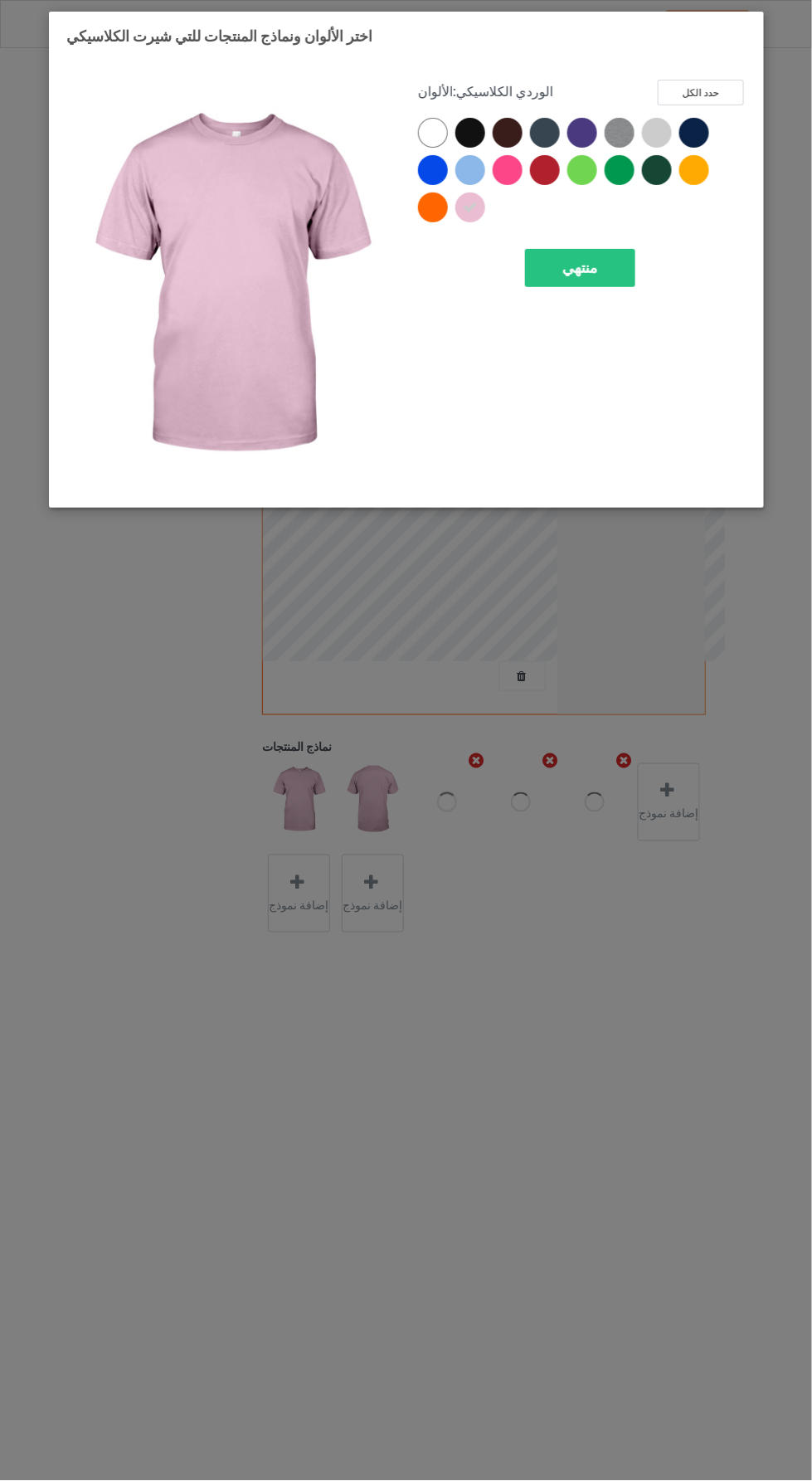
click at [479, 129] on div at bounding box center [469, 133] width 30 height 30
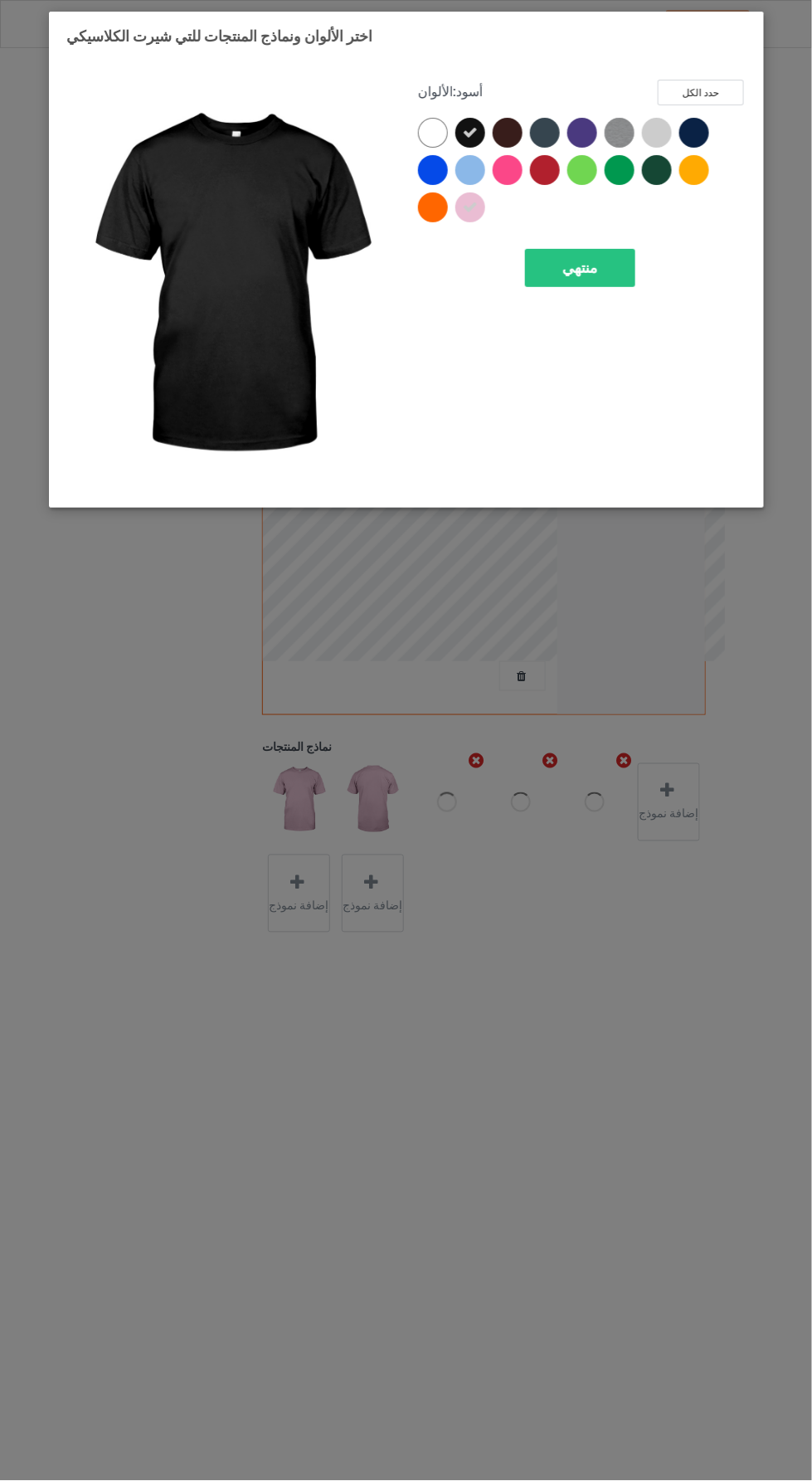
click at [708, 119] on div at bounding box center [697, 137] width 37 height 37
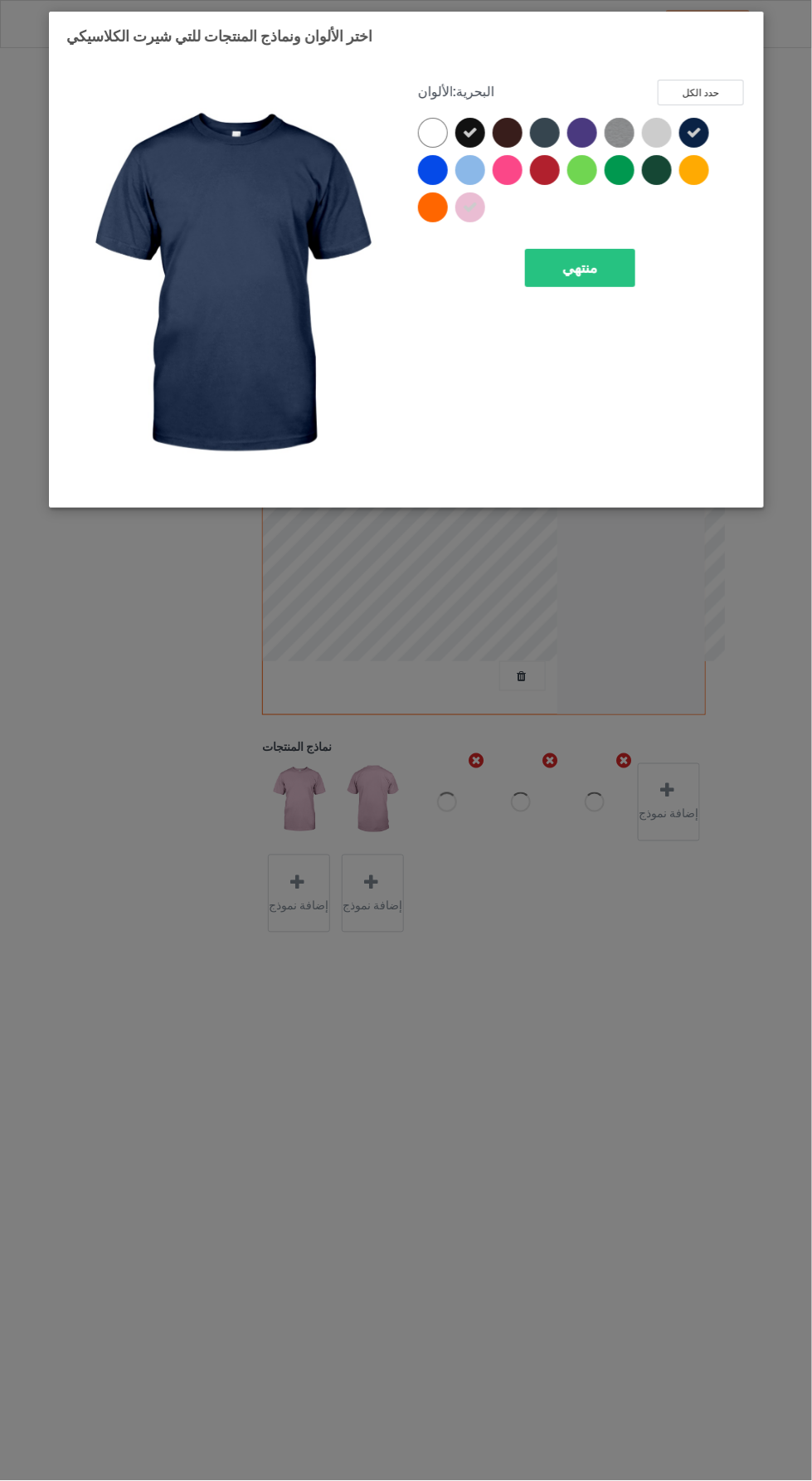
click at [469, 132] on icon at bounding box center [469, 133] width 15 height 15
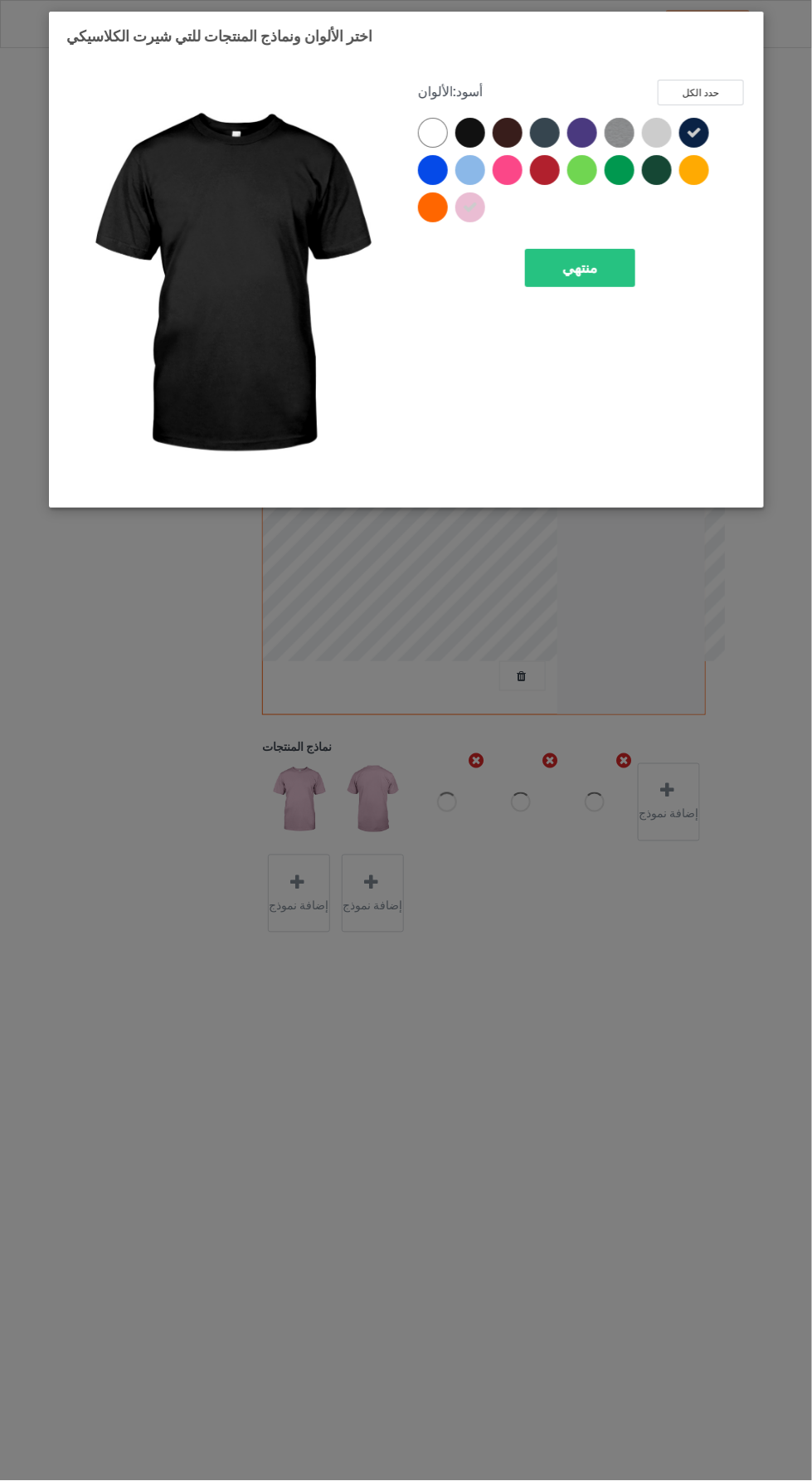
click at [621, 266] on div "منتهي" at bounding box center [579, 267] width 110 height 38
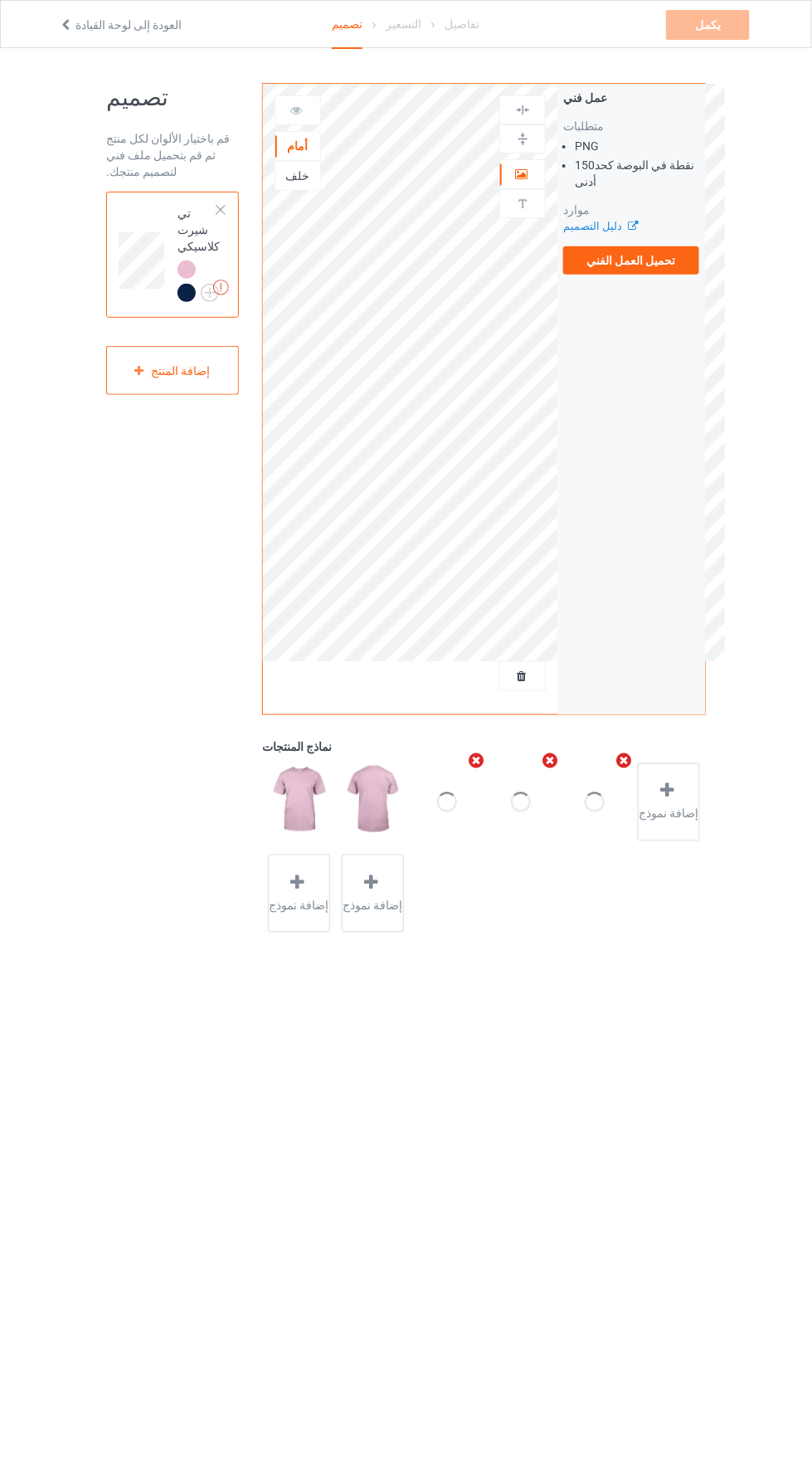
click at [0, 0] on img at bounding box center [0, 0] width 0 height 0
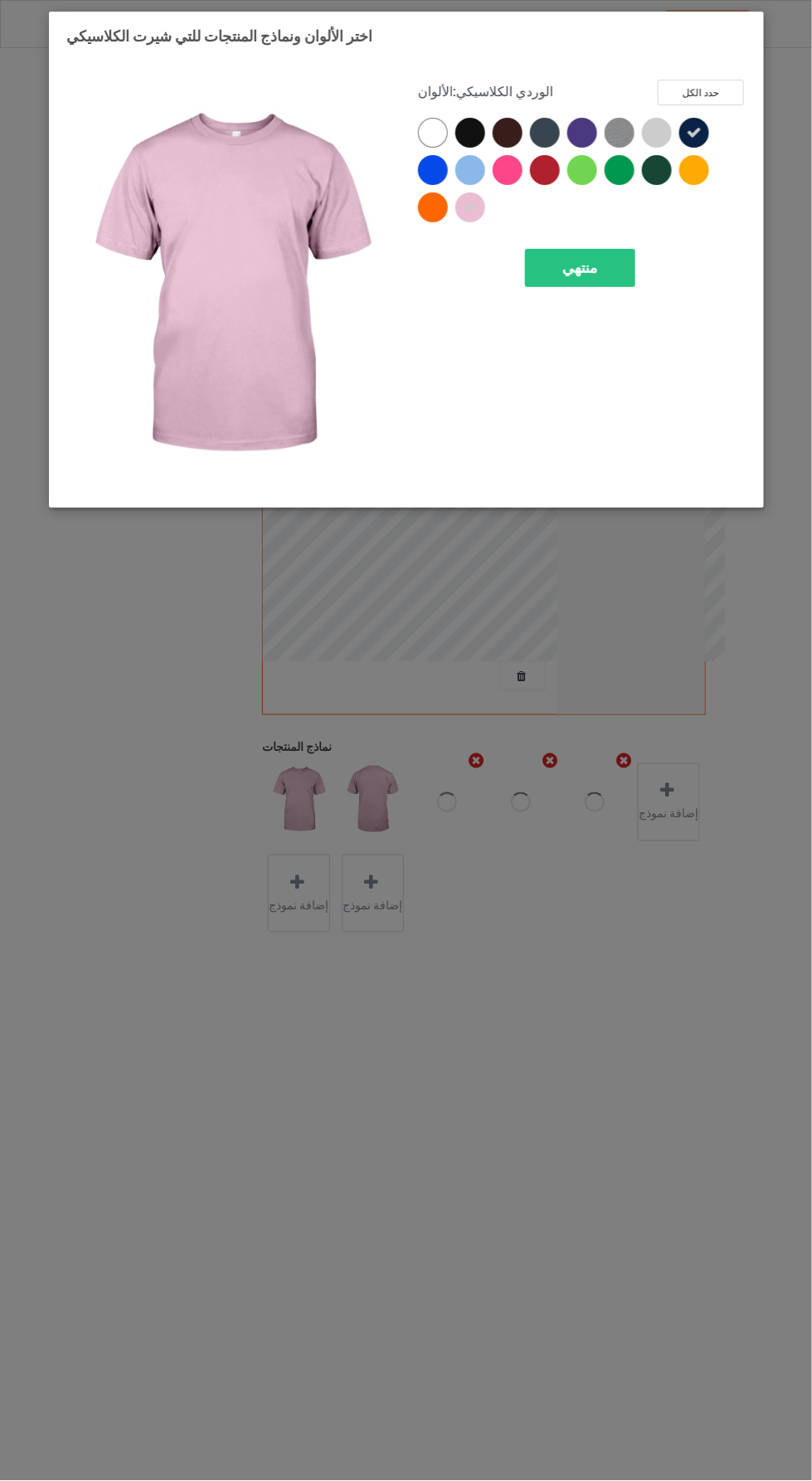
click at [601, 268] on div "منتهي" at bounding box center [579, 267] width 110 height 38
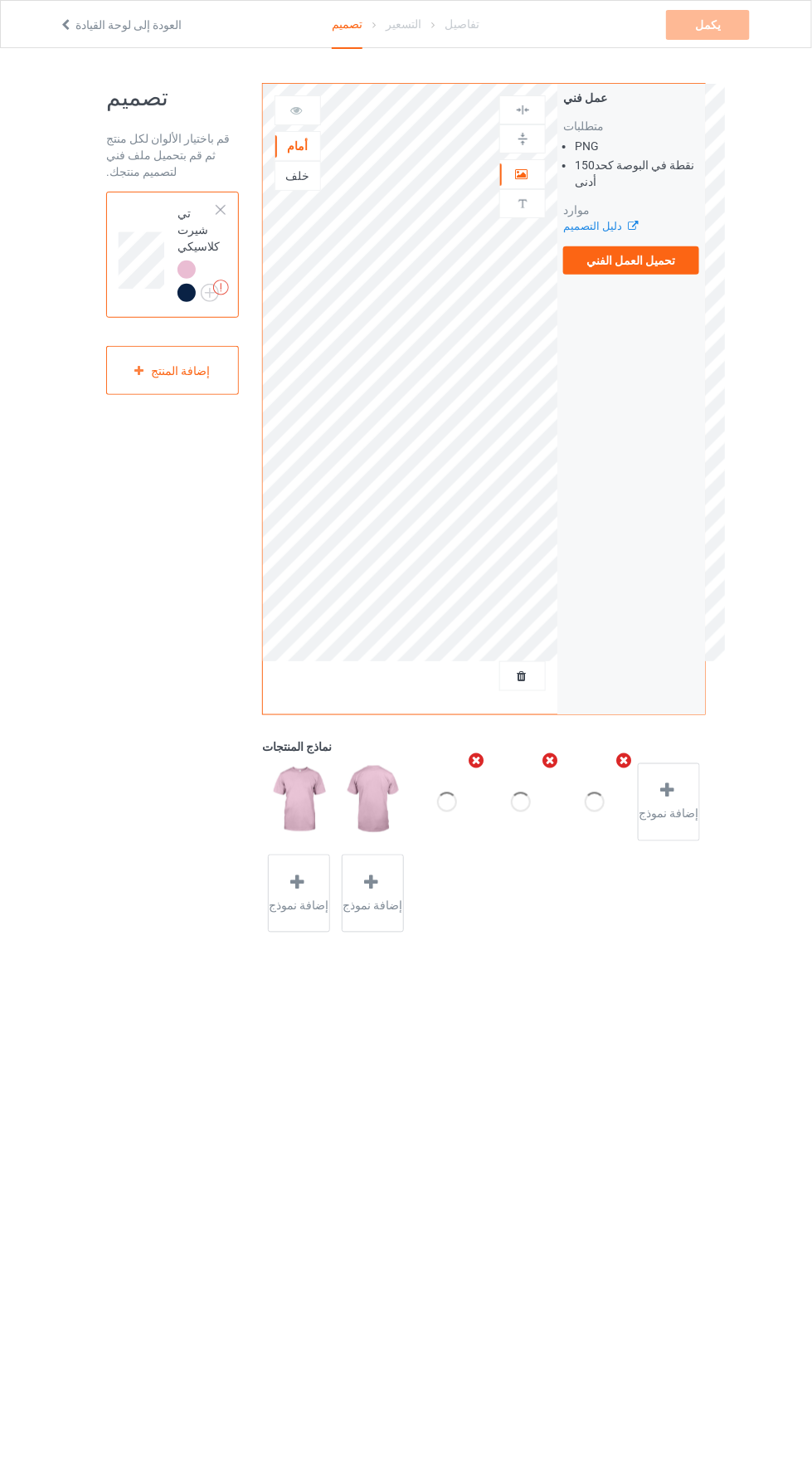
click at [0, 0] on img at bounding box center [0, 0] width 0 height 0
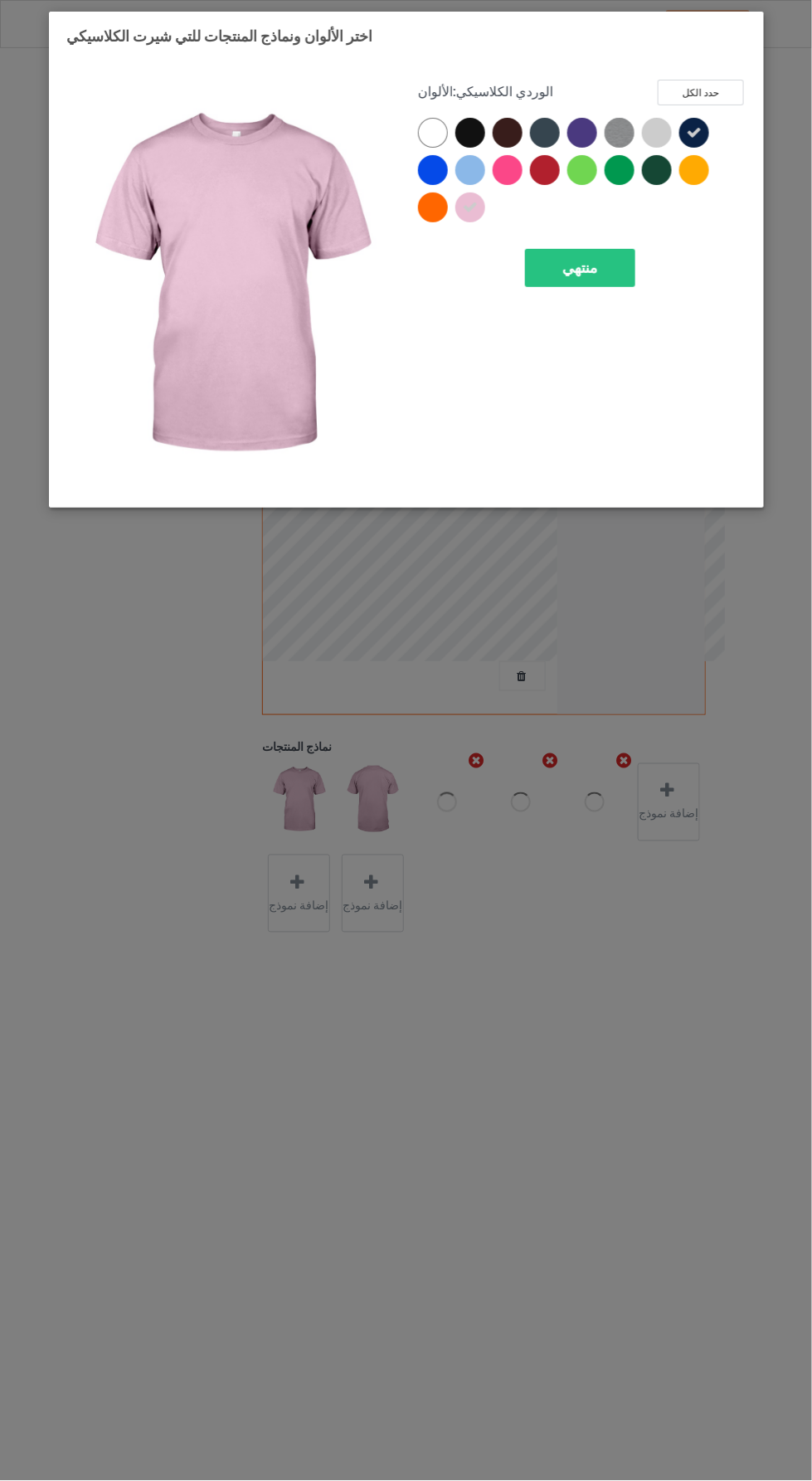
click at [474, 208] on icon at bounding box center [469, 207] width 15 height 15
click at [620, 263] on div "منتهي" at bounding box center [579, 267] width 110 height 38
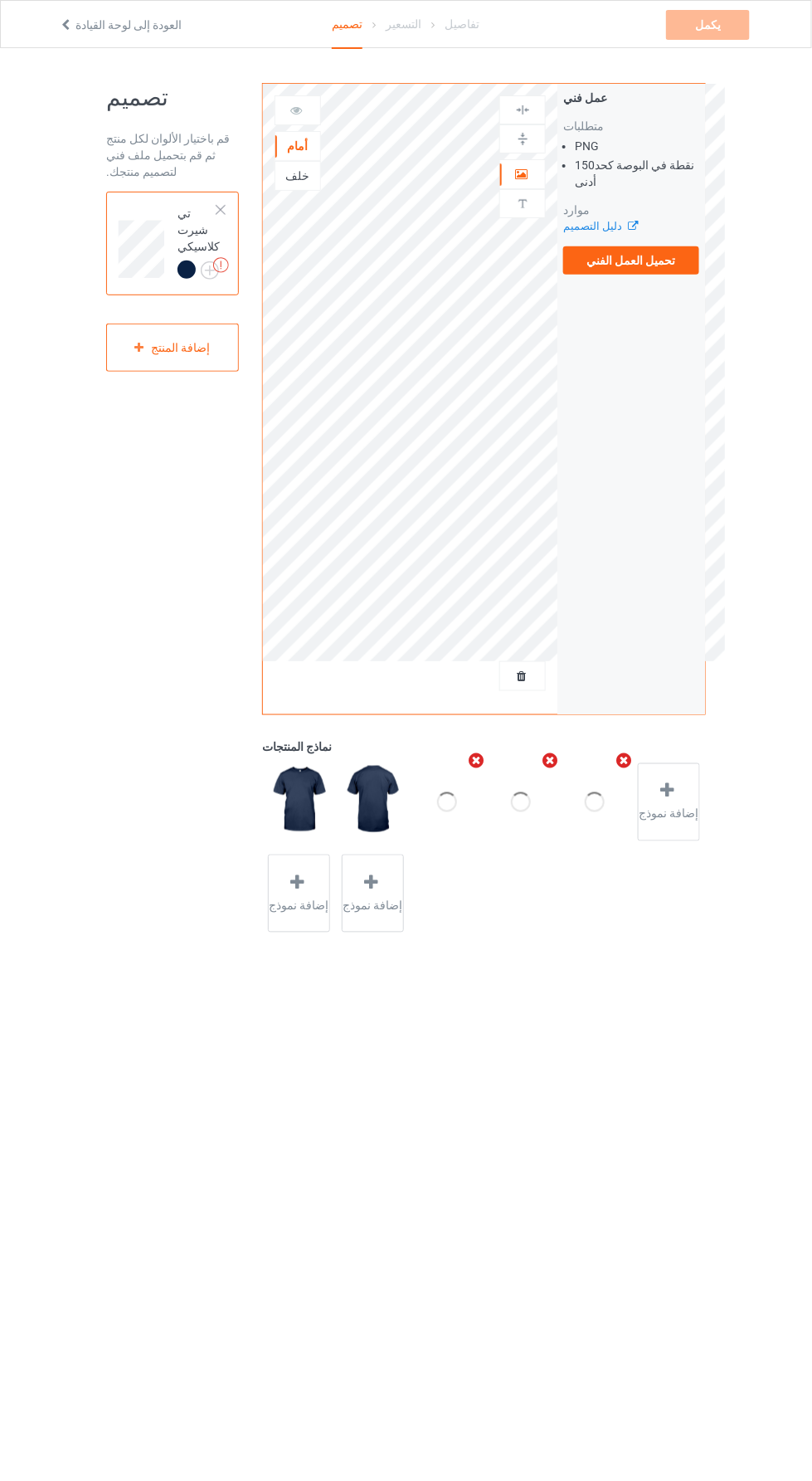
click at [0, 0] on img at bounding box center [0, 0] width 0 height 0
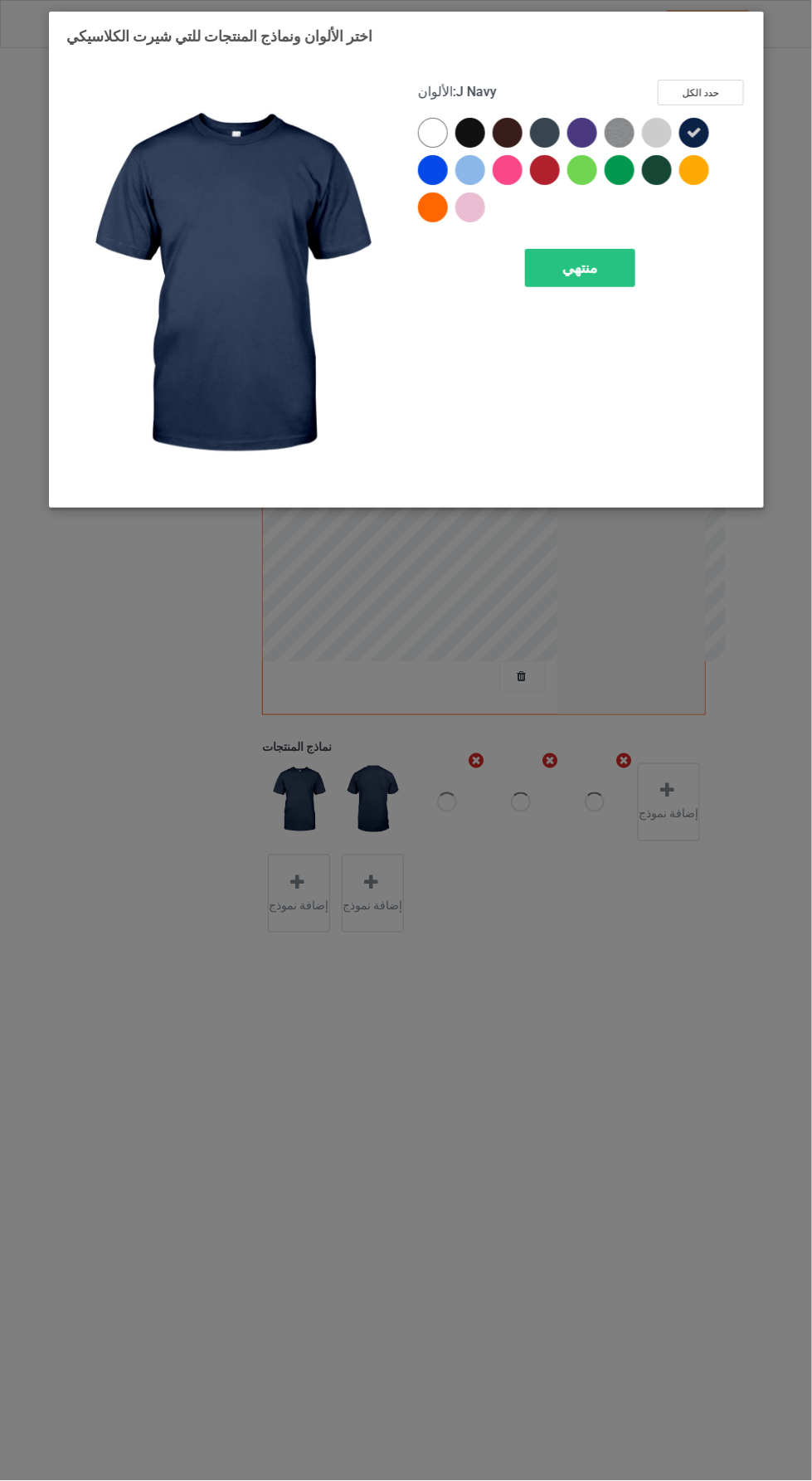
click at [484, 124] on div at bounding box center [473, 137] width 37 height 37
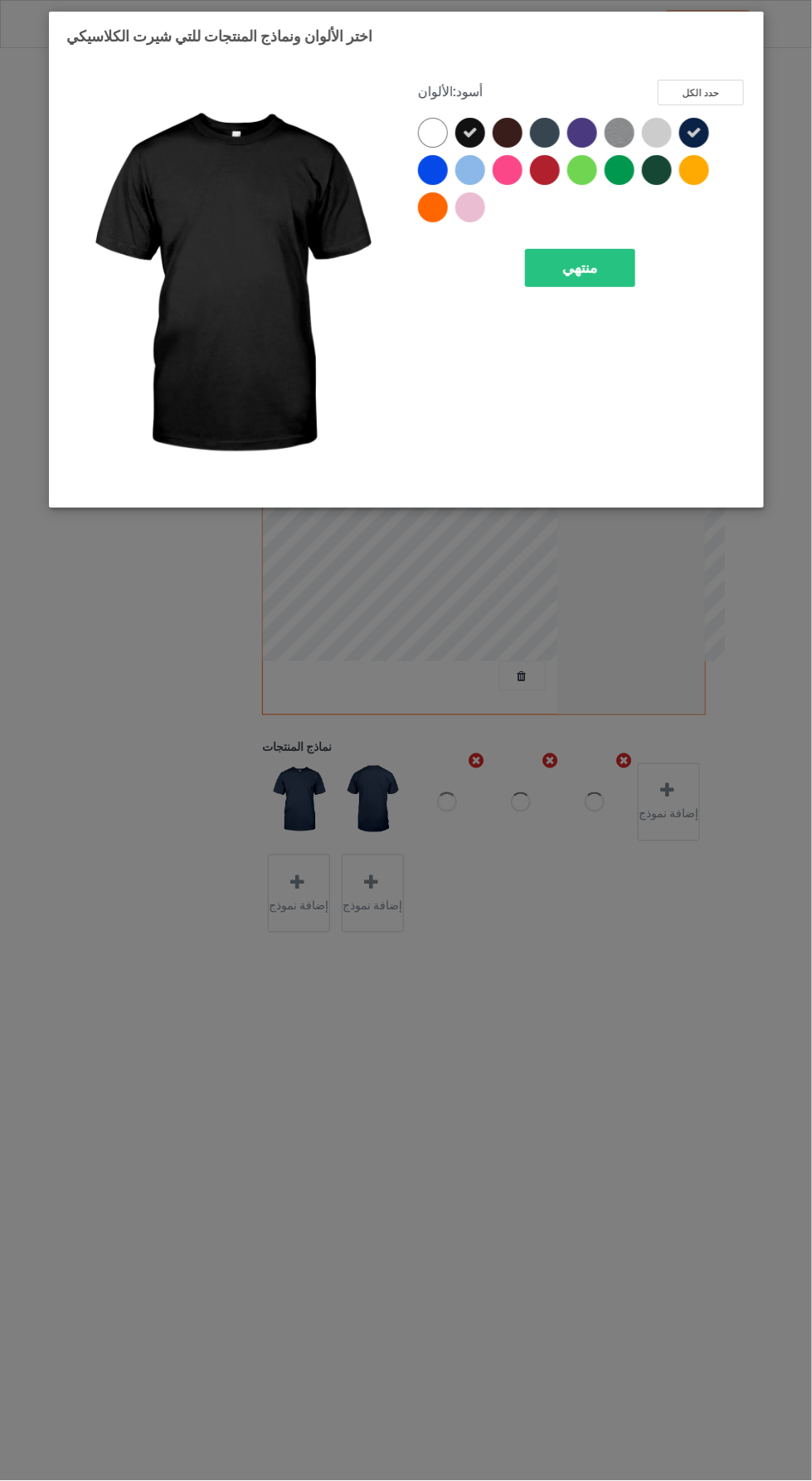
click at [694, 132] on icon at bounding box center [694, 133] width 15 height 15
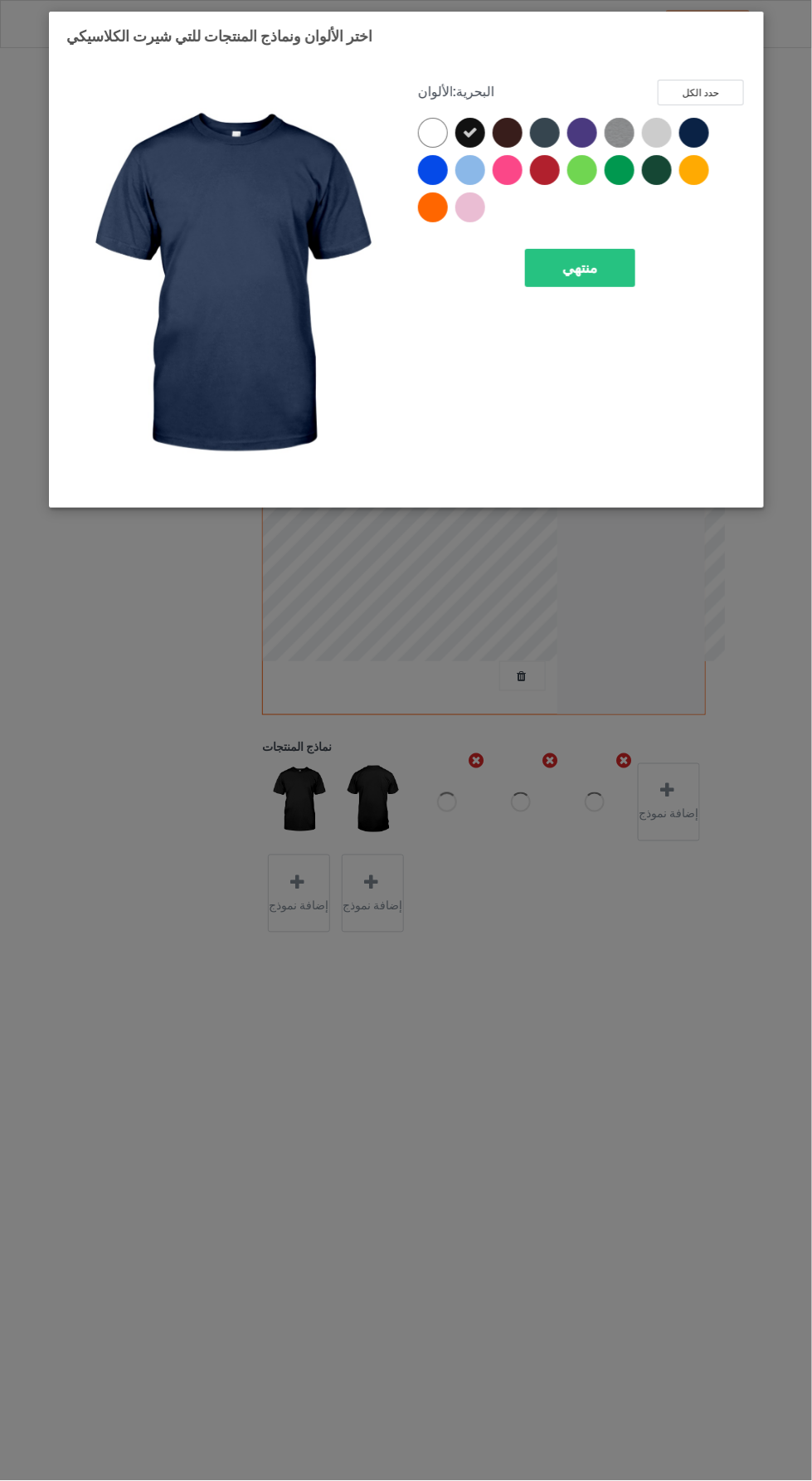
click at [630, 269] on div "منتهي" at bounding box center [579, 267] width 110 height 38
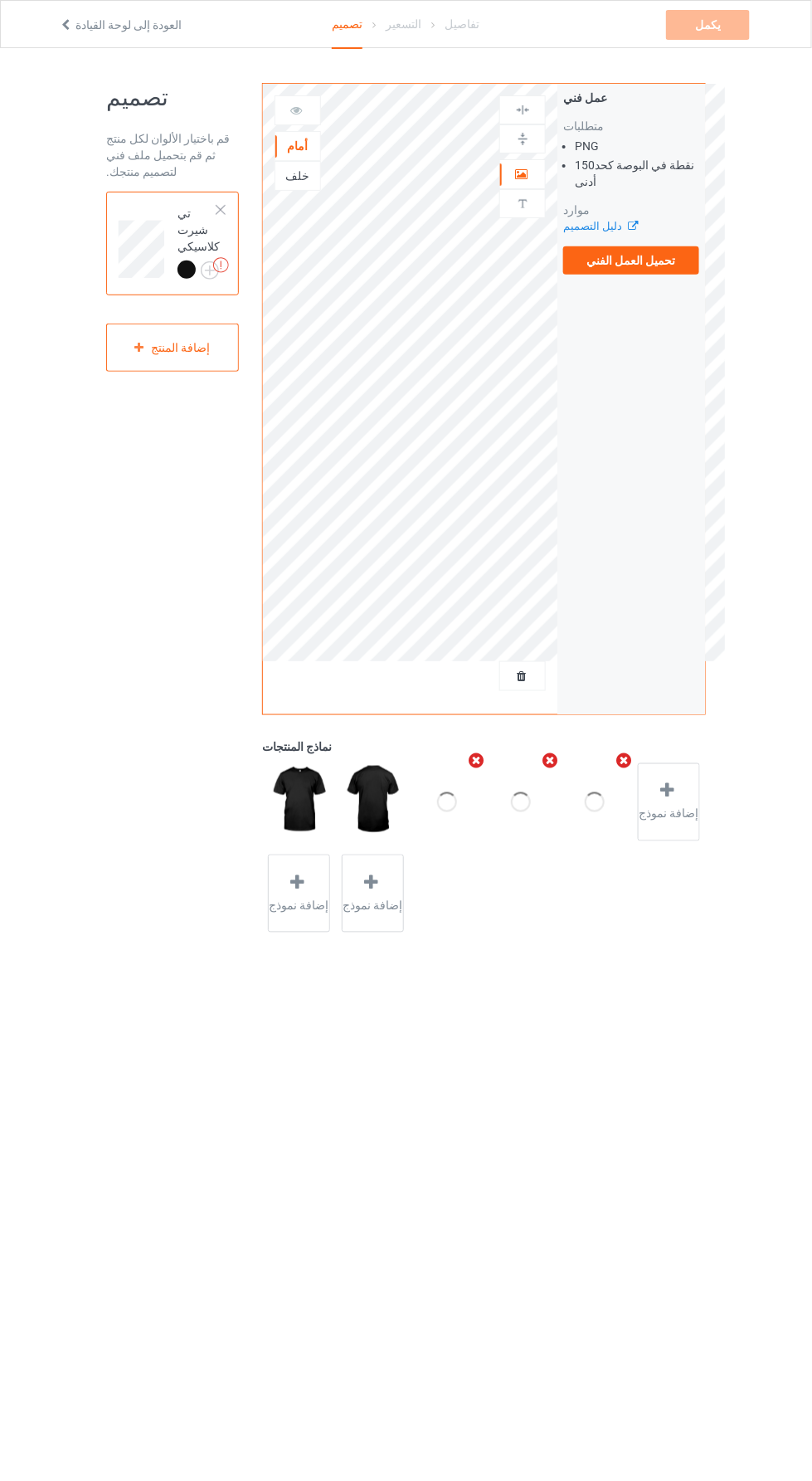
click at [688, 273] on label "تحميل العمل الفني" at bounding box center [631, 261] width 136 height 29
click at [0, 0] on input "تحميل العمل الفني" at bounding box center [0, 0] width 0 height 0
